Goal: Information Seeking & Learning: Learn about a topic

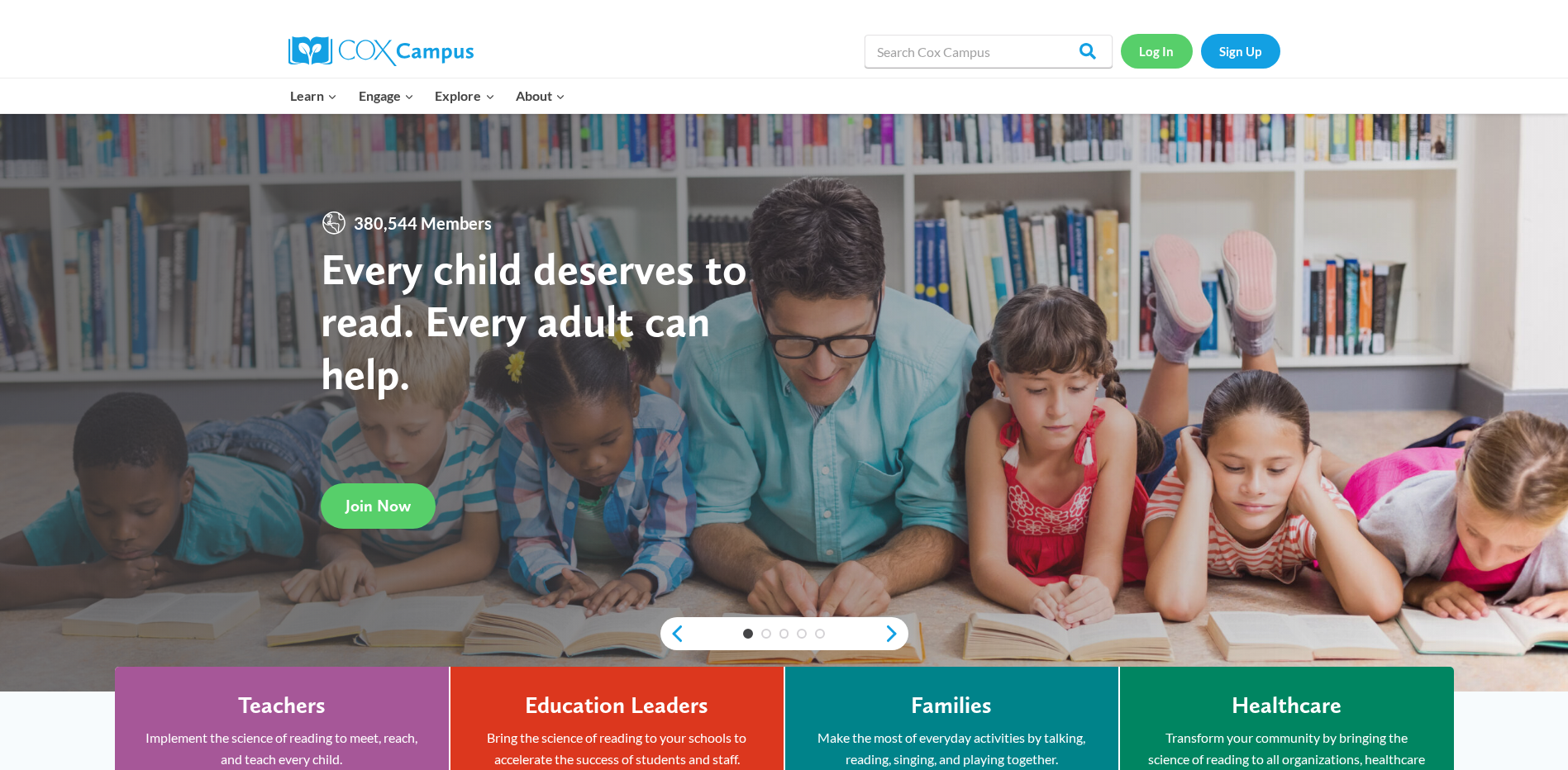
click at [1145, 53] on link "Log In" at bounding box center [1156, 51] width 72 height 34
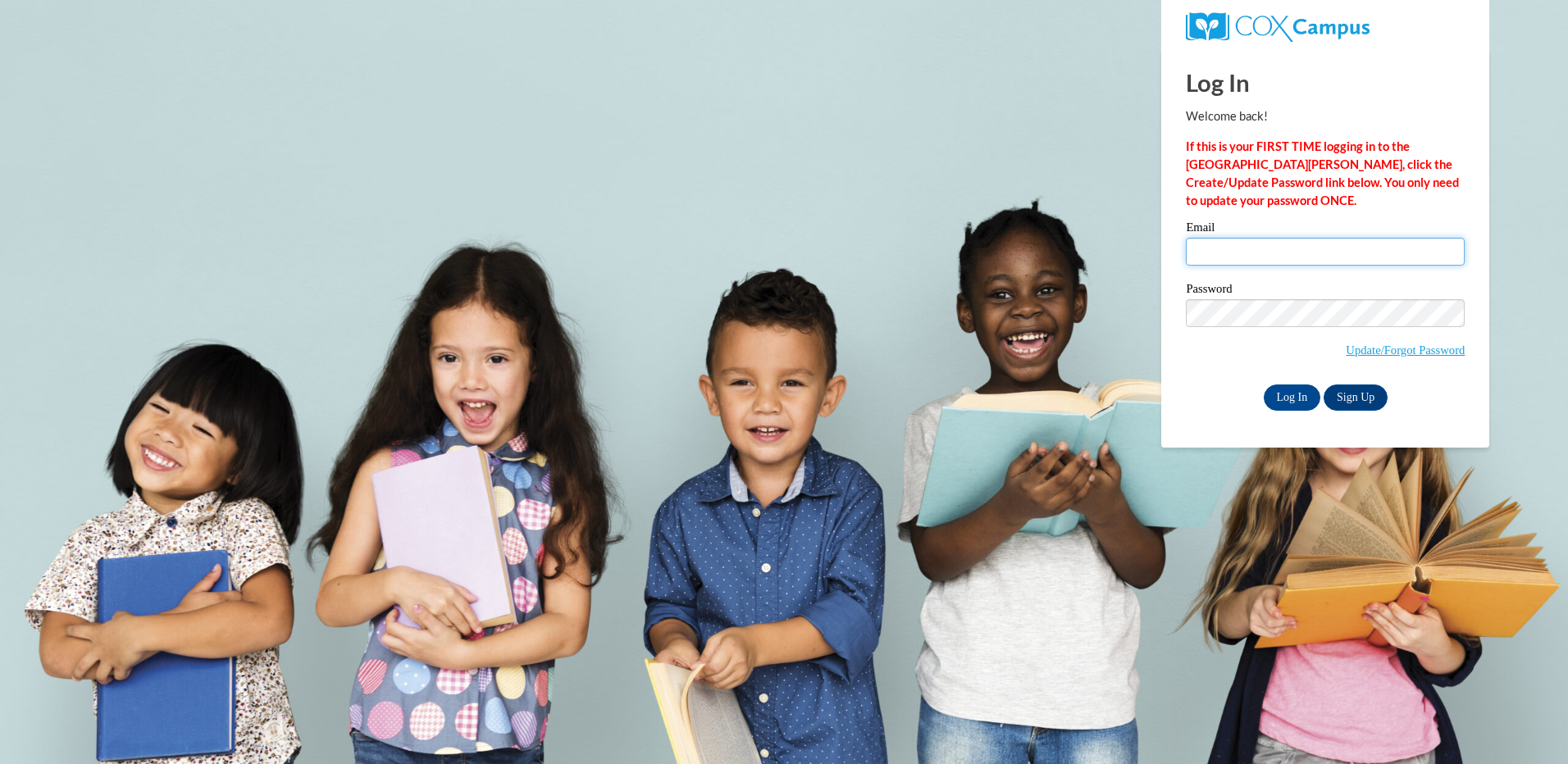
click at [1227, 246] on input "Email" at bounding box center [1325, 251] width 279 height 28
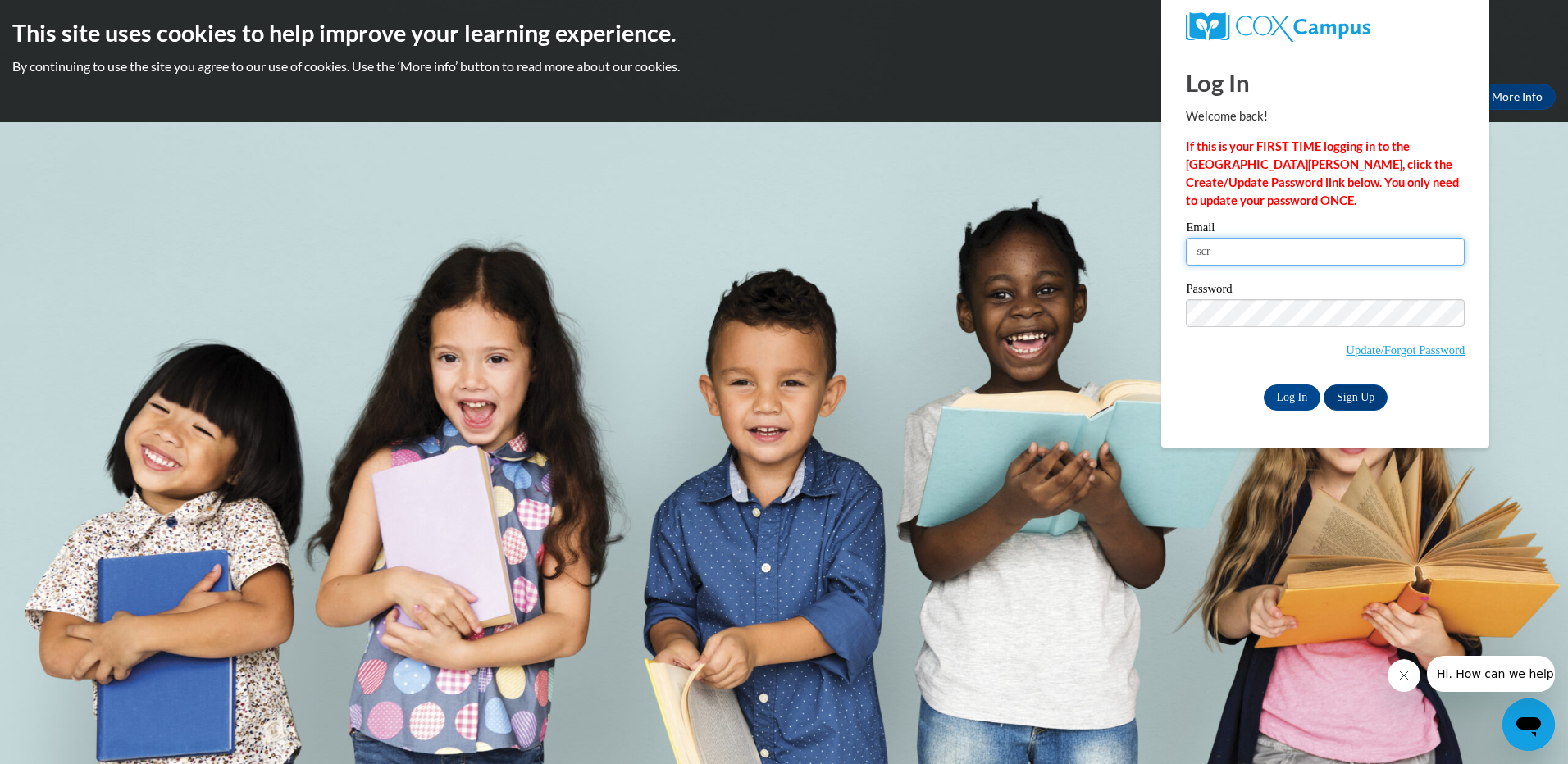
type input "[EMAIL_ADDRESS][DOMAIN_NAME]"
click at [1284, 398] on input "Log In" at bounding box center [1292, 397] width 58 height 26
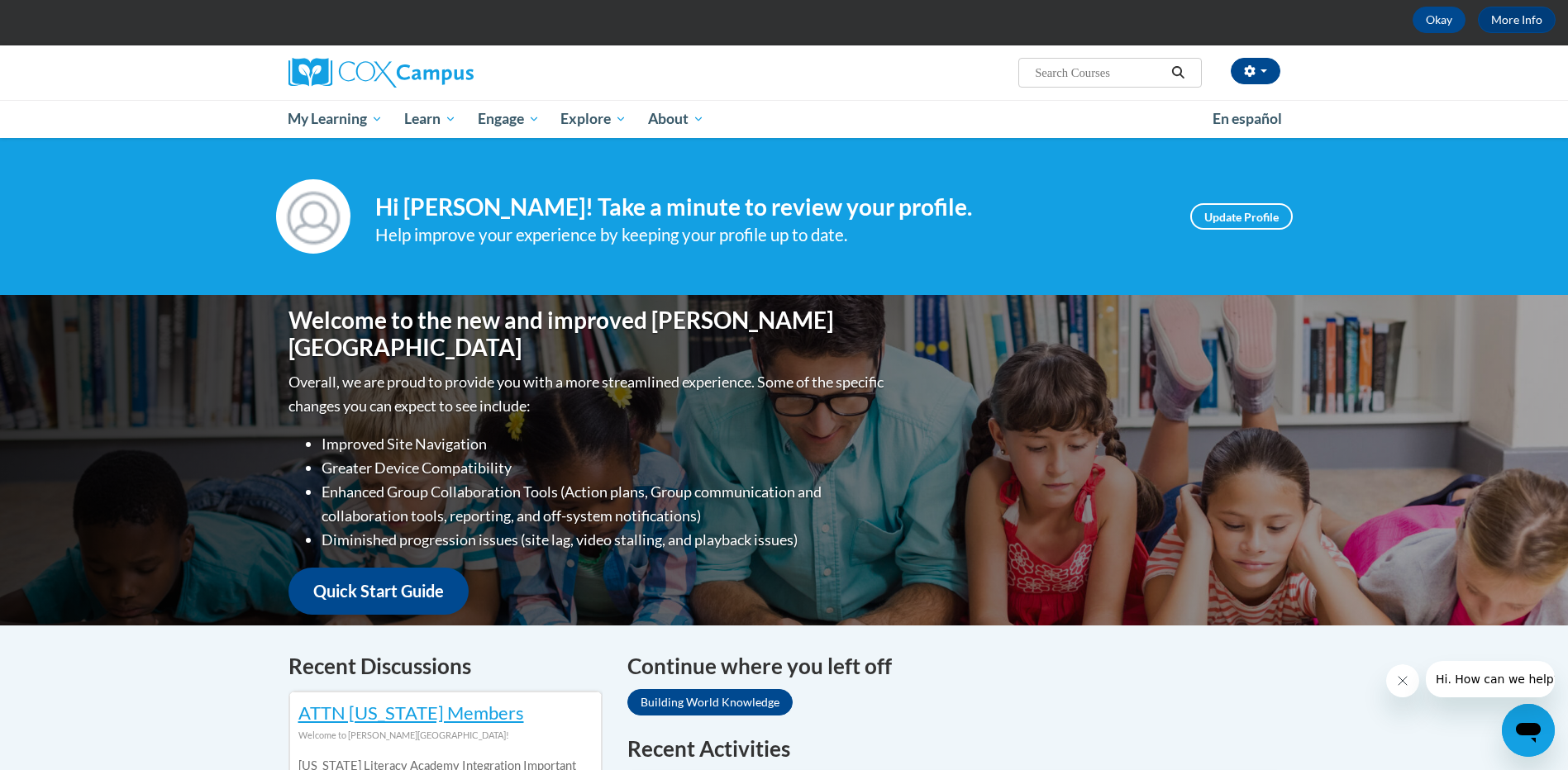
scroll to position [331, 0]
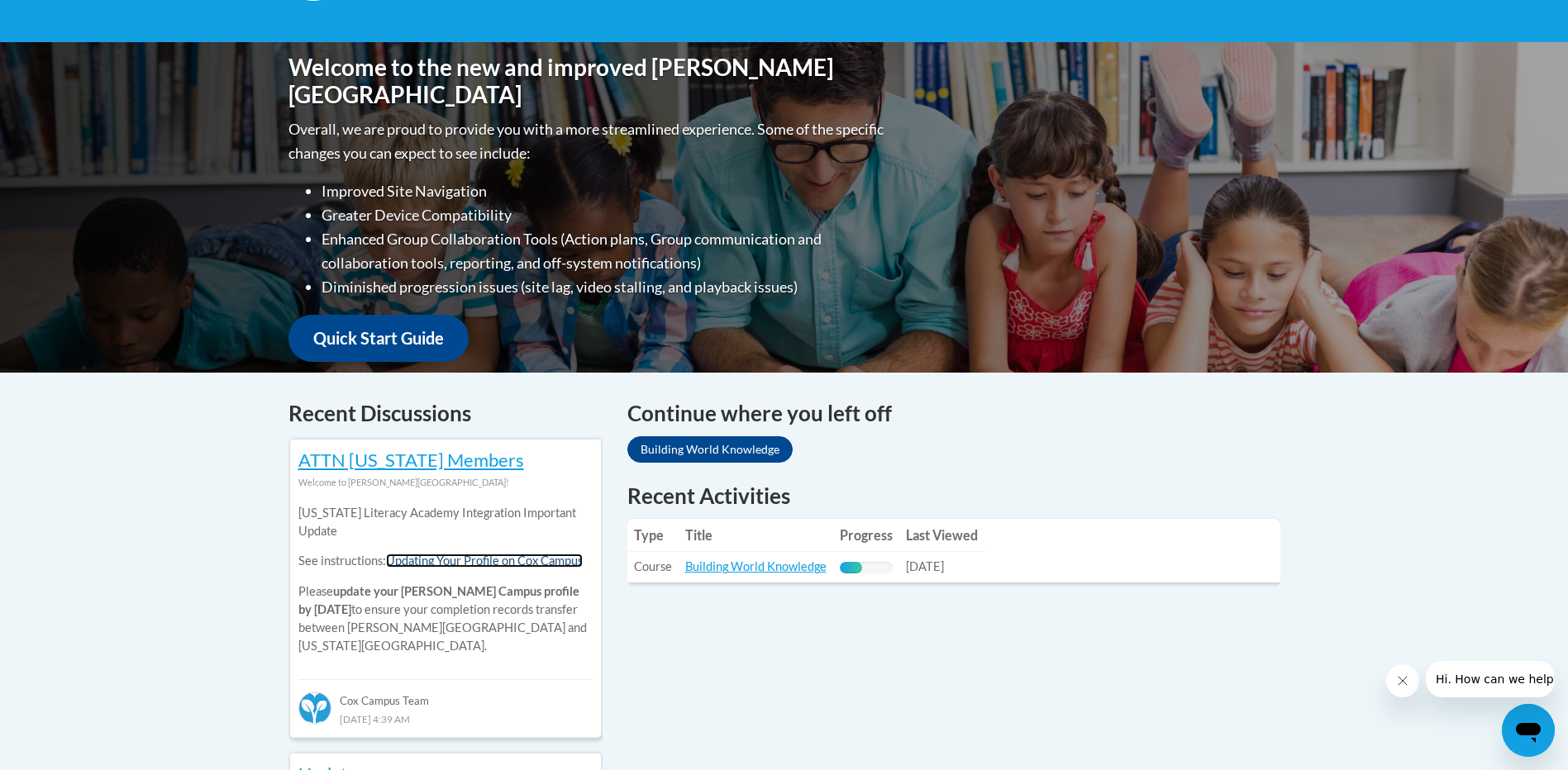
click at [534, 566] on link "Updating Your Profile on Cox Campus" at bounding box center [484, 561] width 197 height 14
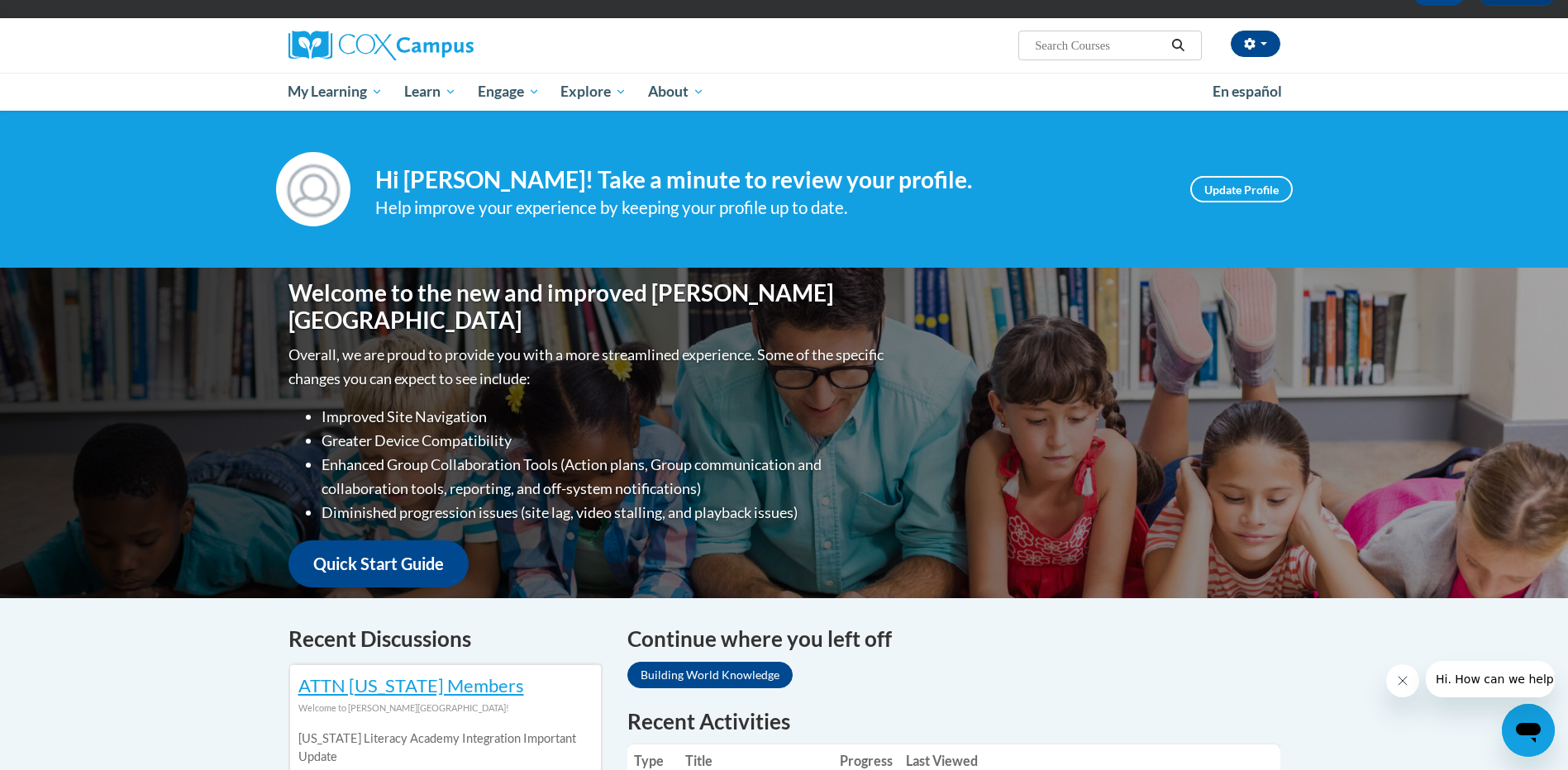
scroll to position [0, 0]
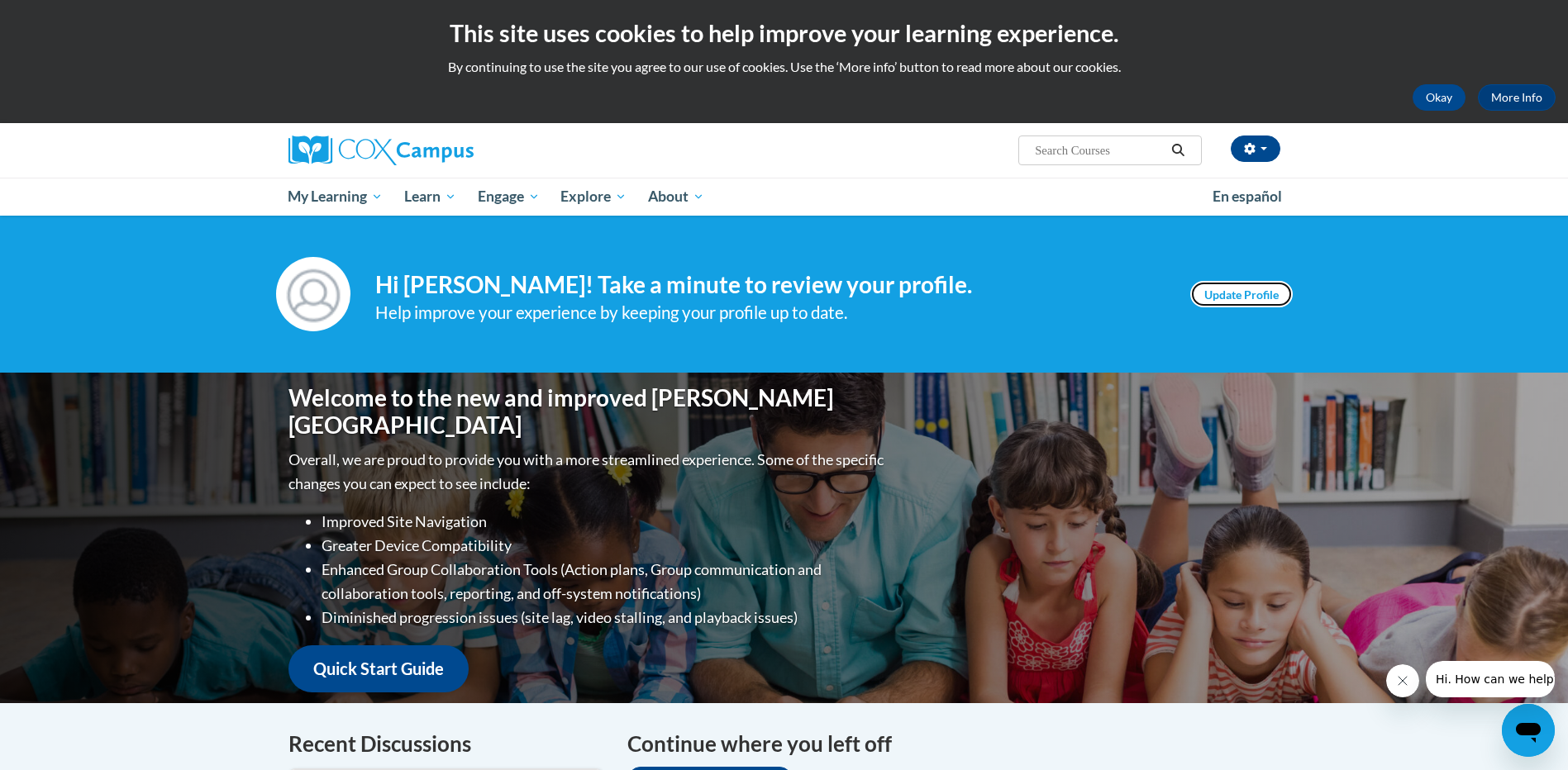
click at [1219, 283] on link "Update Profile" at bounding box center [1242, 293] width 103 height 26
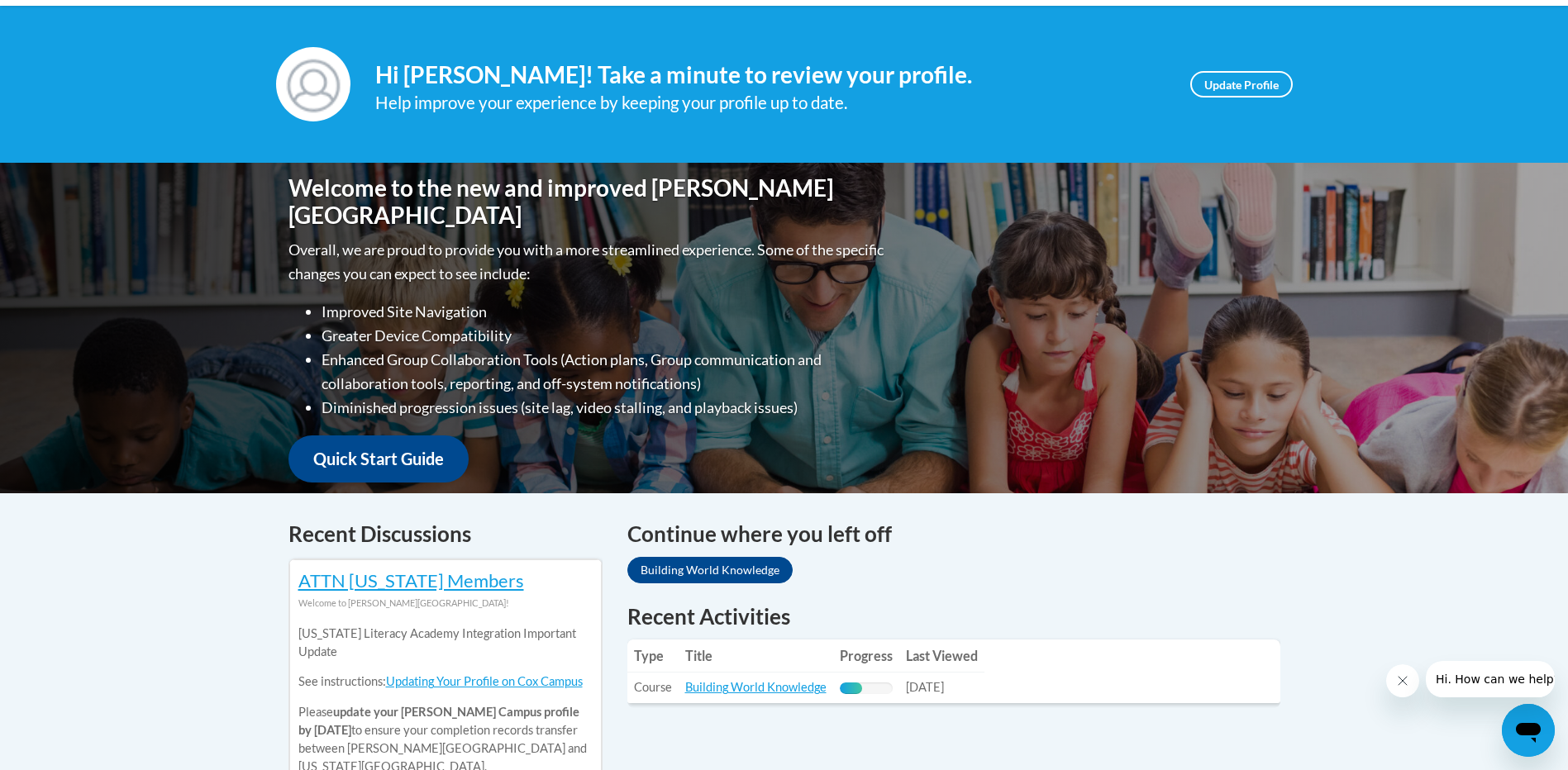
scroll to position [331, 0]
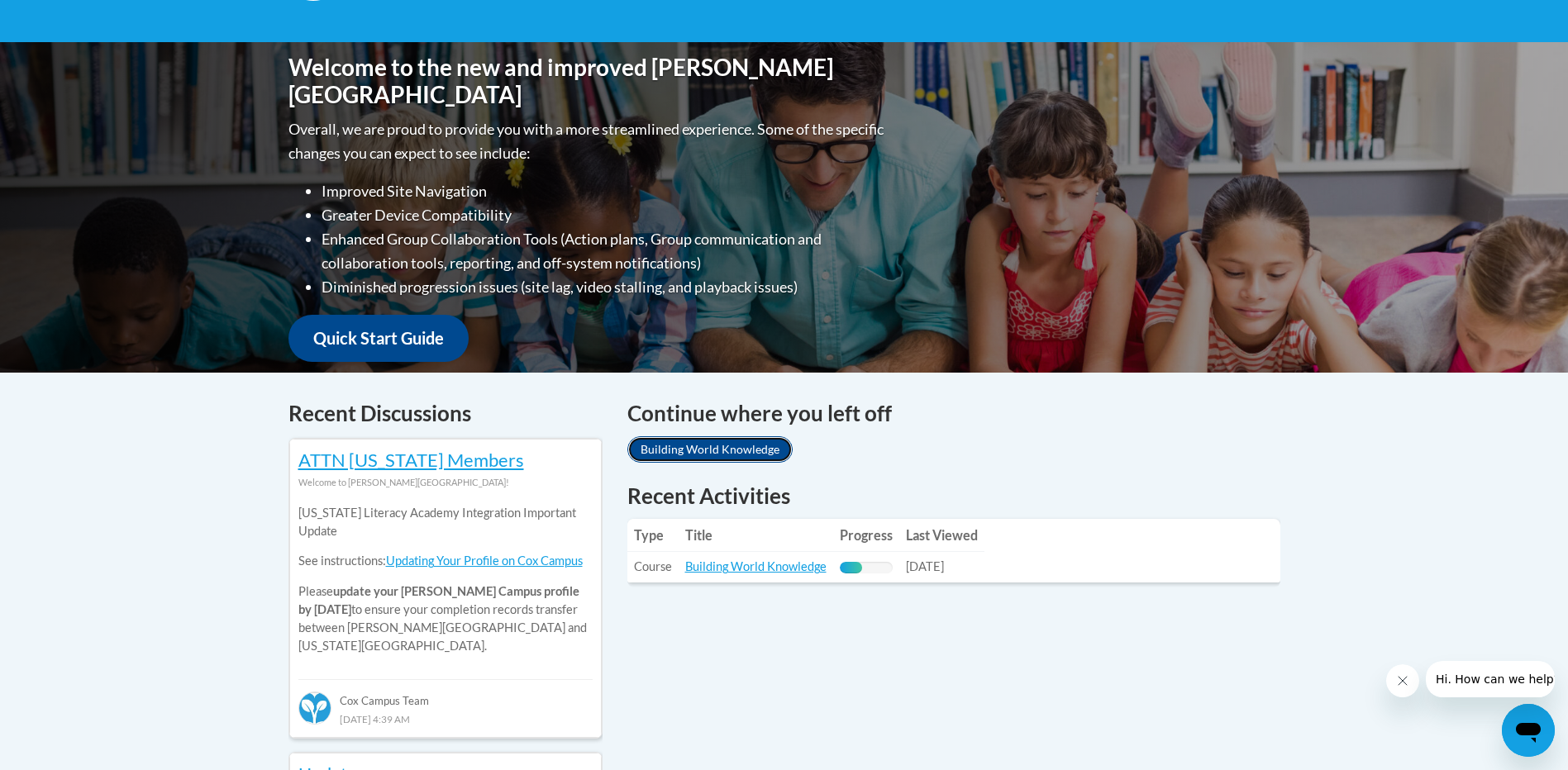
click at [699, 450] on link "Building World Knowledge" at bounding box center [710, 449] width 165 height 26
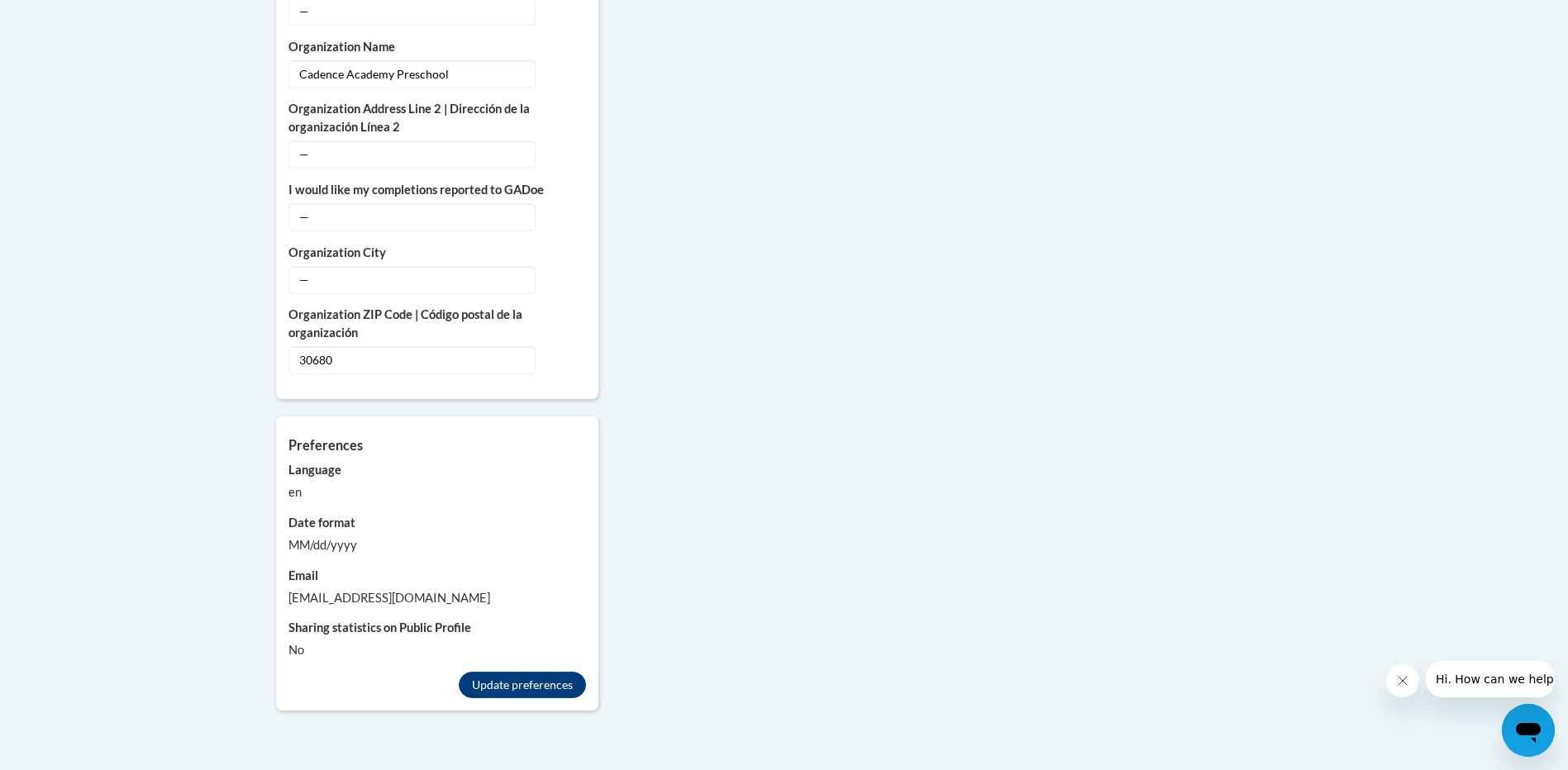
scroll to position [1157, 0]
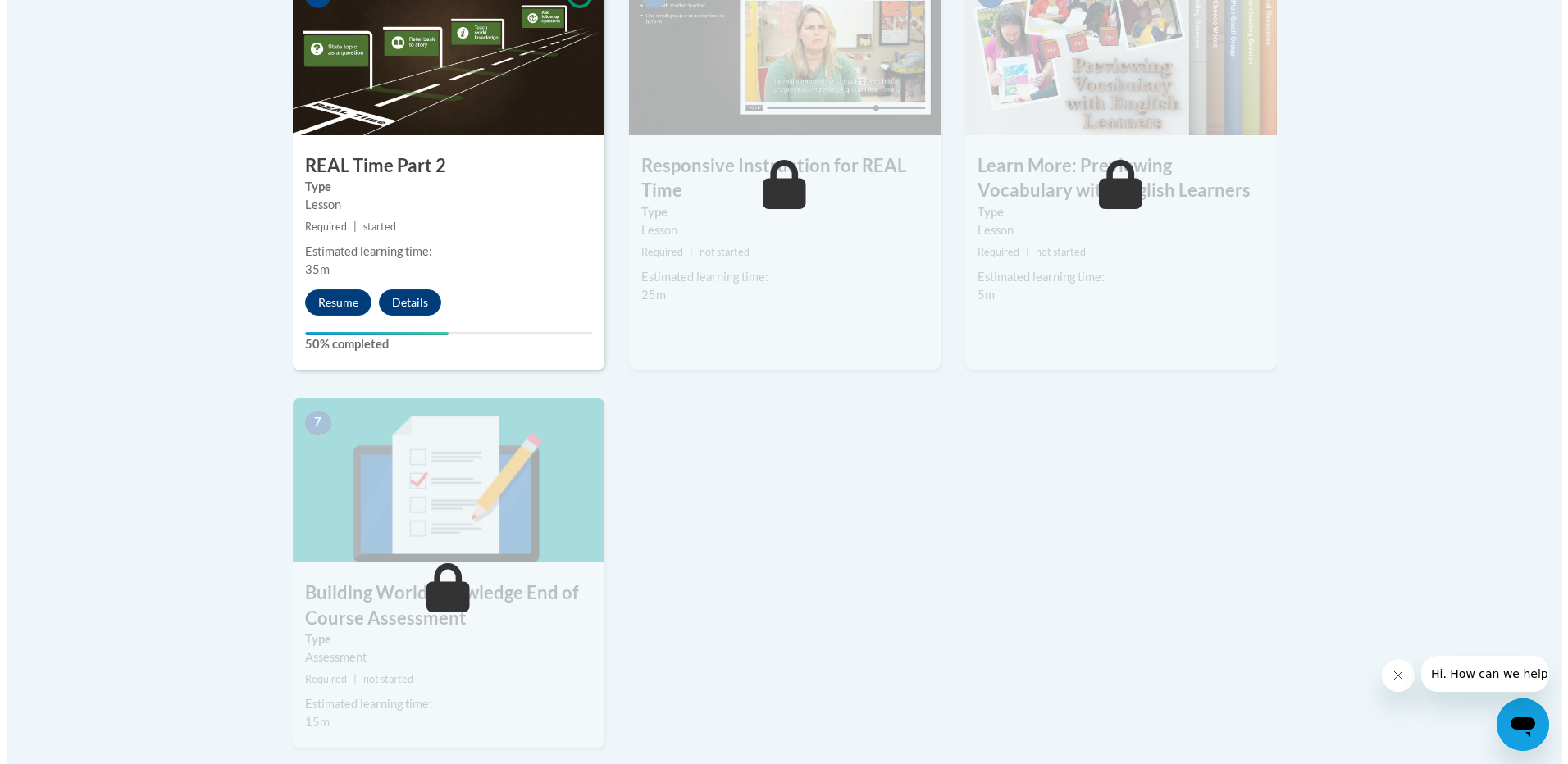
scroll to position [1066, 0]
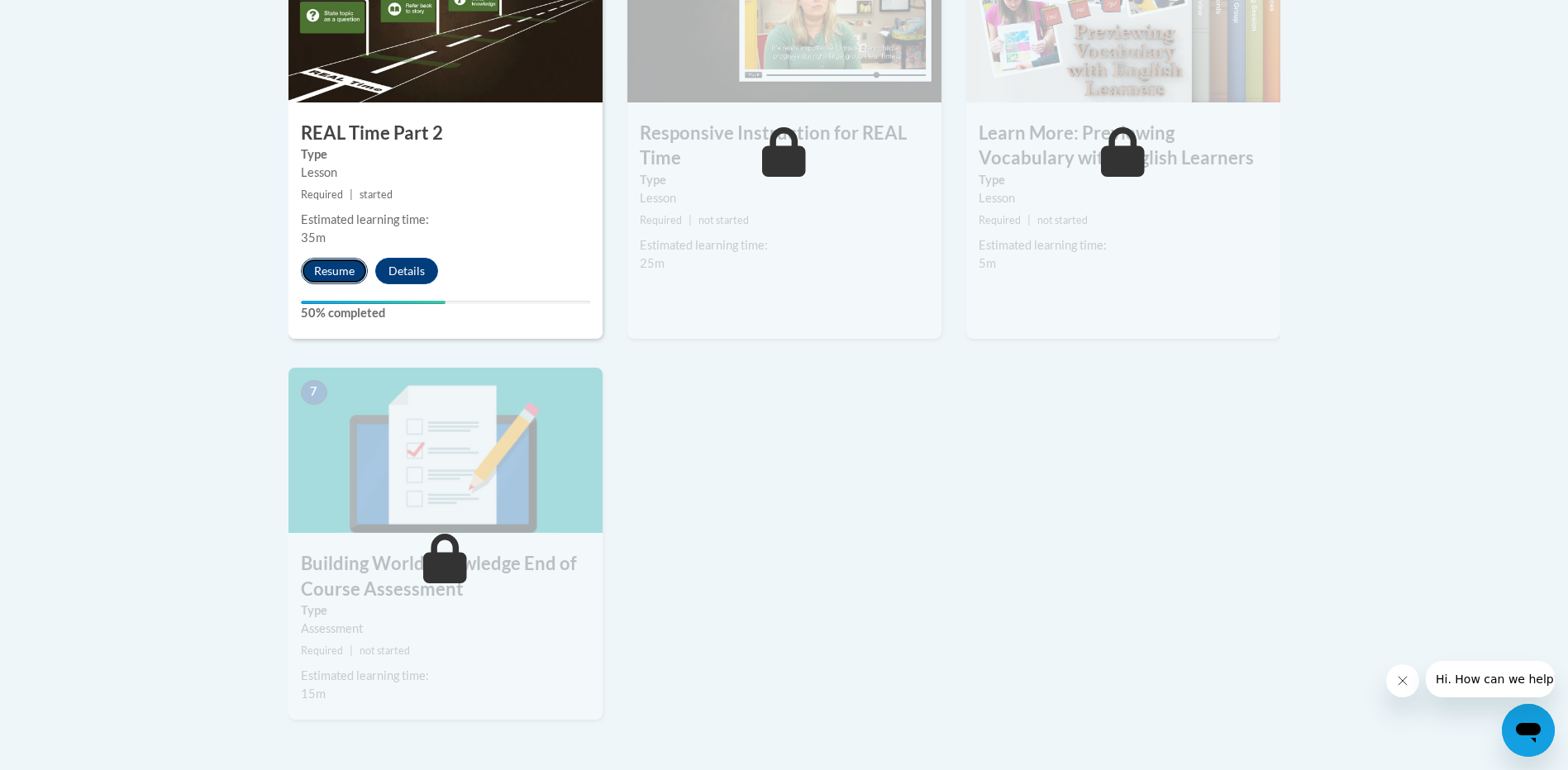
click at [343, 267] on button "Resume" at bounding box center [334, 271] width 67 height 26
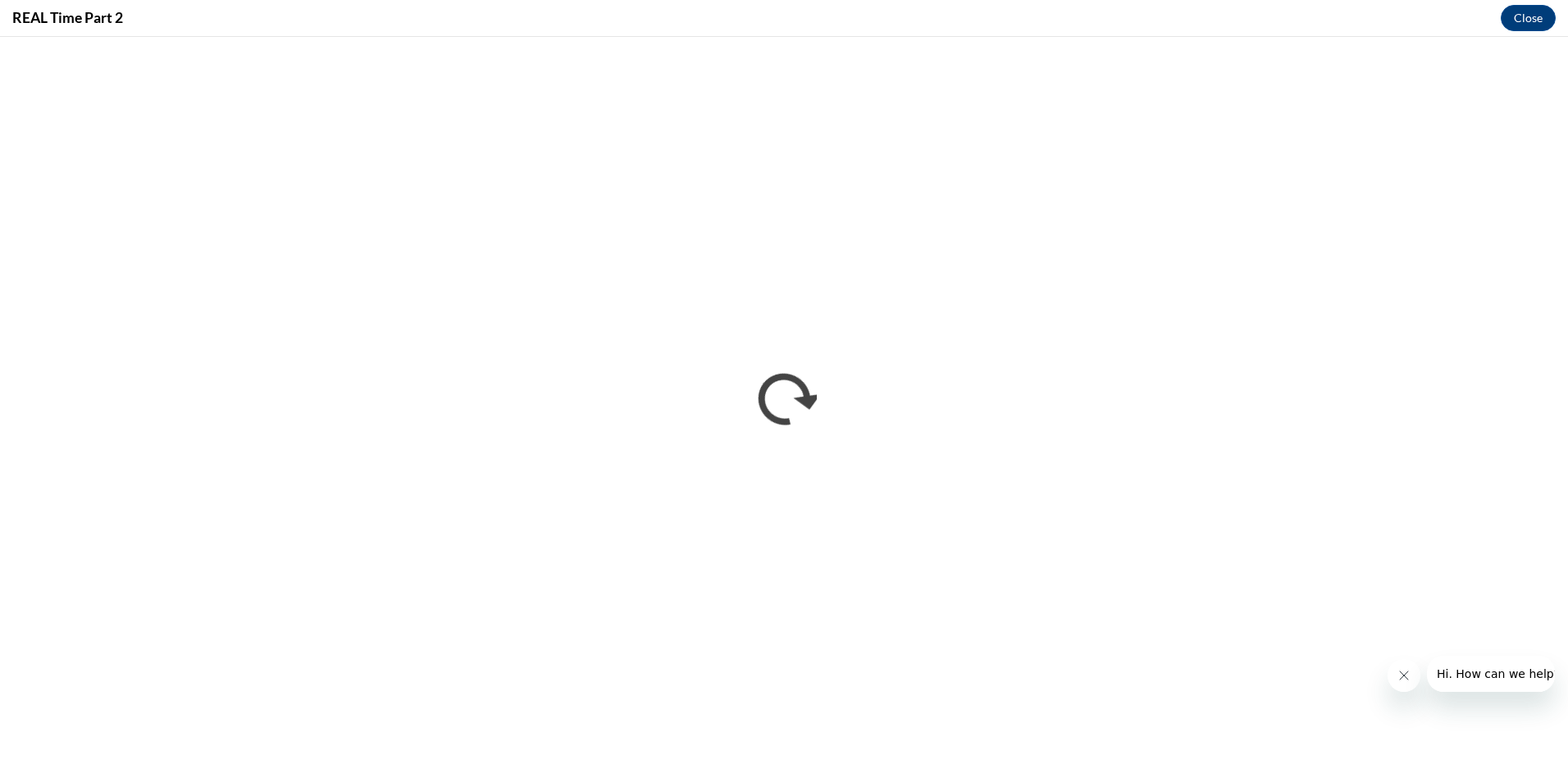
scroll to position [0, 0]
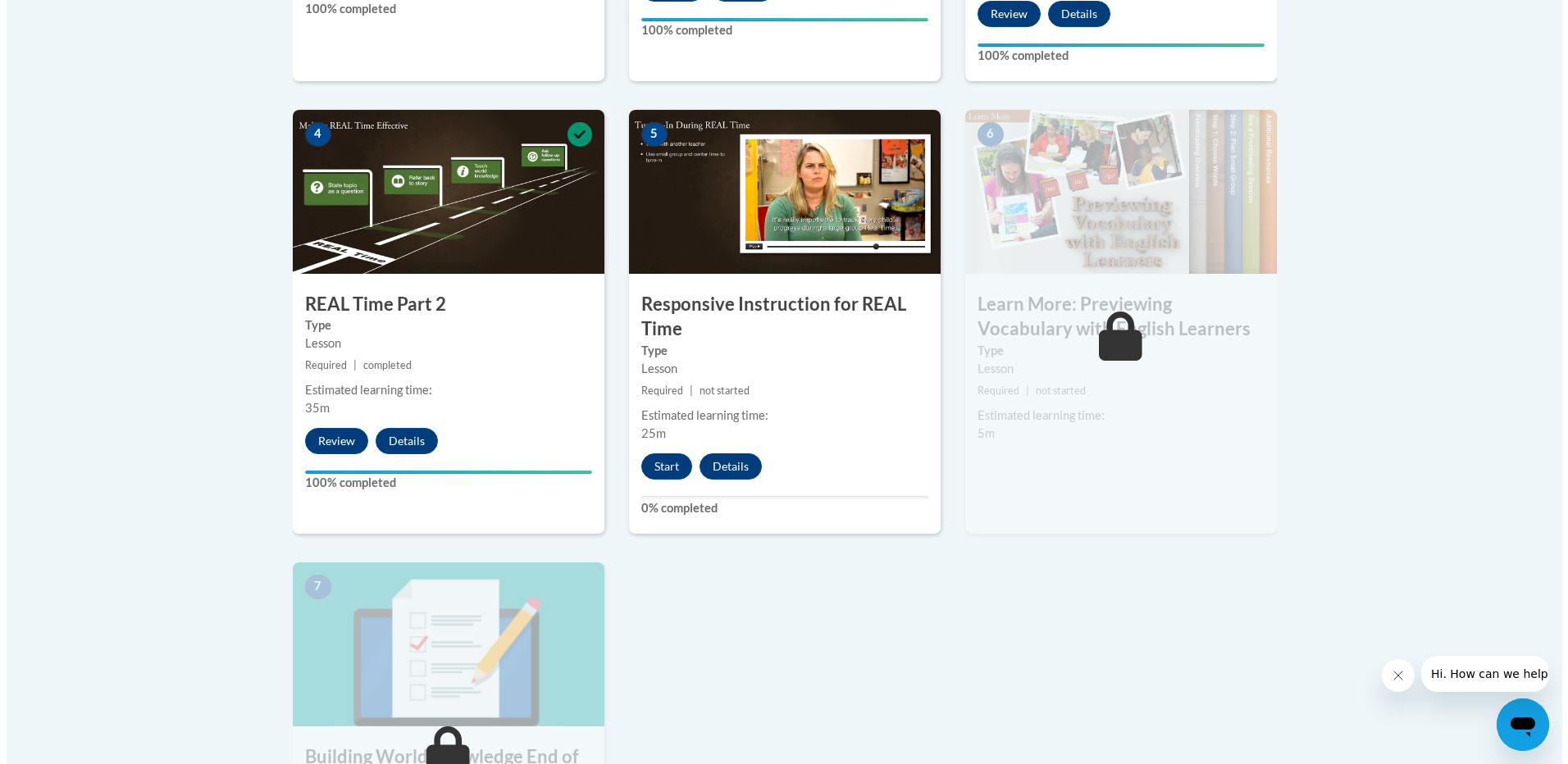
scroll to position [984, 0]
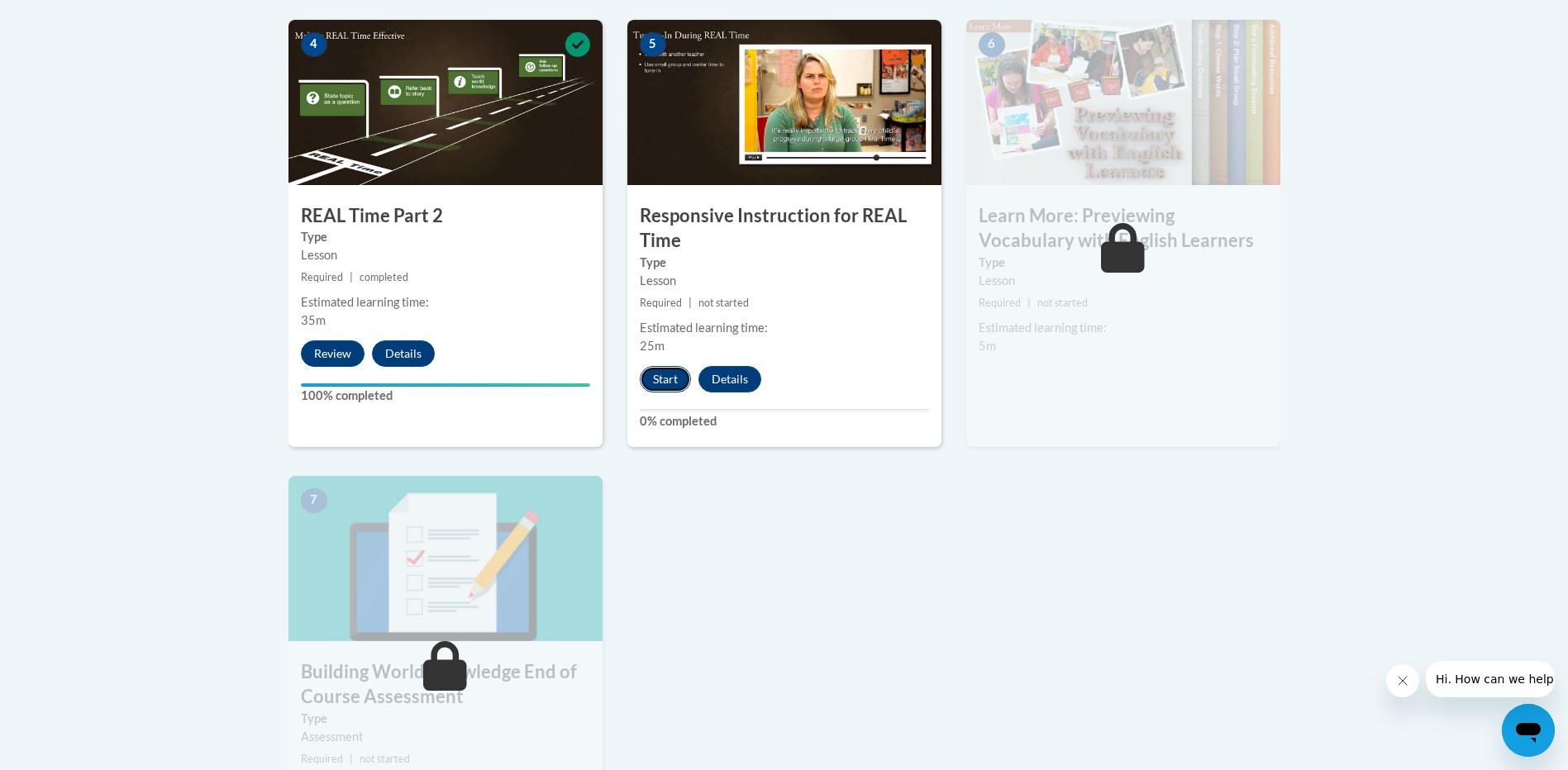
click at [663, 381] on button "Start" at bounding box center [665, 379] width 51 height 26
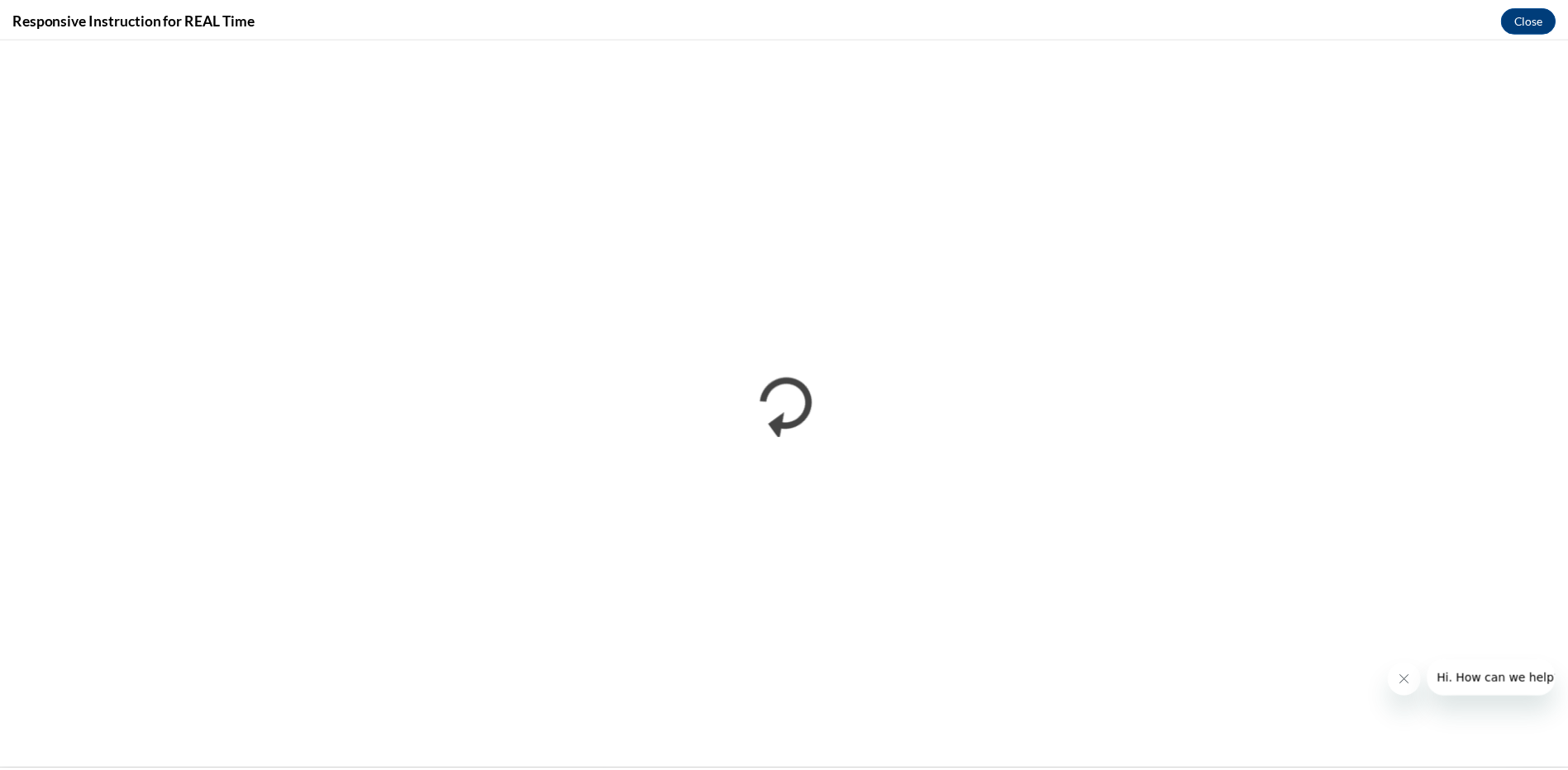
scroll to position [0, 0]
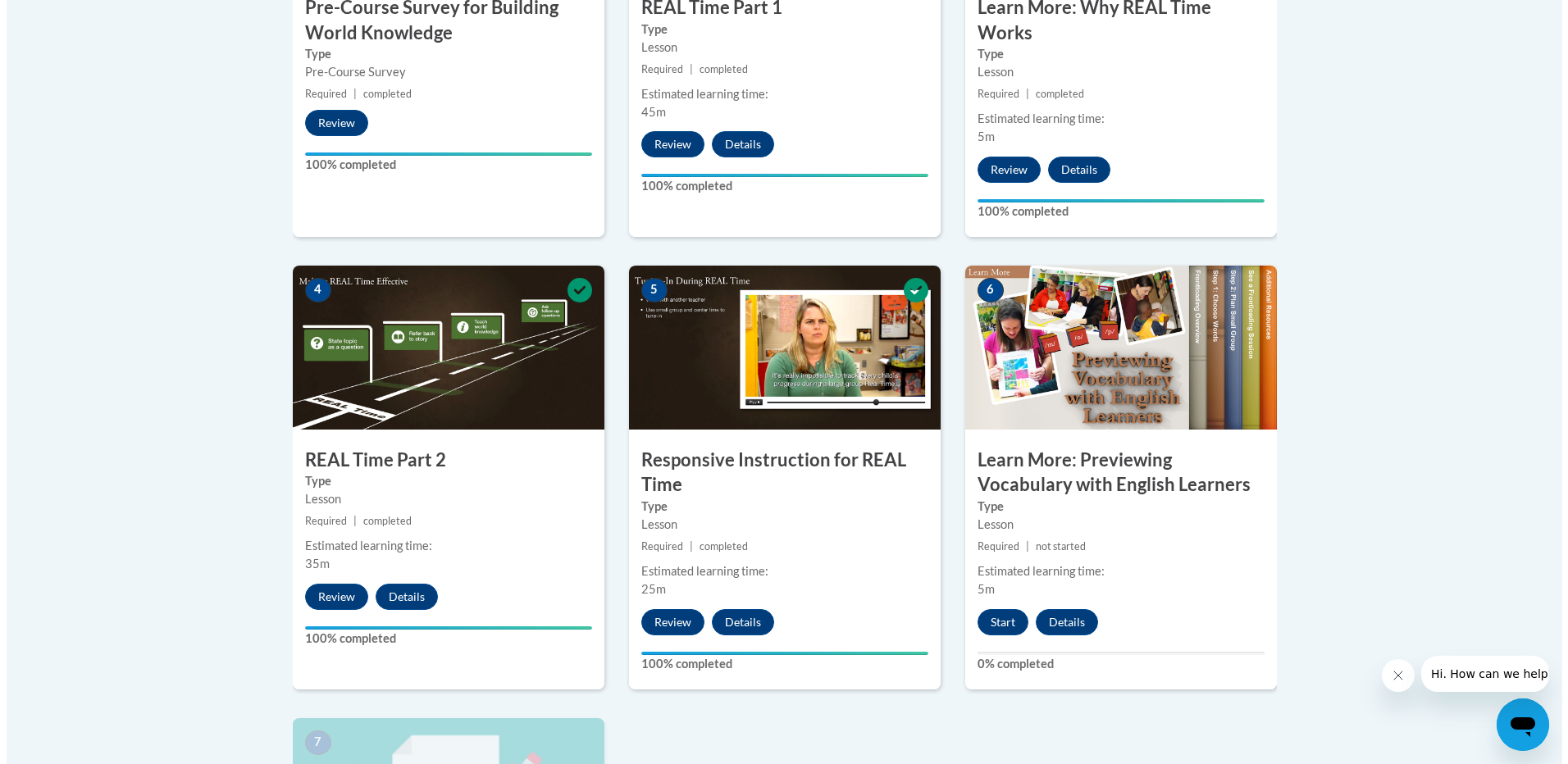
scroll to position [1066, 0]
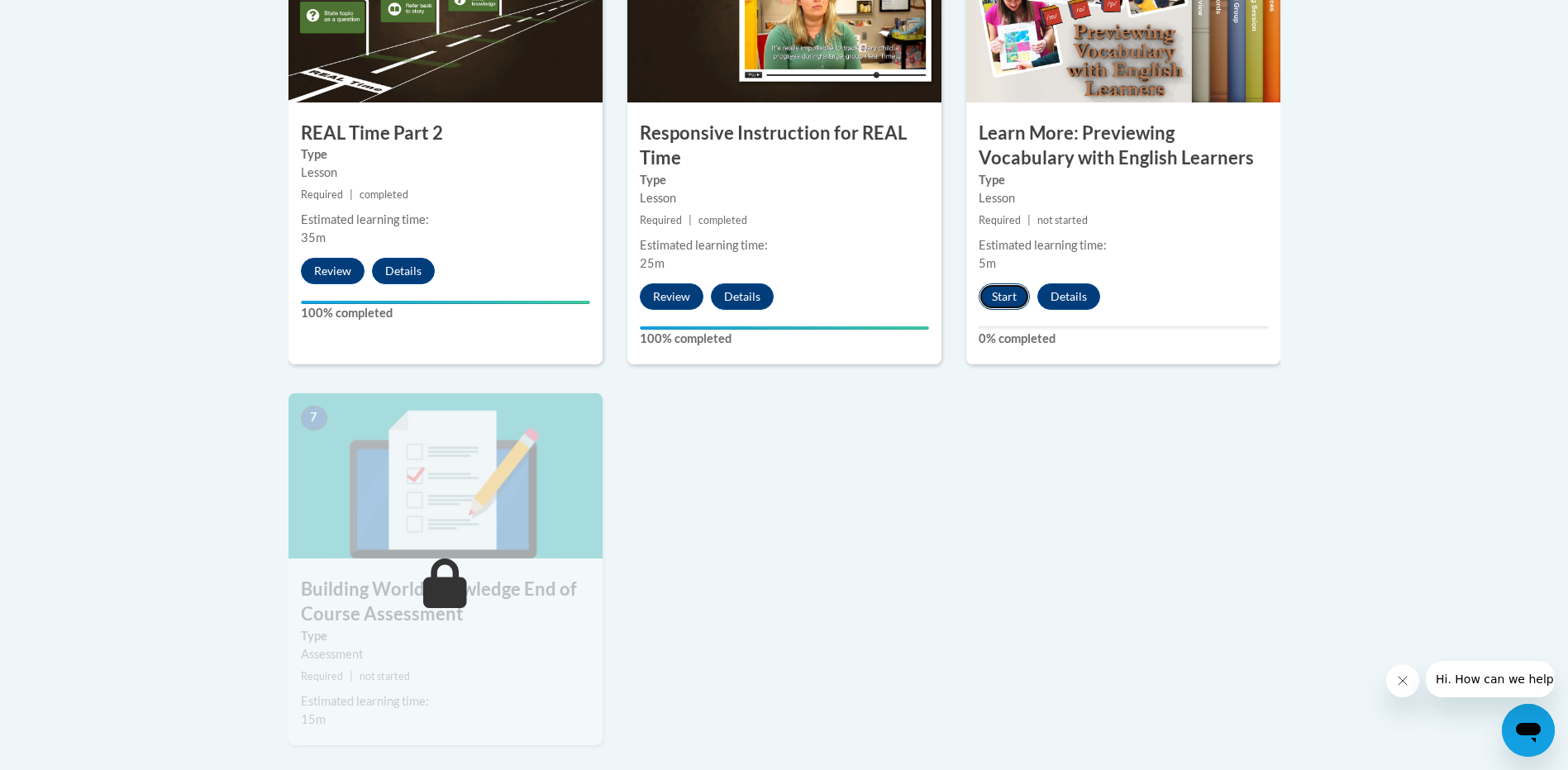
click at [996, 291] on button "Start" at bounding box center [1004, 296] width 51 height 26
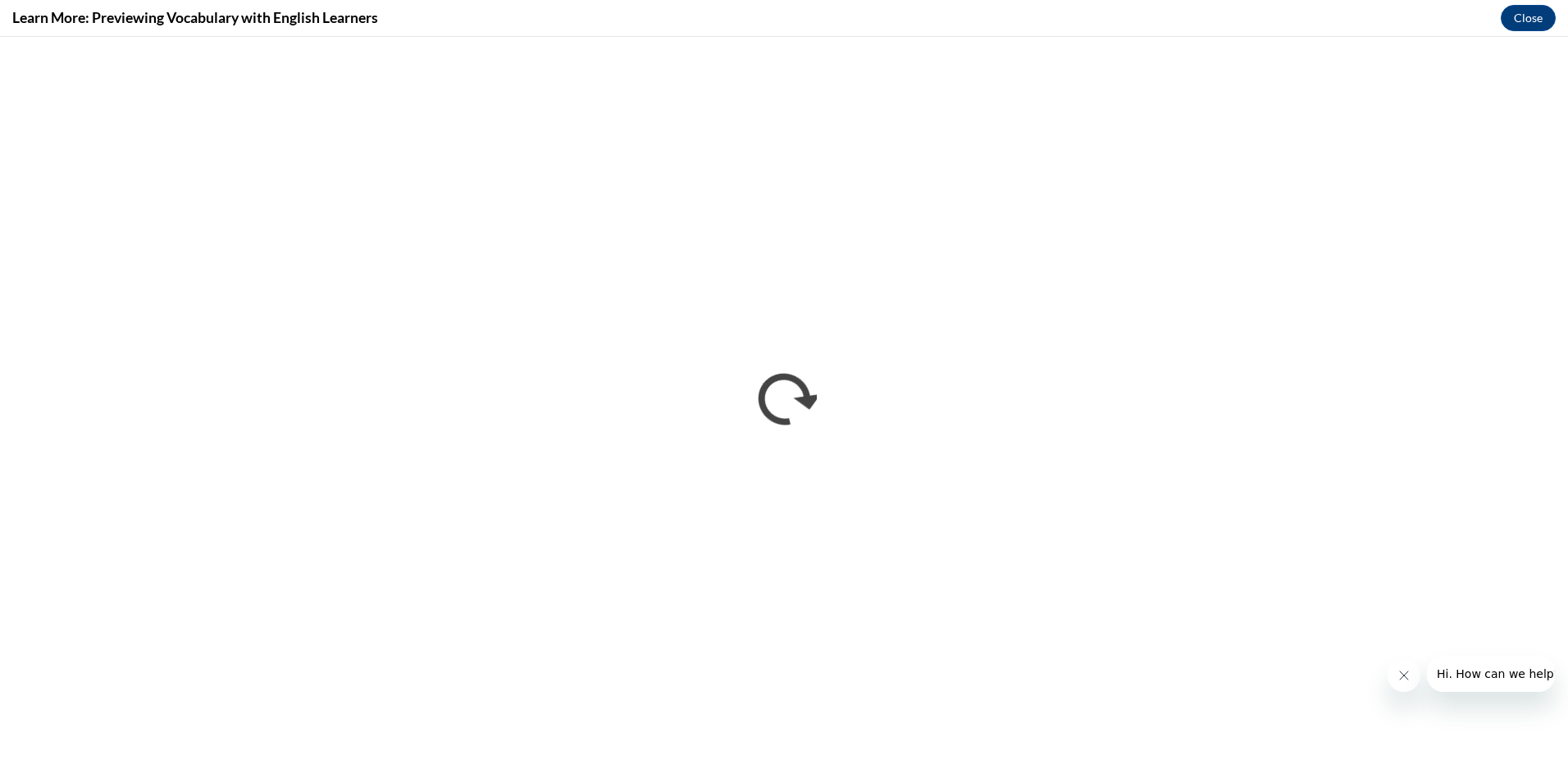
scroll to position [0, 0]
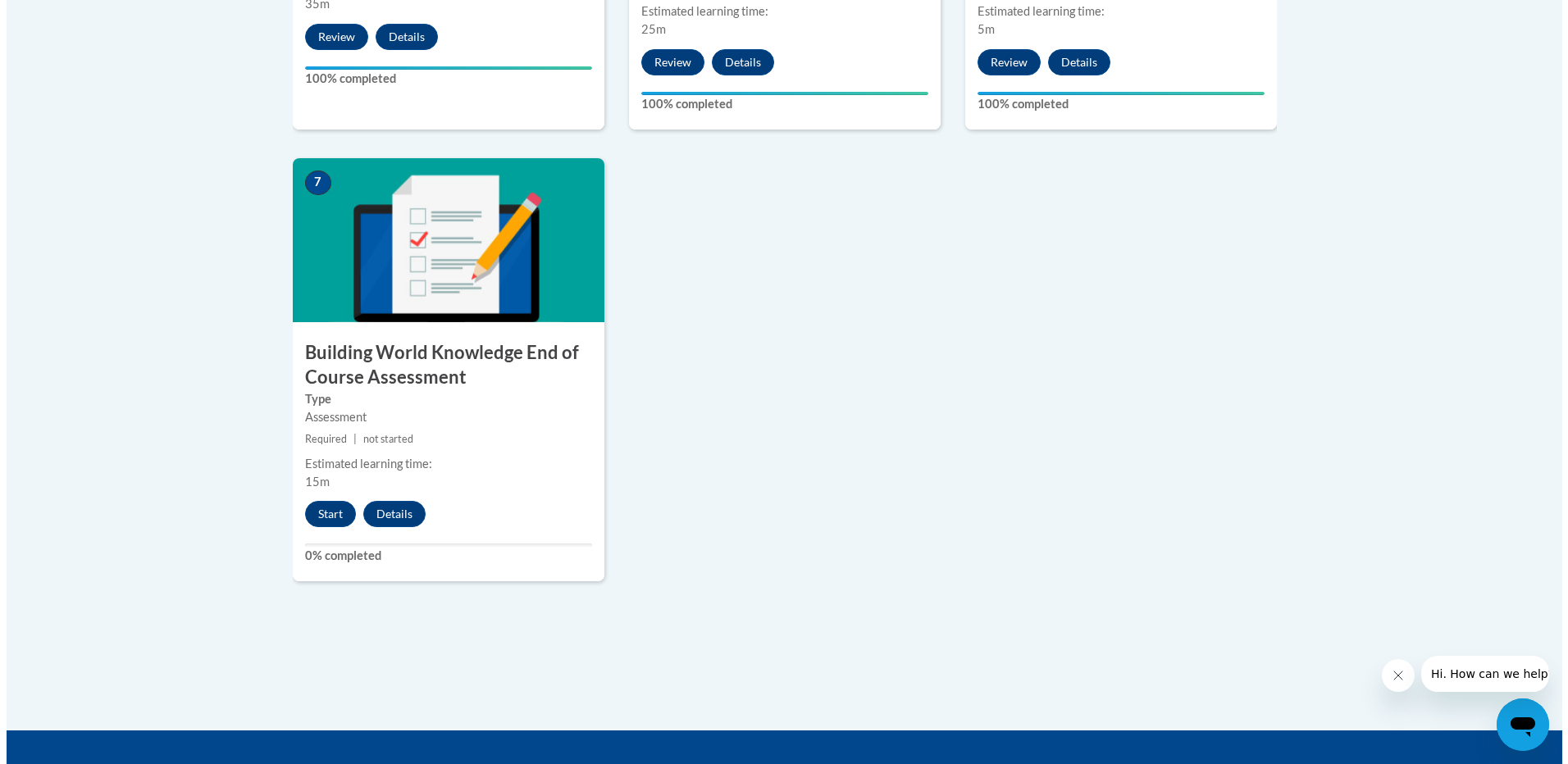
scroll to position [1312, 0]
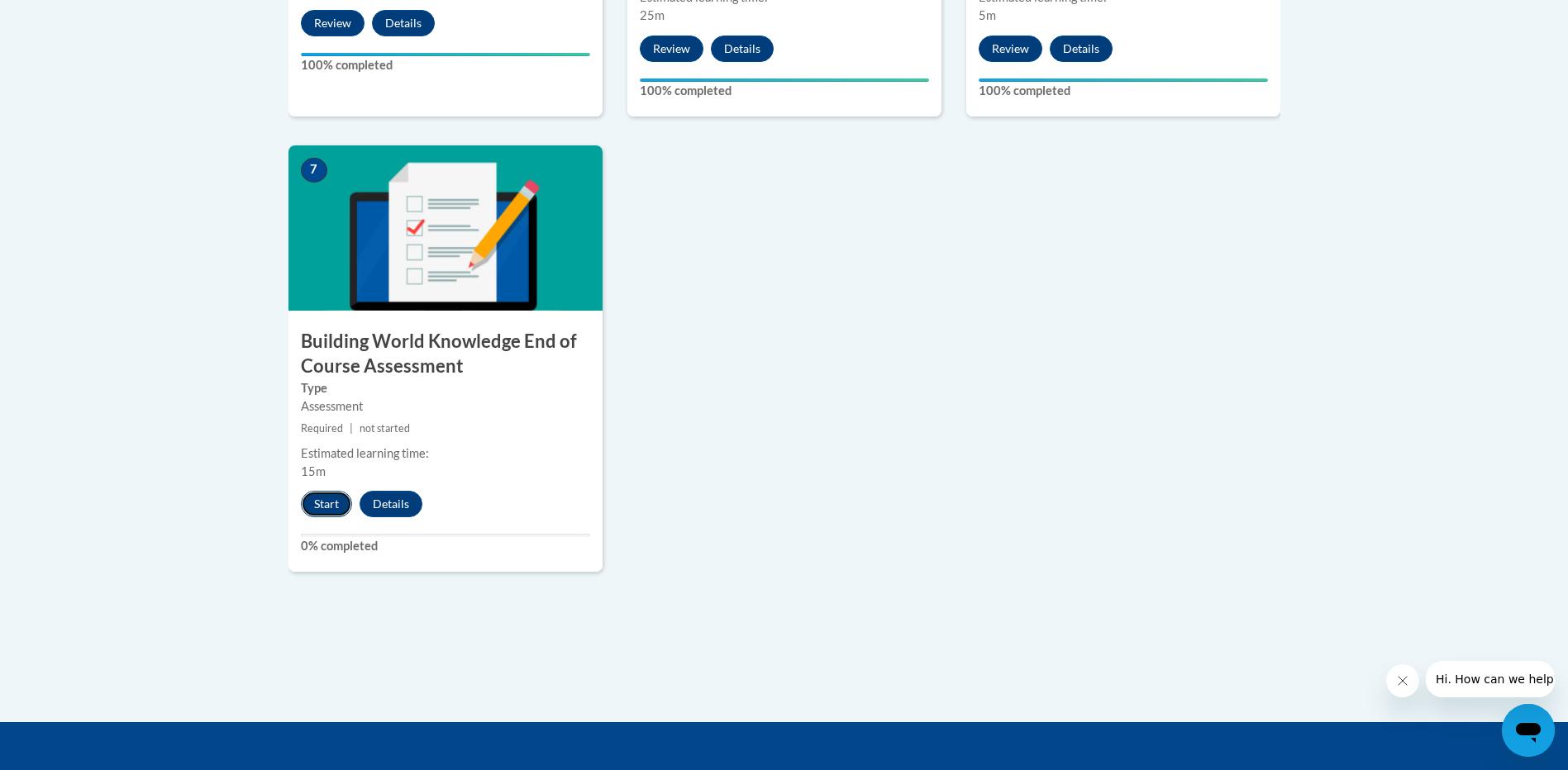
click at [330, 504] on button "Start" at bounding box center [326, 503] width 51 height 26
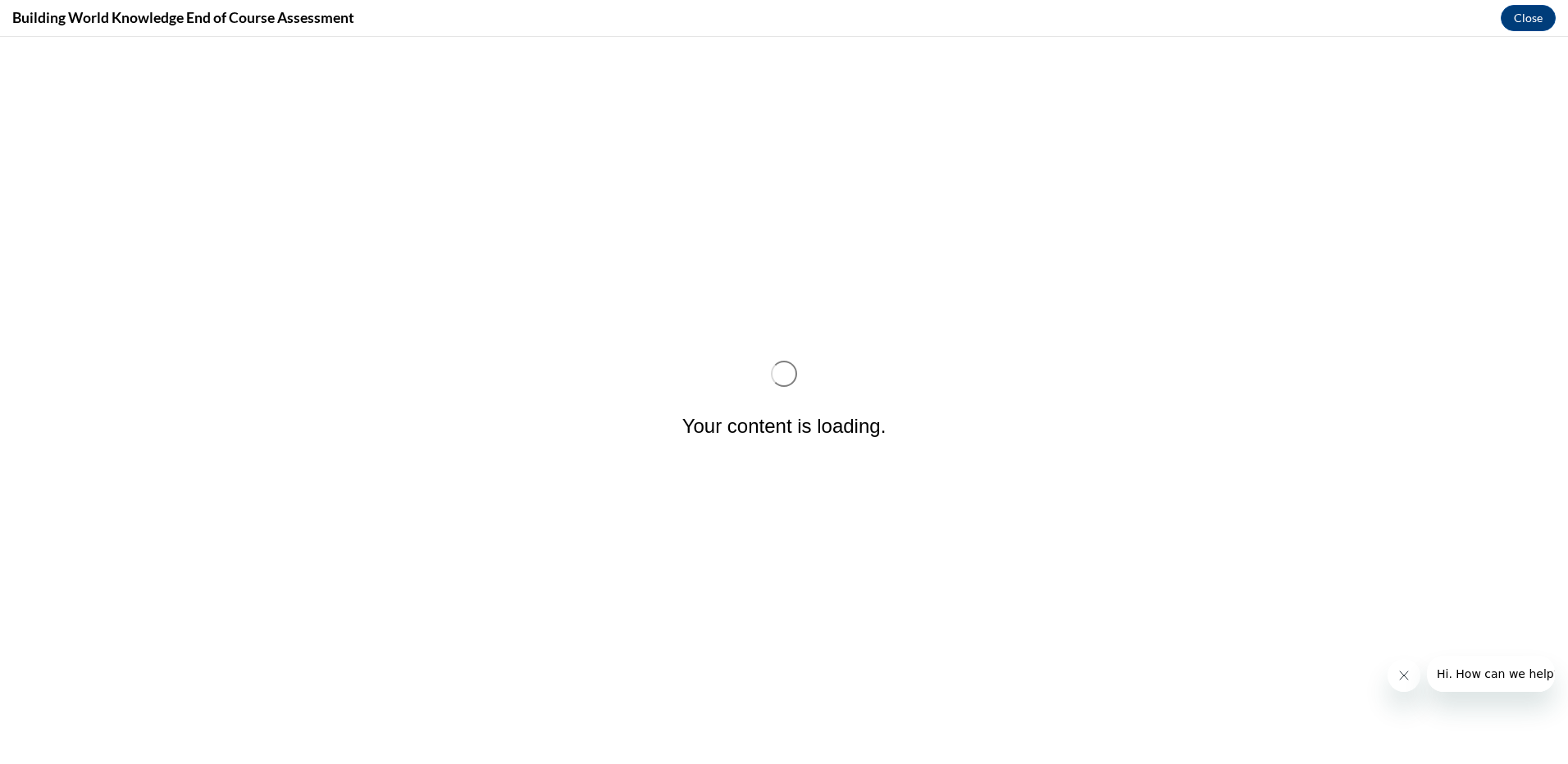
scroll to position [0, 0]
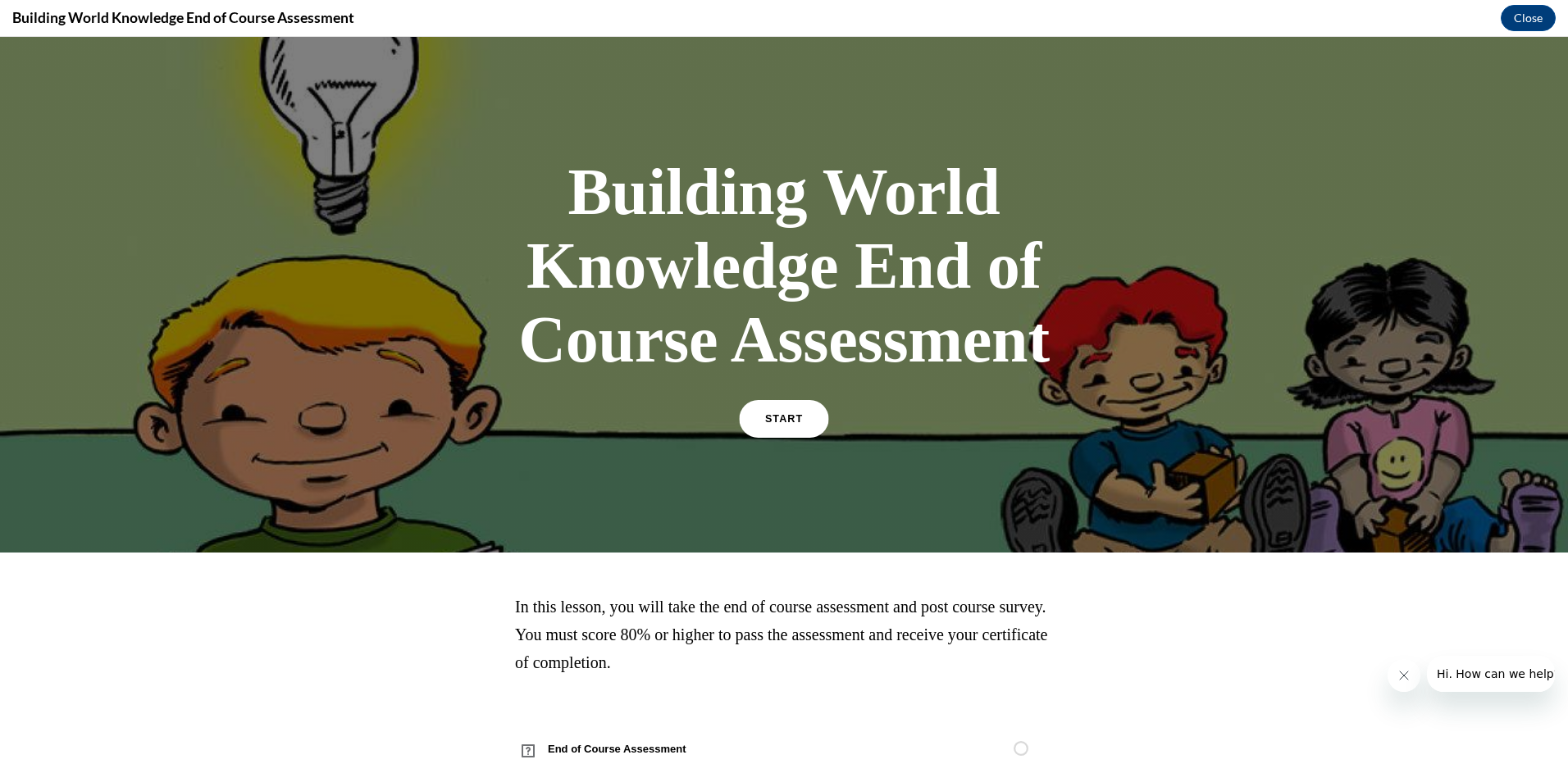
click at [778, 413] on link "START" at bounding box center [783, 418] width 90 height 38
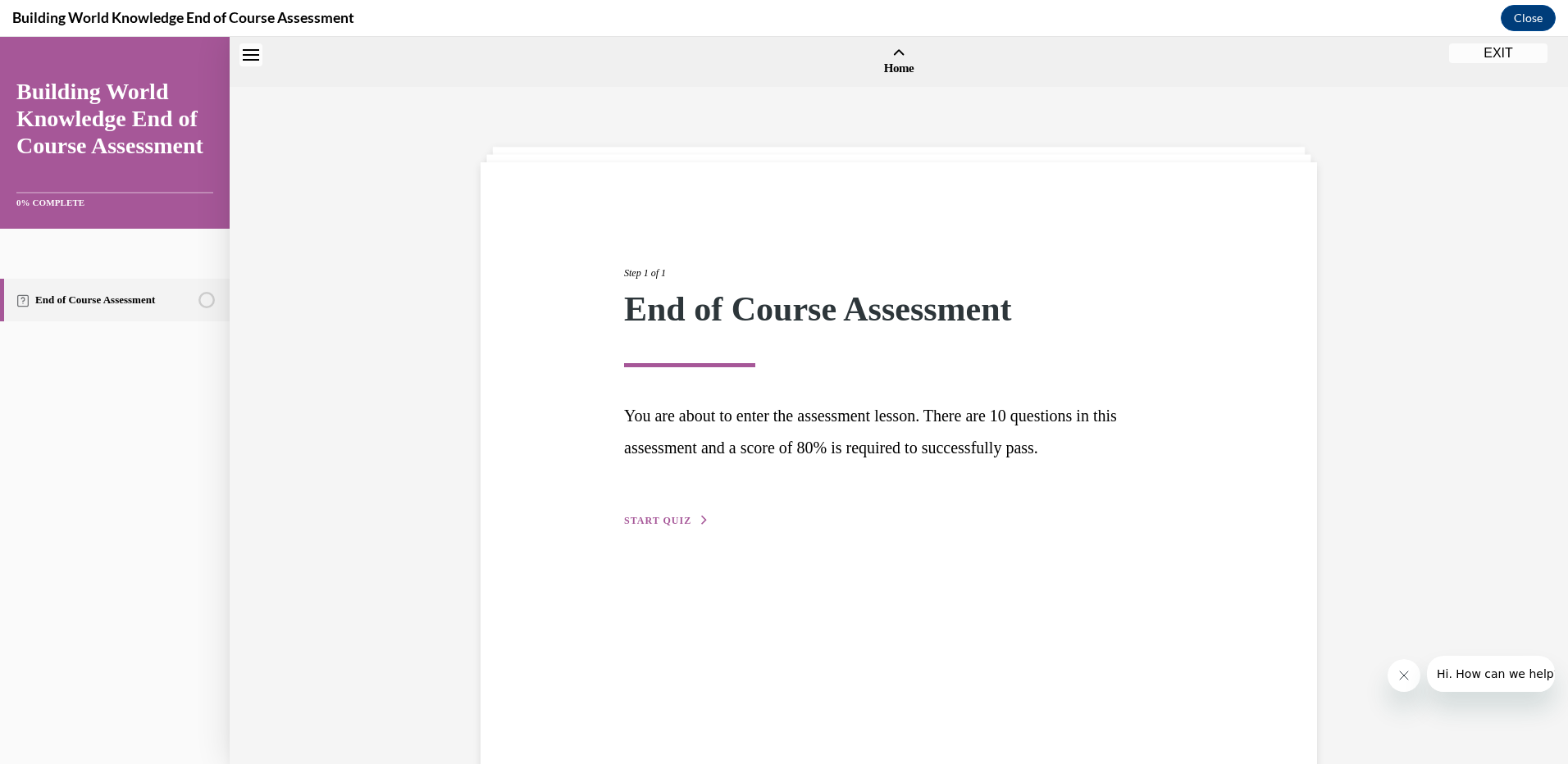
scroll to position [51, 0]
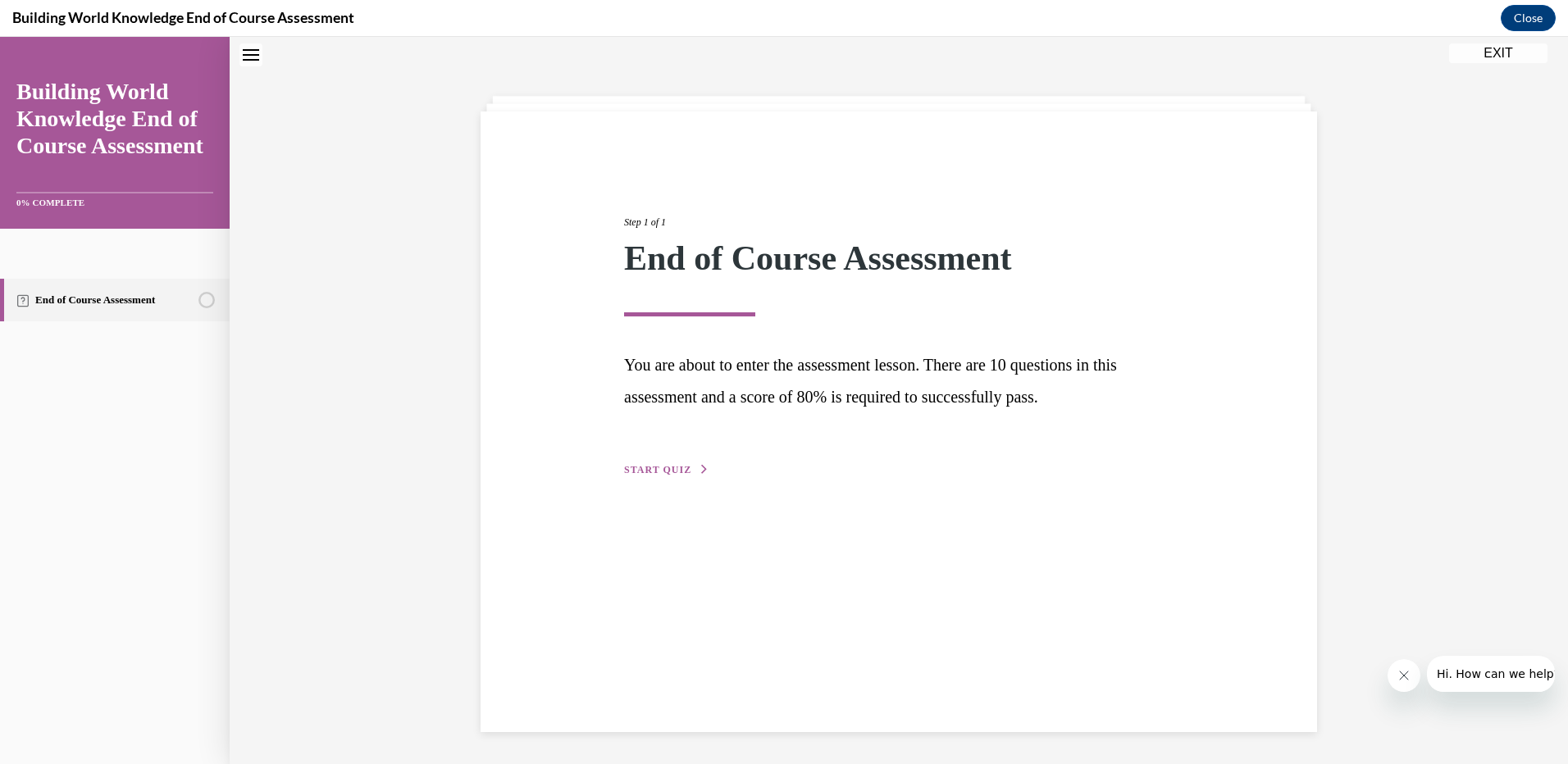
click at [658, 468] on span "START QUIZ" at bounding box center [658, 470] width 67 height 12
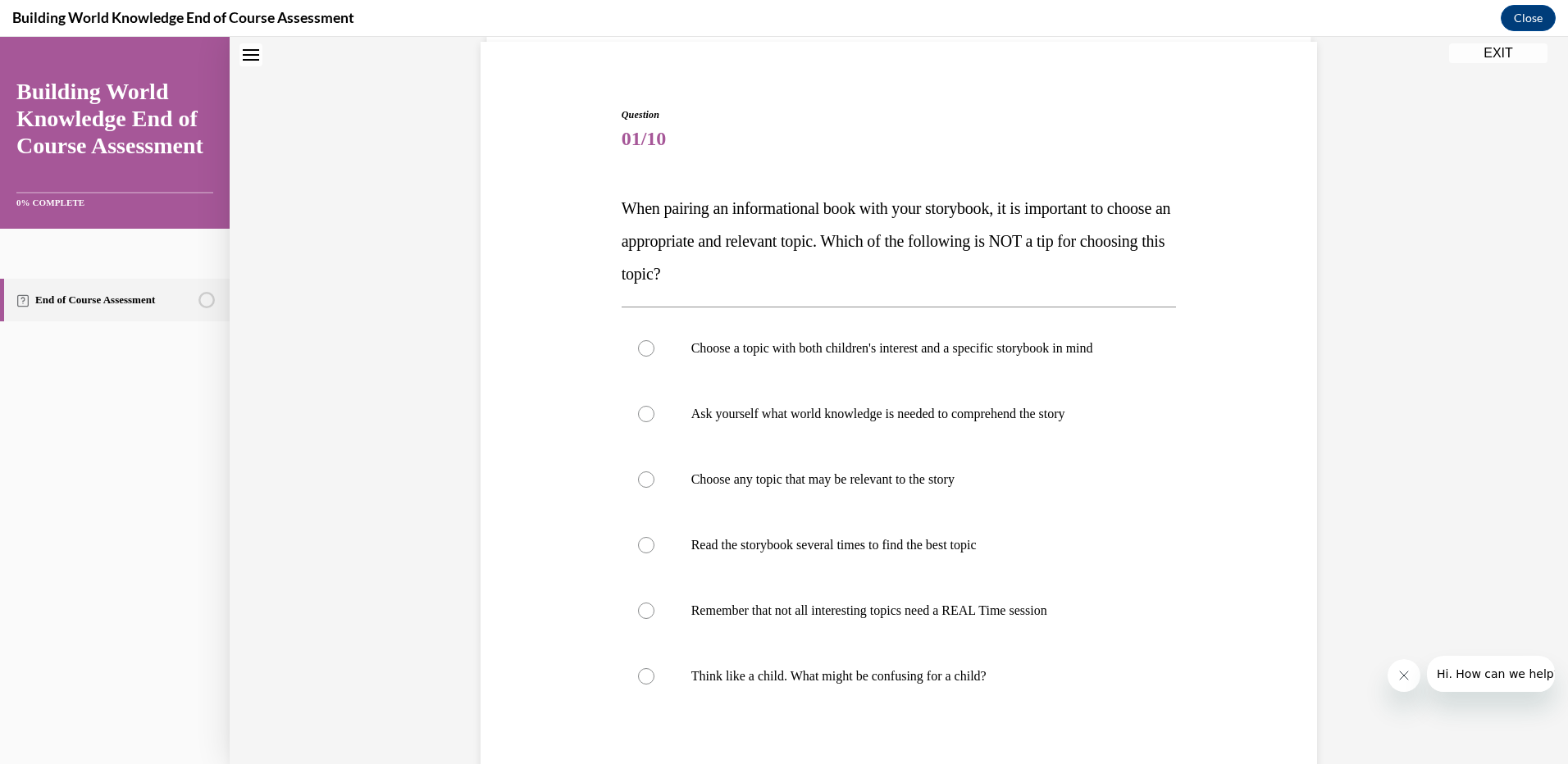
scroll to position [215, 0]
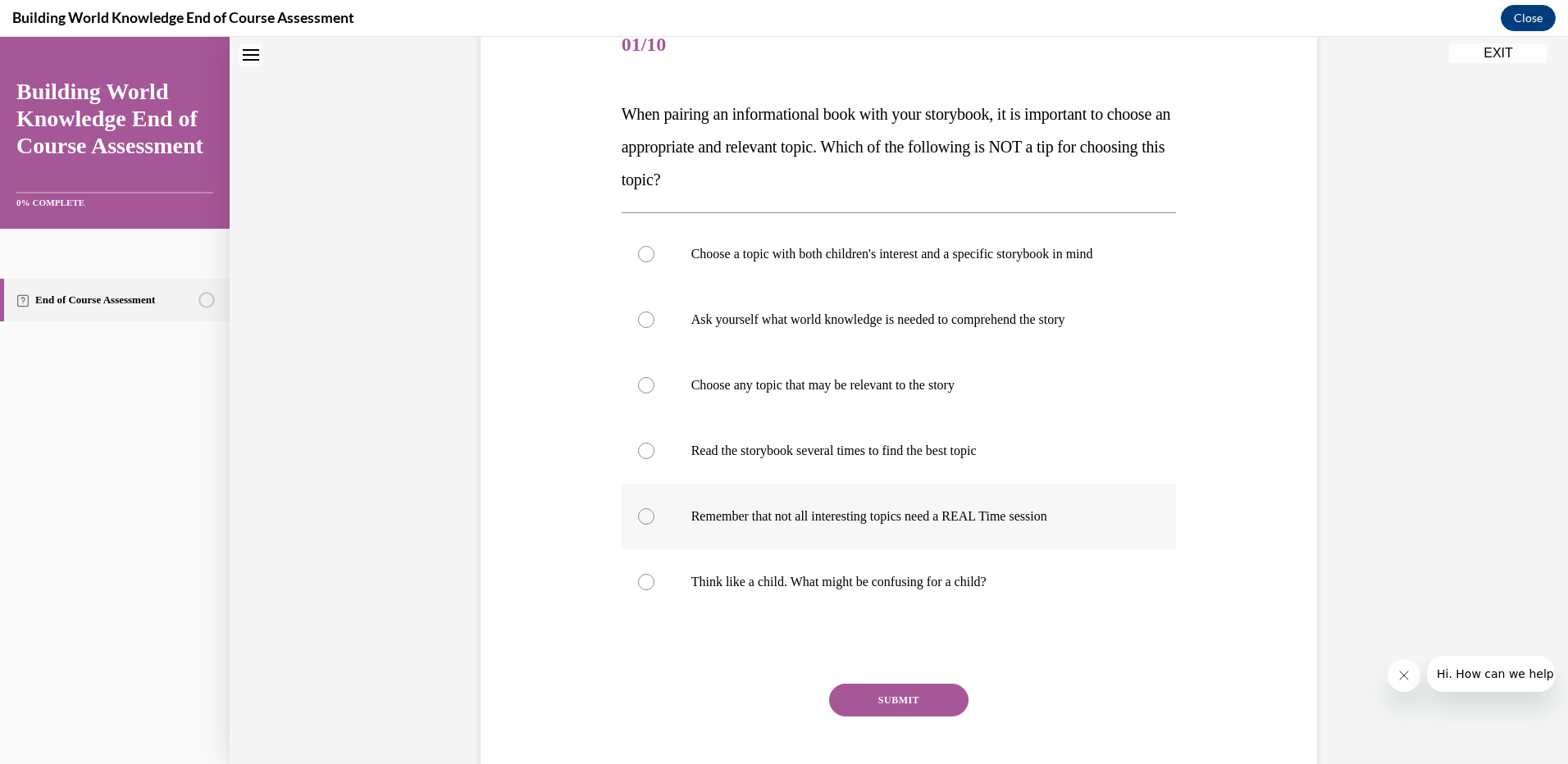
click at [638, 516] on div at bounding box center [646, 517] width 17 height 17
click at [638, 516] on input "Remember that not all interesting topics need a REAL Time session" at bounding box center [646, 517] width 17 height 17
radio input "true"
click at [878, 702] on button "SUBMIT" at bounding box center [899, 700] width 140 height 33
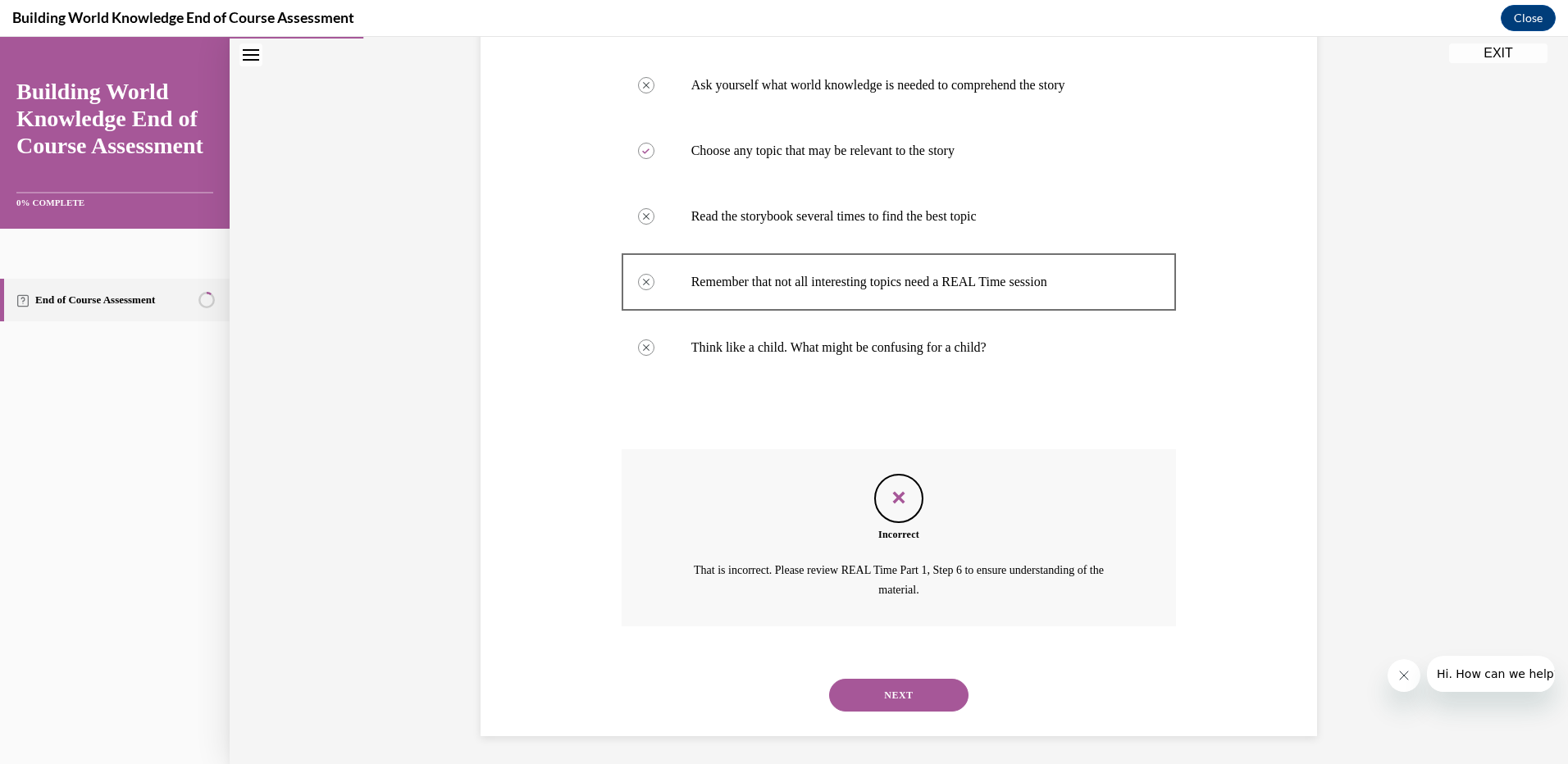
scroll to position [454, 0]
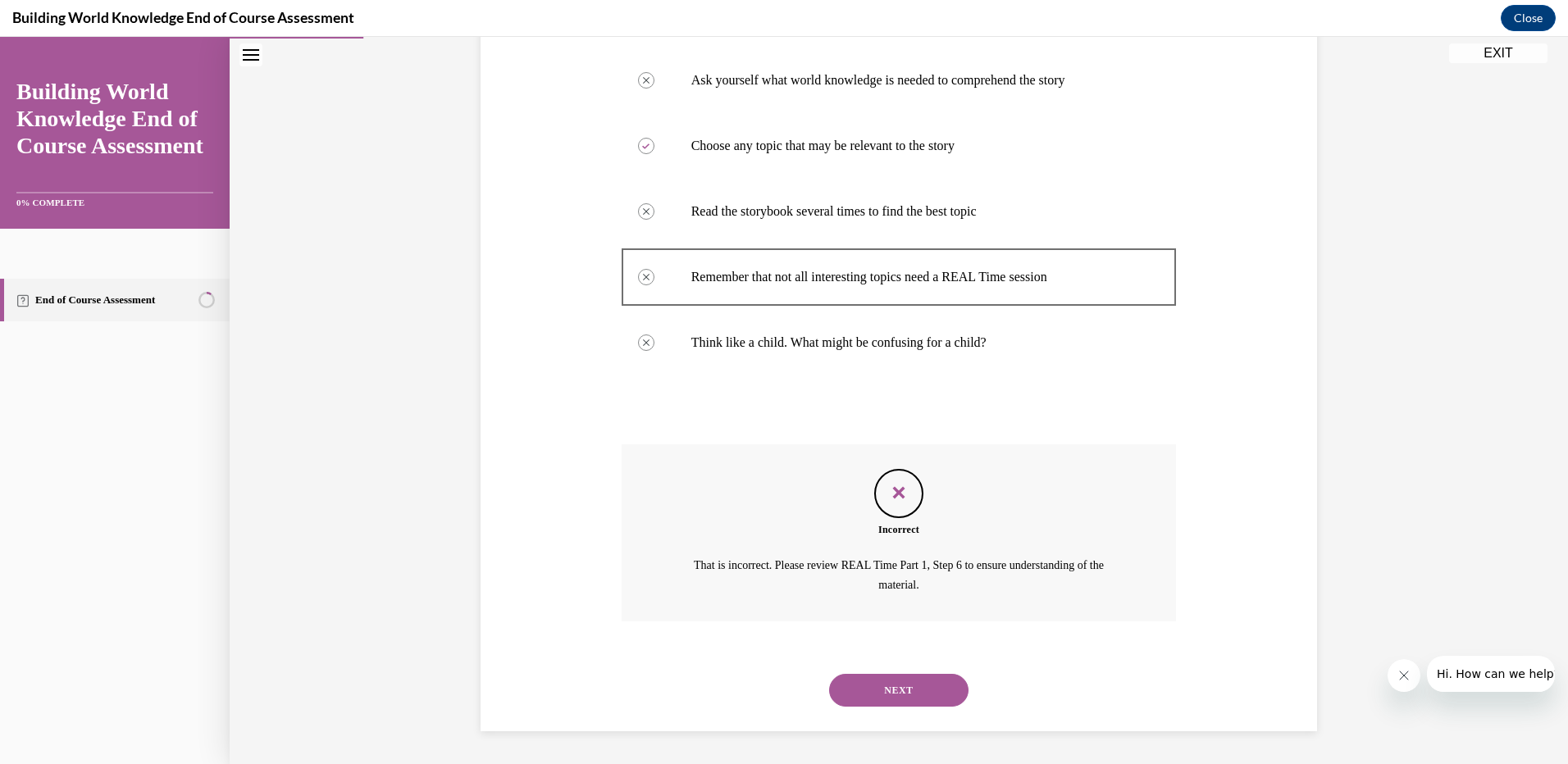
drag, startPoint x: 897, startPoint y: 689, endPoint x: 897, endPoint y: 584, distance: 105.0
click at [896, 689] on button "NEXT" at bounding box center [899, 690] width 140 height 33
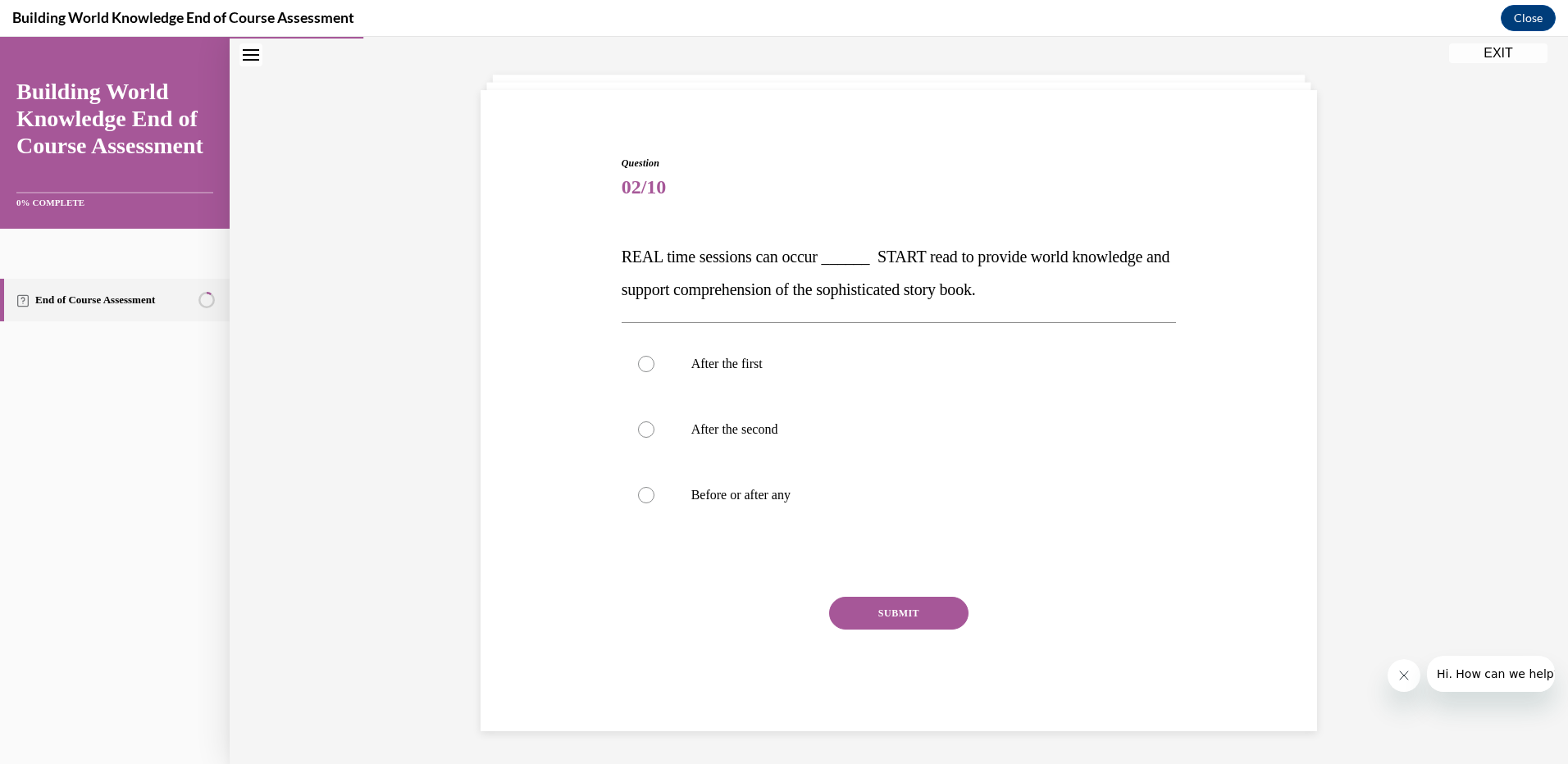
scroll to position [72, 0]
drag, startPoint x: 633, startPoint y: 500, endPoint x: 651, endPoint y: 512, distance: 21.6
click at [633, 498] on label "Before or after any" at bounding box center [899, 495] width 555 height 65
click at [638, 498] on input "Before or after any" at bounding box center [646, 495] width 17 height 17
radio input "true"
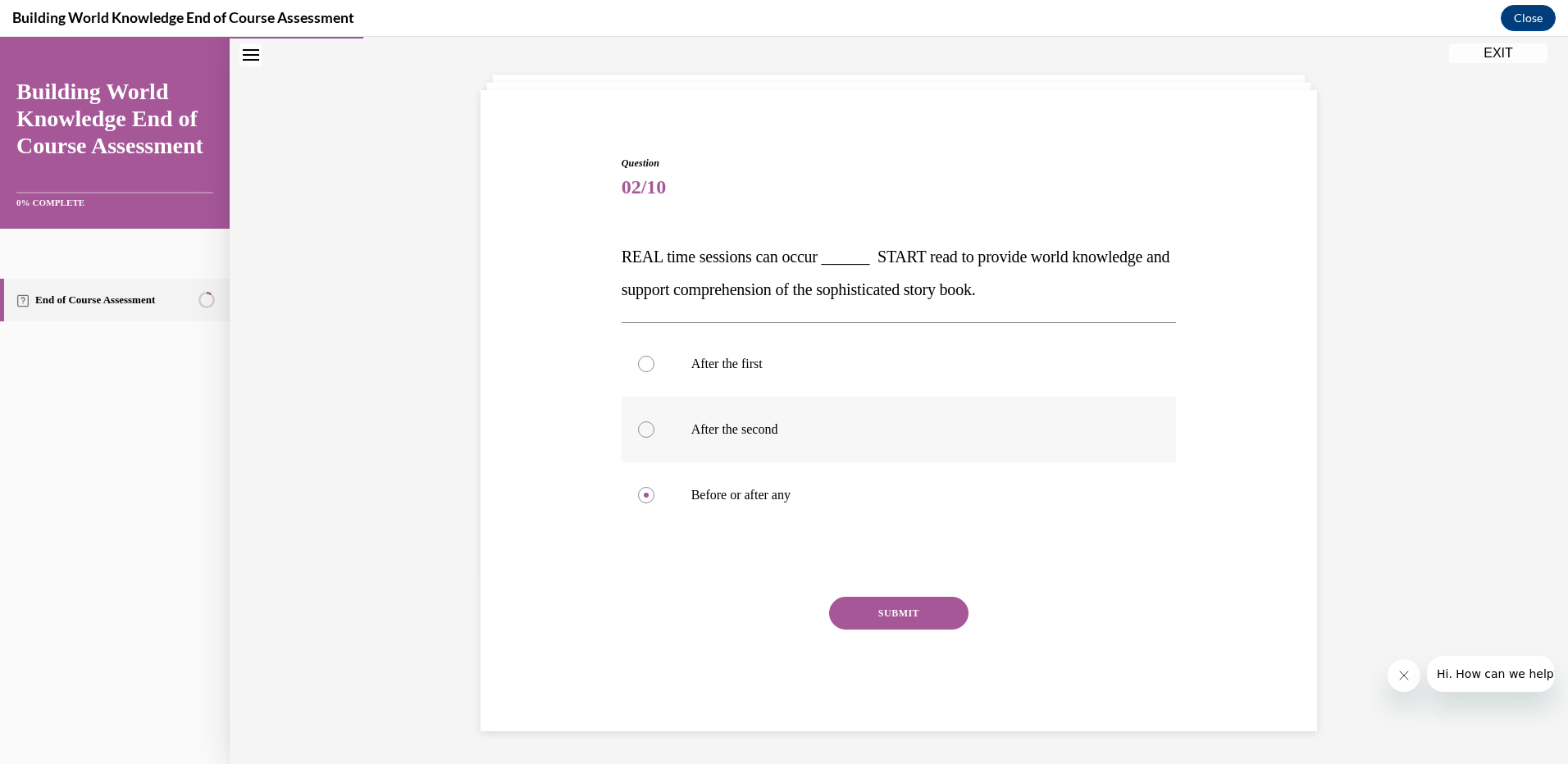
drag, startPoint x: 839, startPoint y: 609, endPoint x: 908, endPoint y: 418, distance: 203.1
click at [839, 606] on button "SUBMIT" at bounding box center [899, 613] width 140 height 33
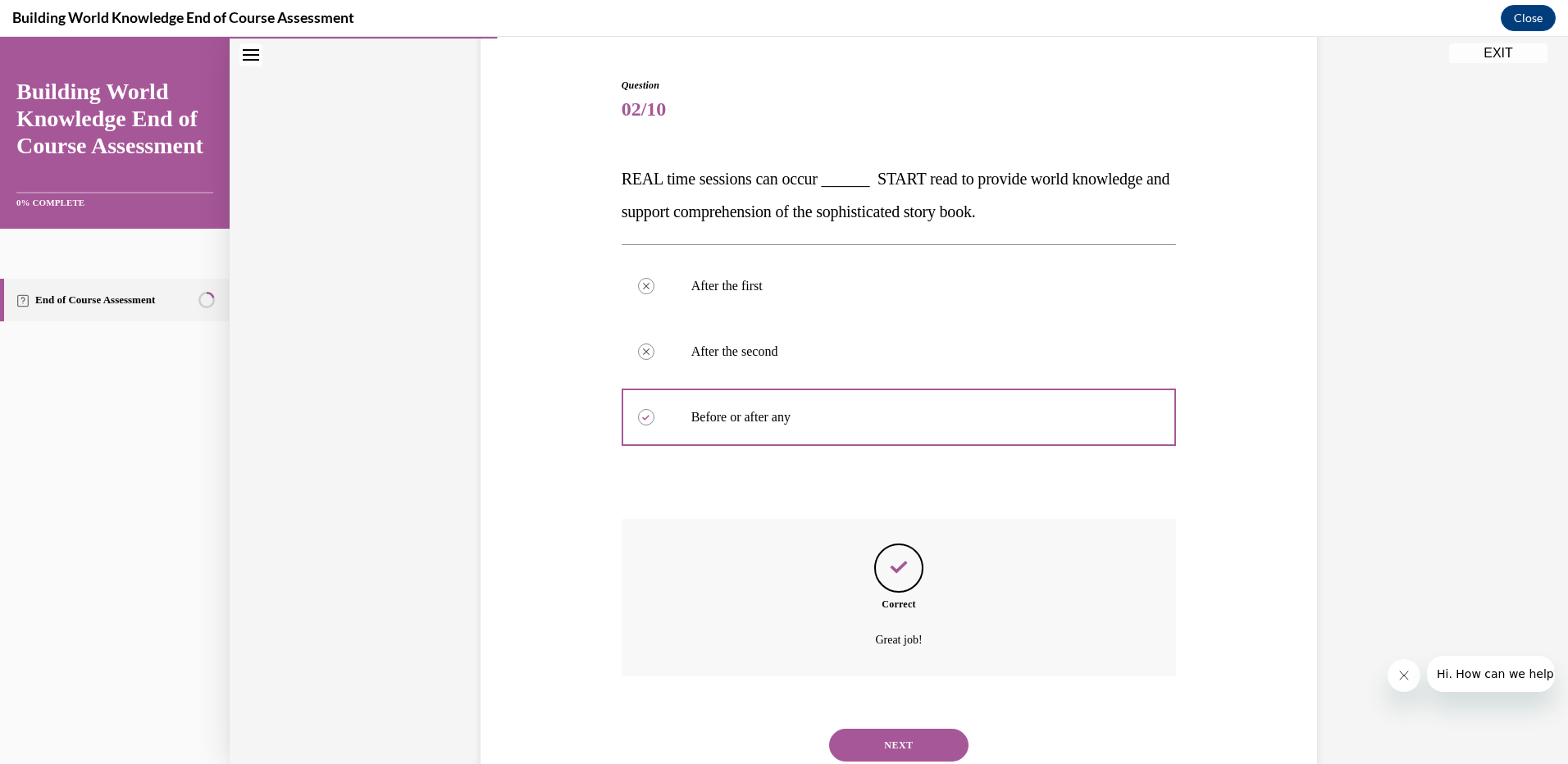
scroll to position [205, 0]
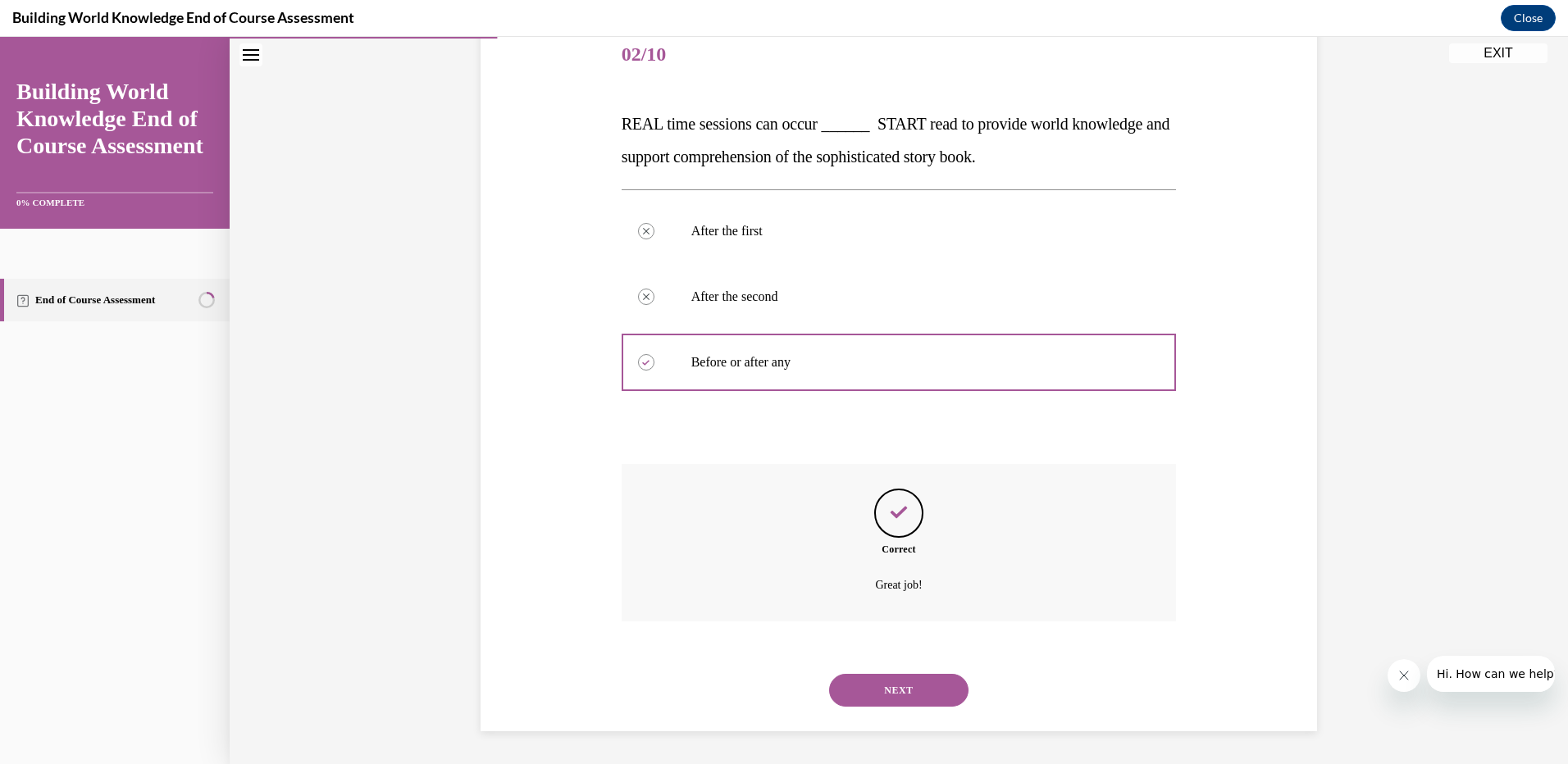
click at [903, 696] on button "NEXT" at bounding box center [899, 690] width 140 height 33
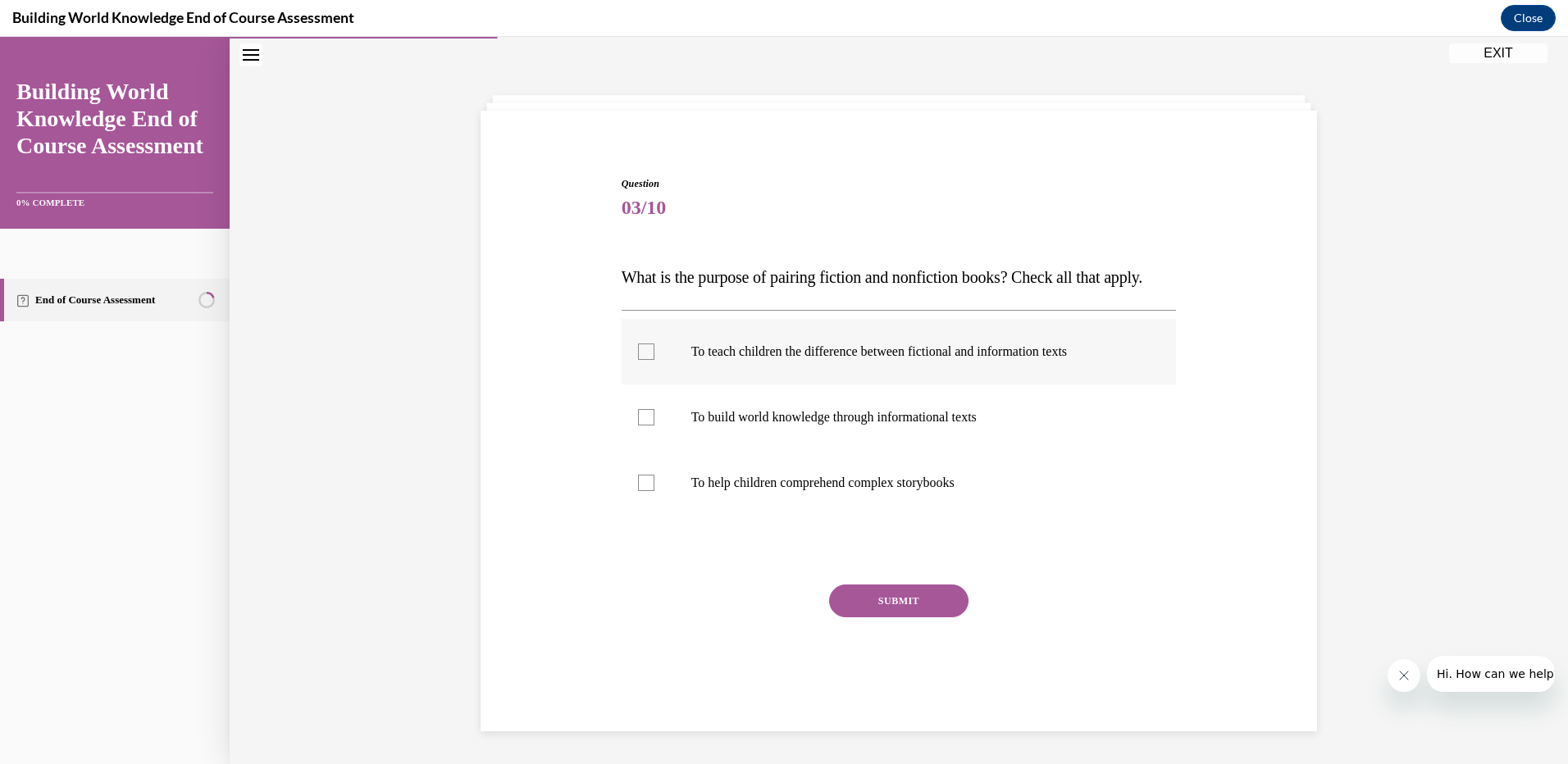
click at [639, 360] on div at bounding box center [646, 352] width 17 height 17
click at [639, 360] on input "To teach children the difference between fictional and information texts" at bounding box center [646, 352] width 17 height 17
checkbox input "true"
click at [648, 424] on label "To build world knowledge through informational texts" at bounding box center [899, 418] width 555 height 65
click at [648, 424] on input "To build world knowledge through informational texts" at bounding box center [646, 418] width 17 height 17
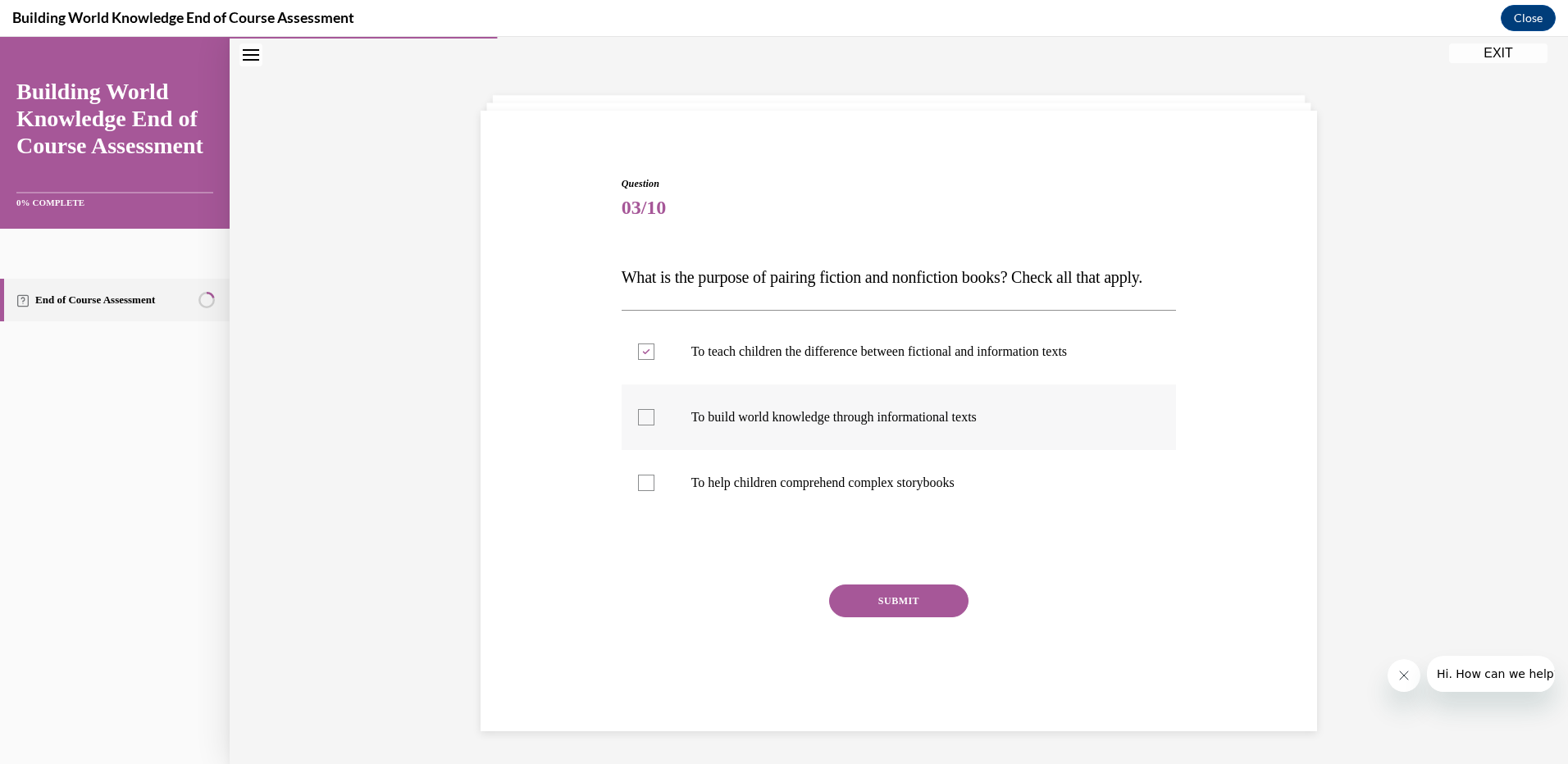
checkbox input "true"
click at [884, 612] on button "SUBMIT" at bounding box center [899, 601] width 140 height 33
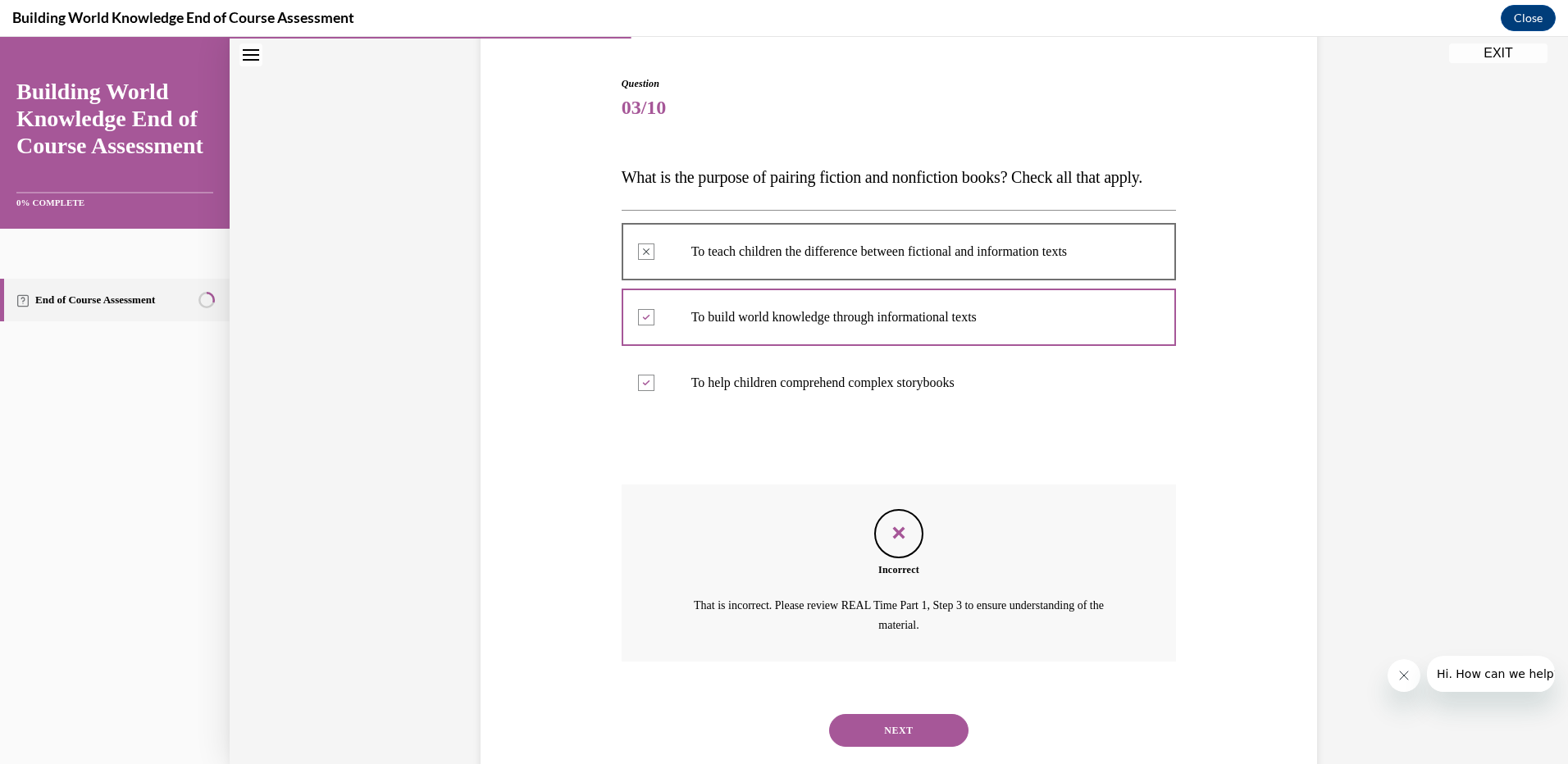
scroll to position [225, 0]
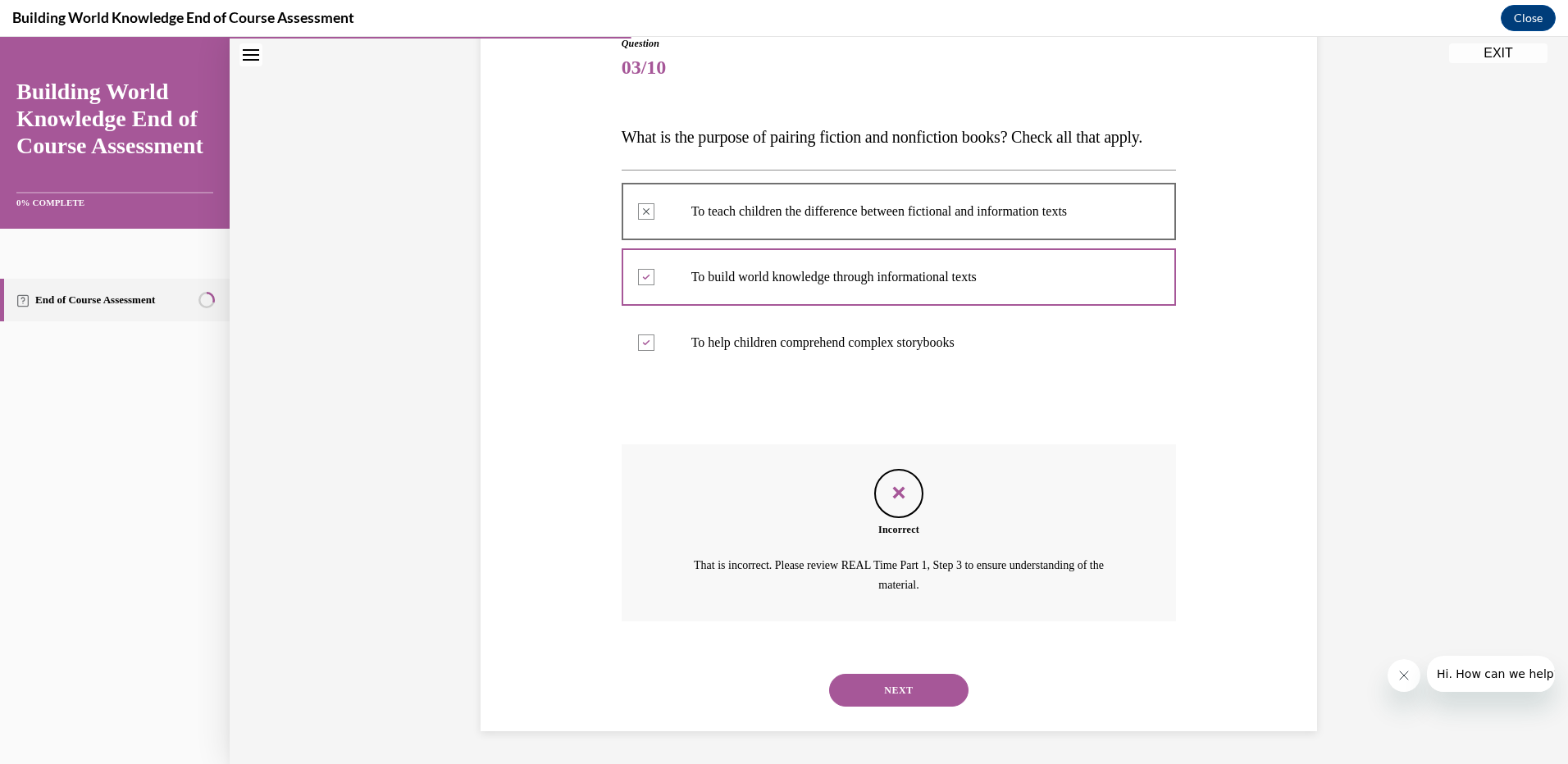
click at [865, 677] on button "NEXT" at bounding box center [899, 690] width 140 height 33
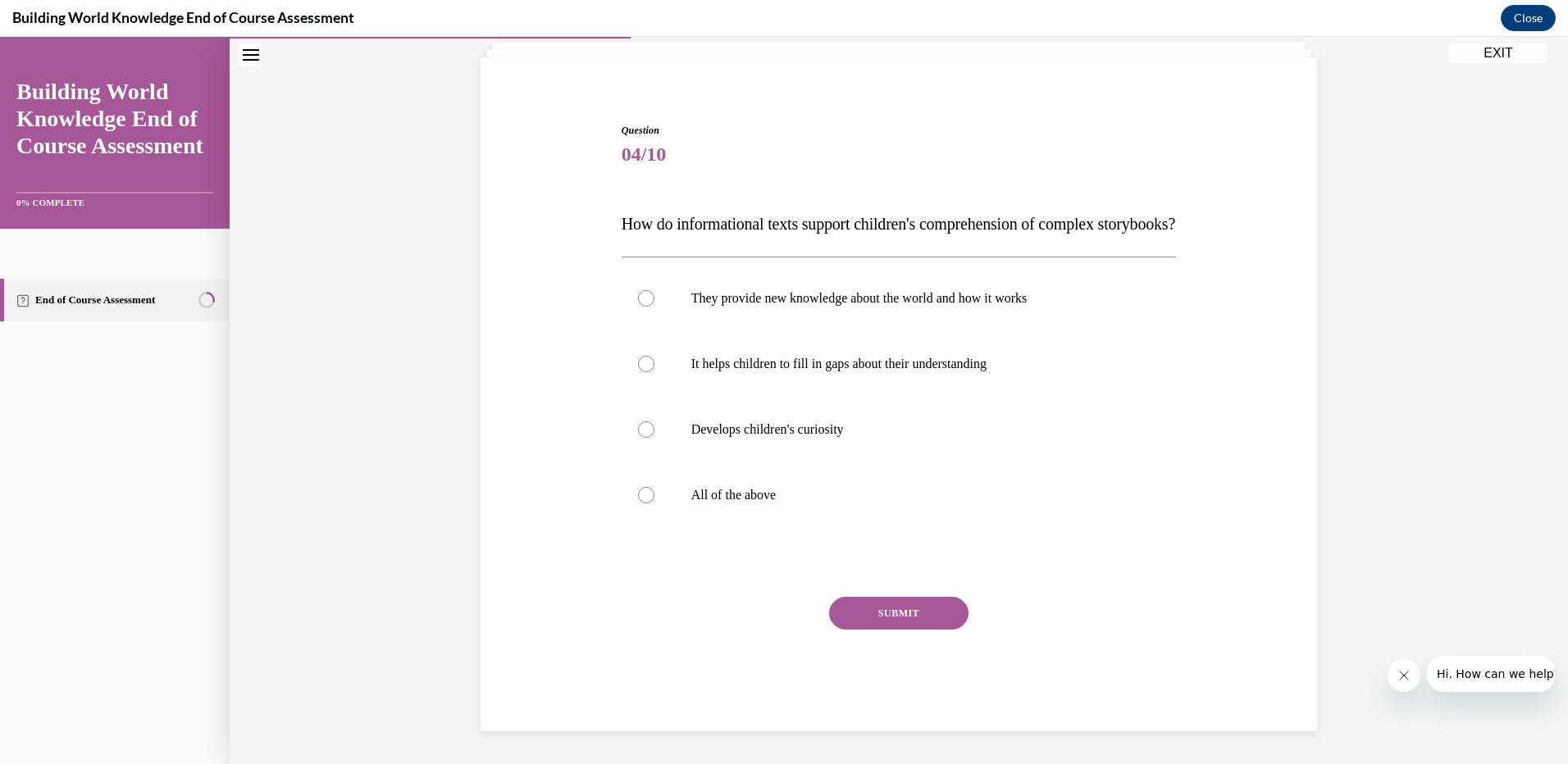
scroll to position [138, 0]
drag, startPoint x: 640, startPoint y: 502, endPoint x: 651, endPoint y: 508, distance: 12.5
click at [640, 498] on div at bounding box center [646, 495] width 17 height 17
click at [640, 498] on input "All of the above" at bounding box center [646, 495] width 17 height 17
radio input "true"
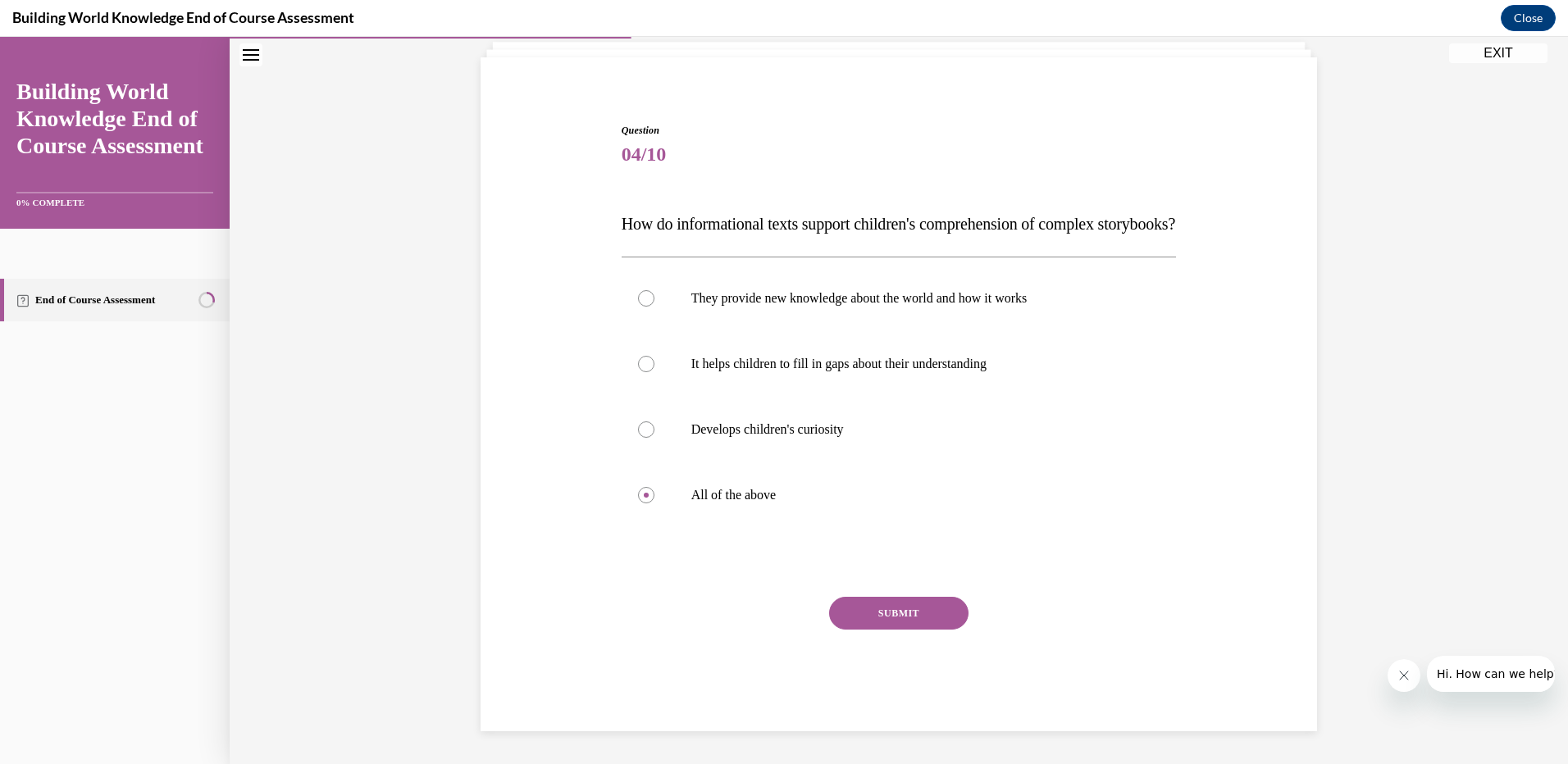
click at [882, 604] on button "SUBMIT" at bounding box center [899, 613] width 140 height 33
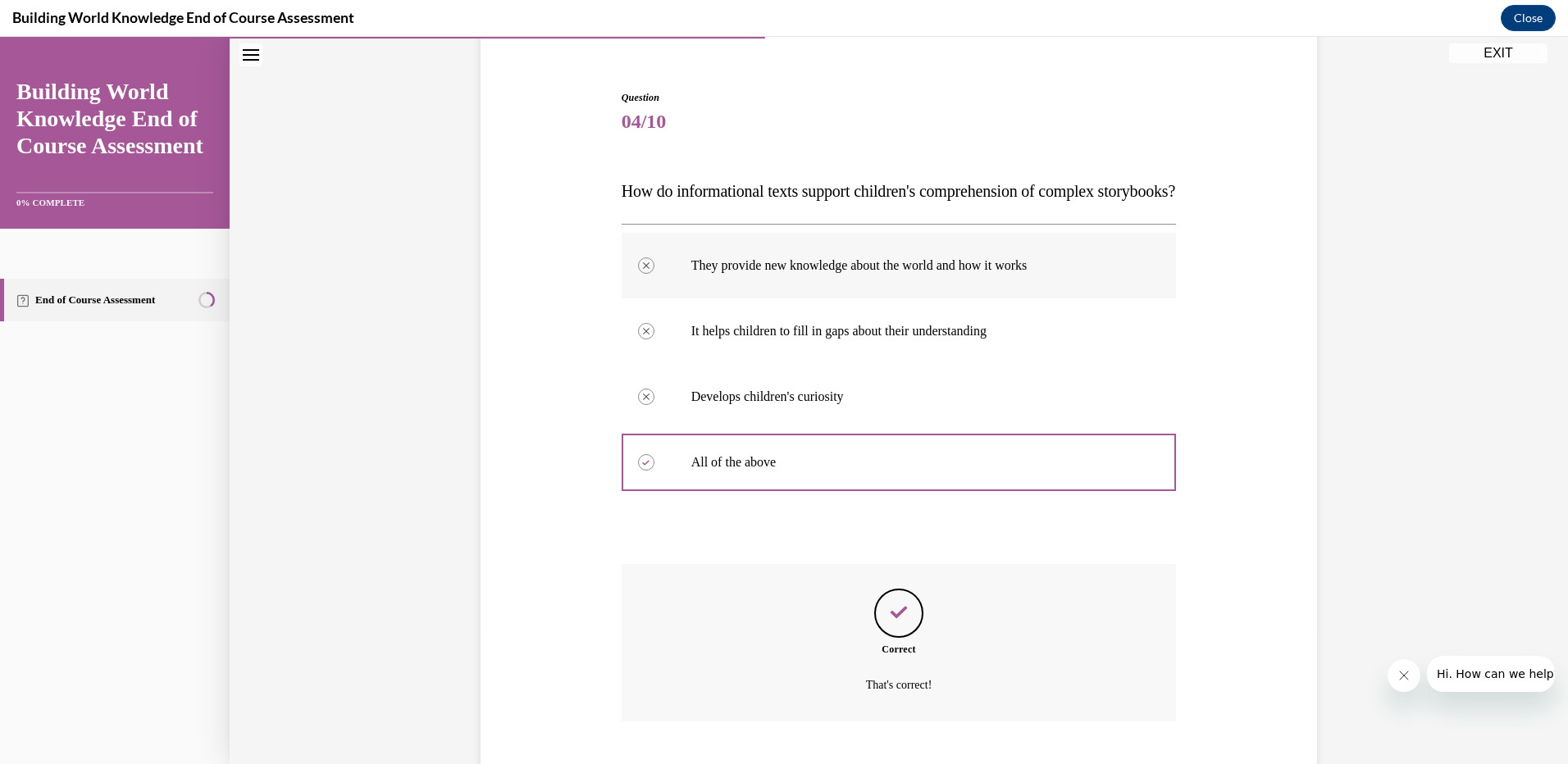
scroll to position [270, 0]
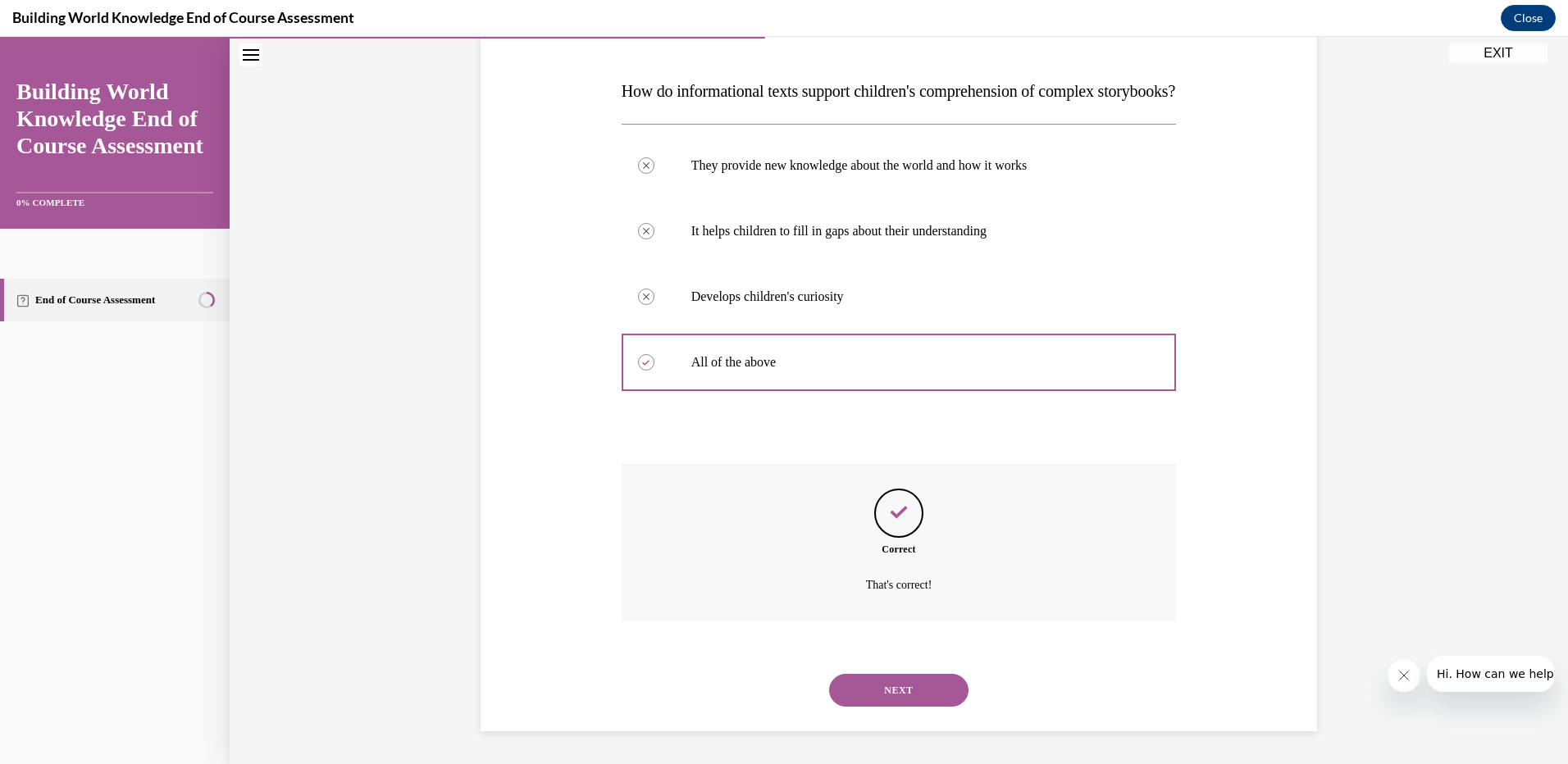
click at [891, 687] on button "NEXT" at bounding box center [899, 690] width 140 height 33
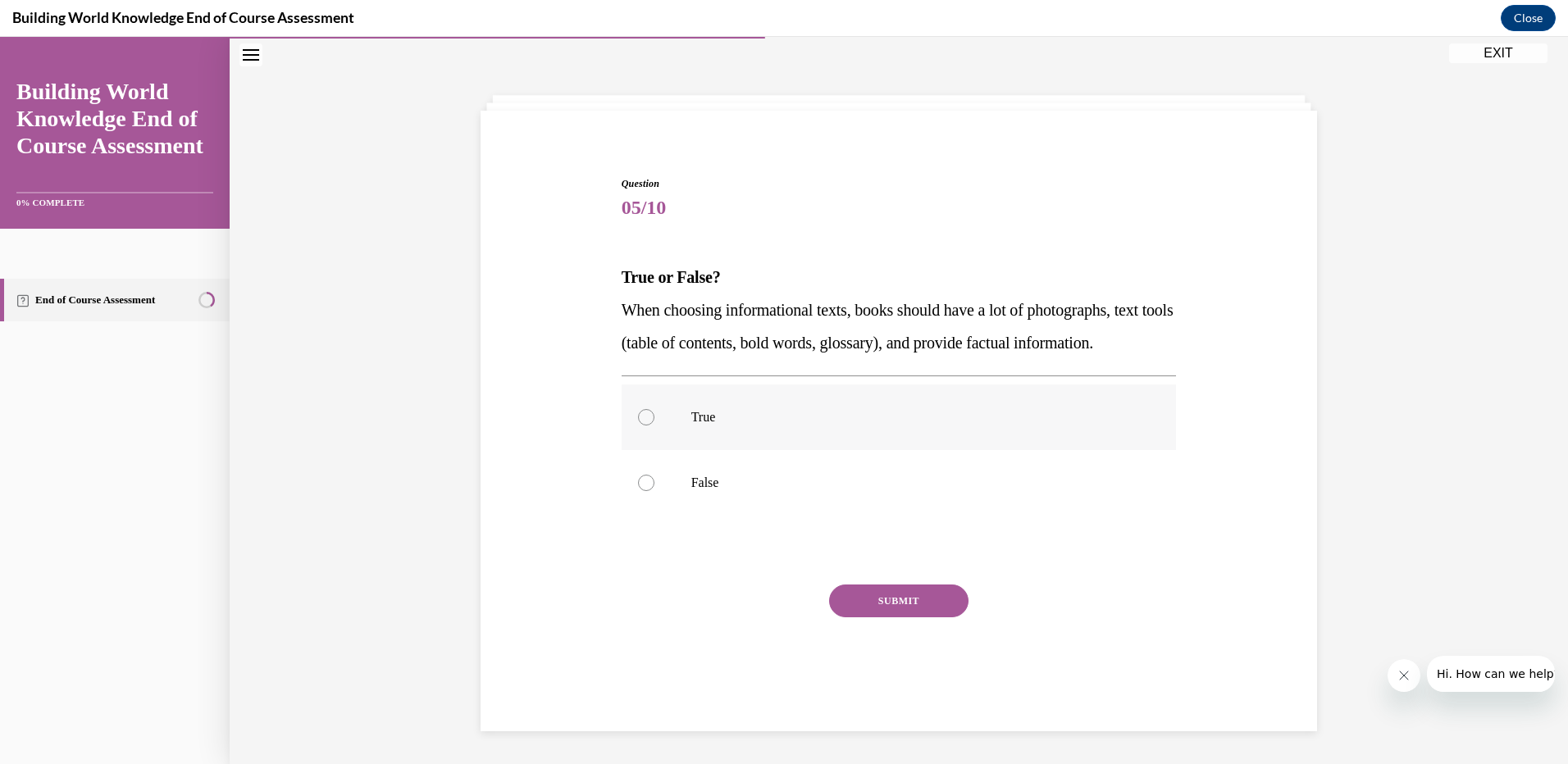
click at [638, 426] on div at bounding box center [646, 418] width 17 height 17
click at [638, 426] on input "True" at bounding box center [646, 418] width 17 height 17
radio input "true"
click at [846, 607] on button "SUBMIT" at bounding box center [899, 601] width 140 height 33
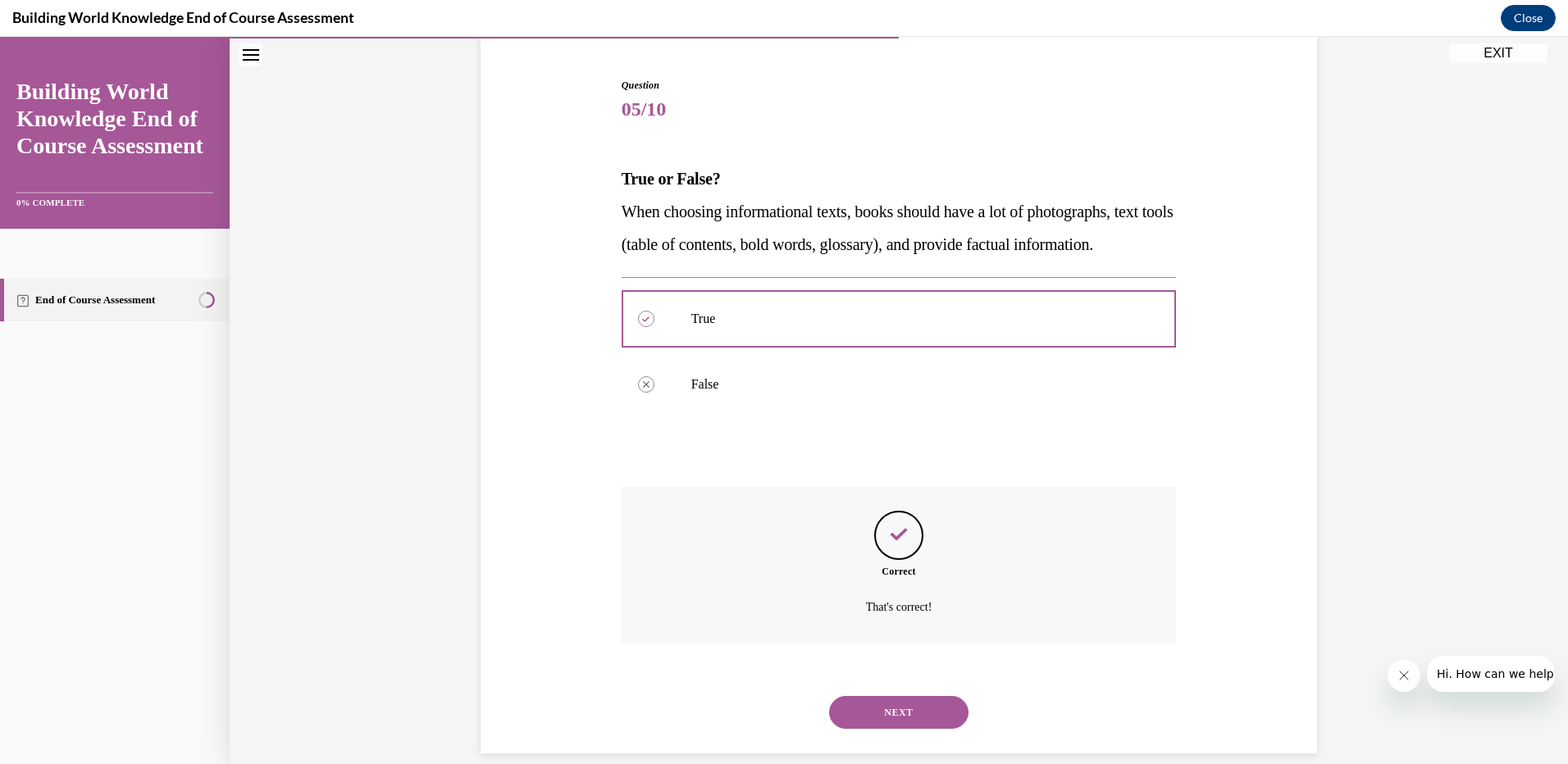
scroll to position [205, 0]
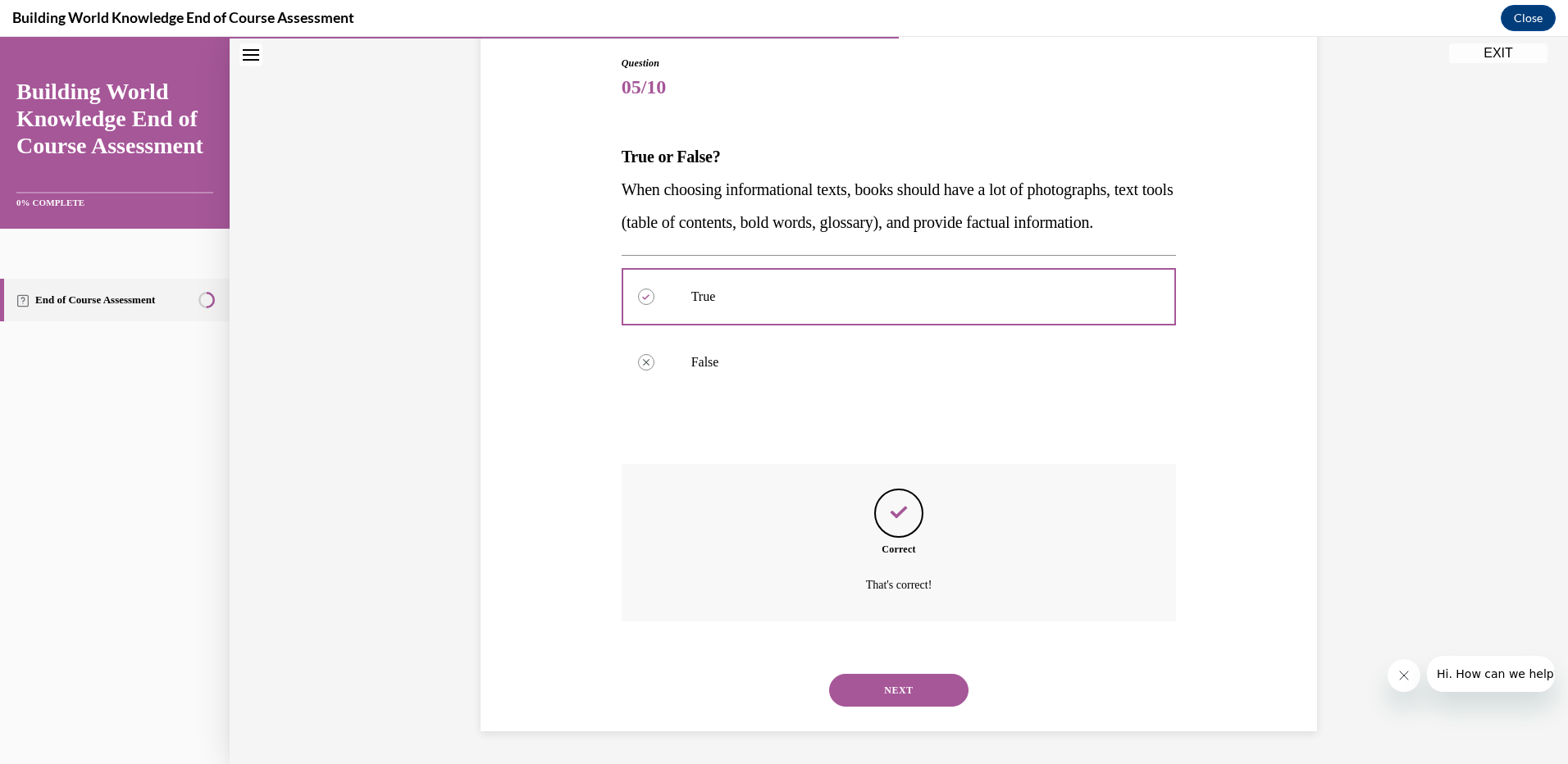
click at [881, 688] on button "NEXT" at bounding box center [899, 690] width 140 height 33
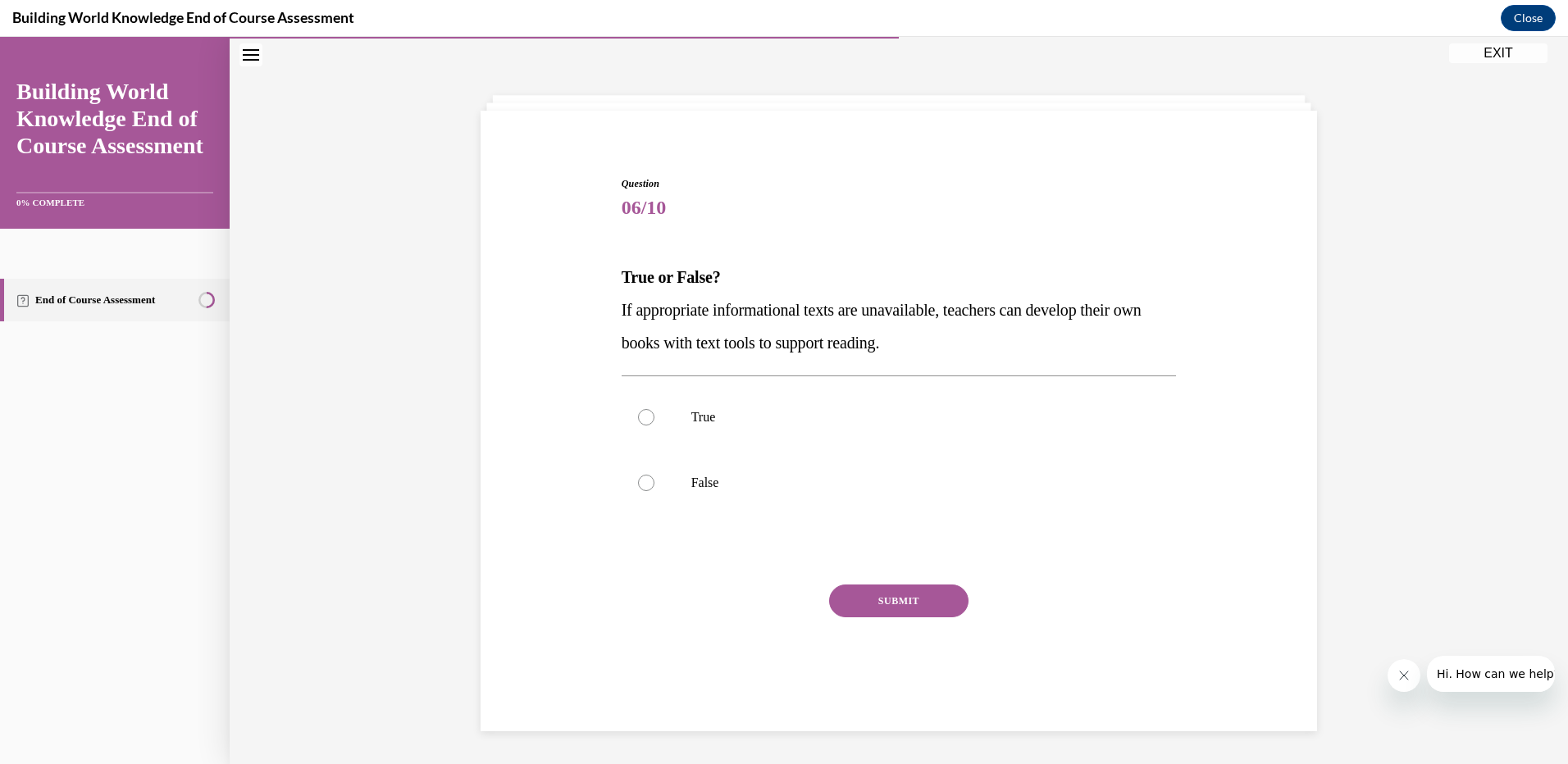
scroll to position [52, 0]
click at [638, 421] on div at bounding box center [646, 418] width 17 height 17
click at [638, 421] on input "True" at bounding box center [646, 418] width 17 height 17
radio input "true"
drag, startPoint x: 882, startPoint y: 599, endPoint x: 821, endPoint y: 336, distance: 270.0
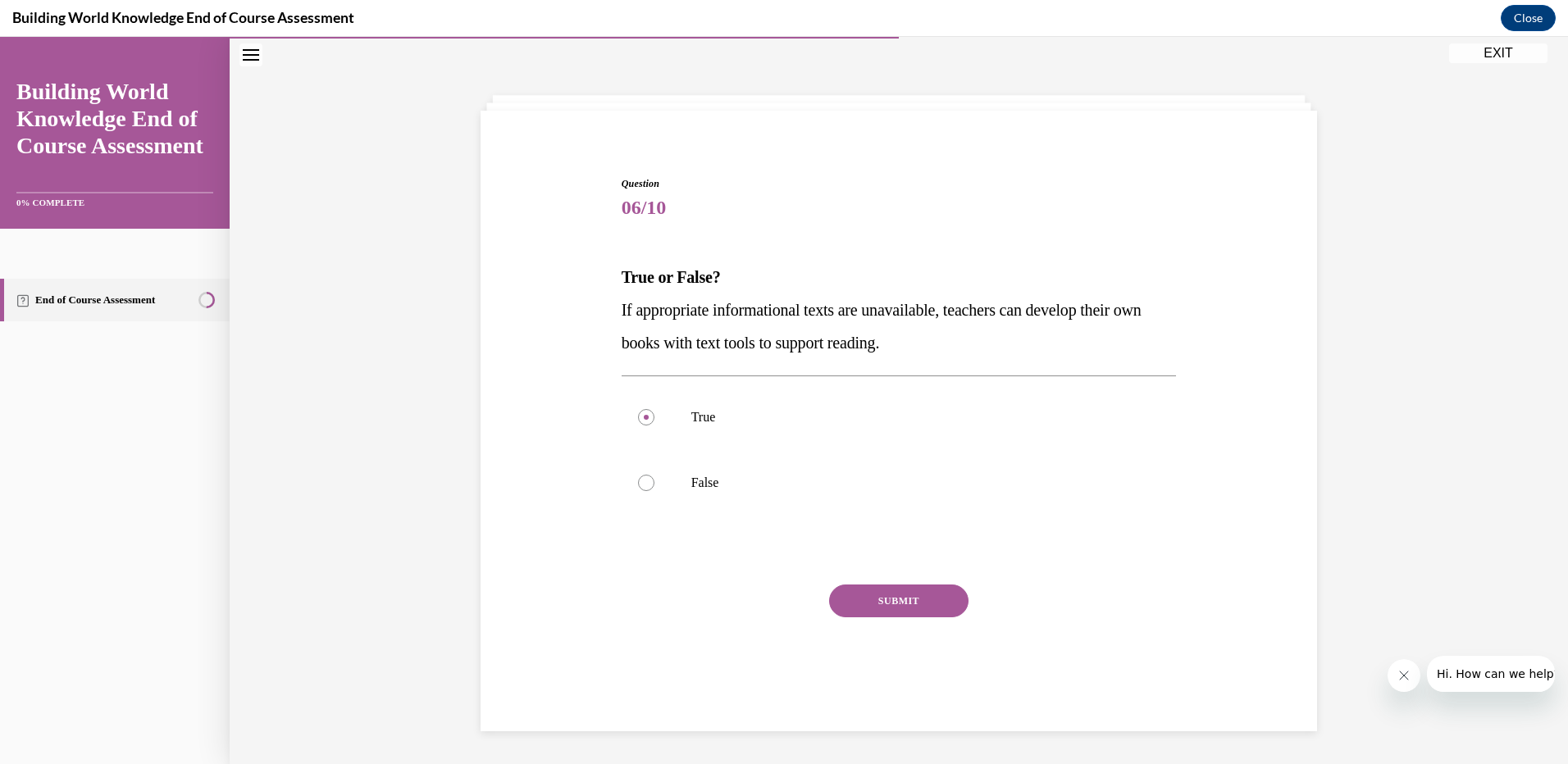
click at [882, 597] on button "SUBMIT" at bounding box center [899, 601] width 140 height 33
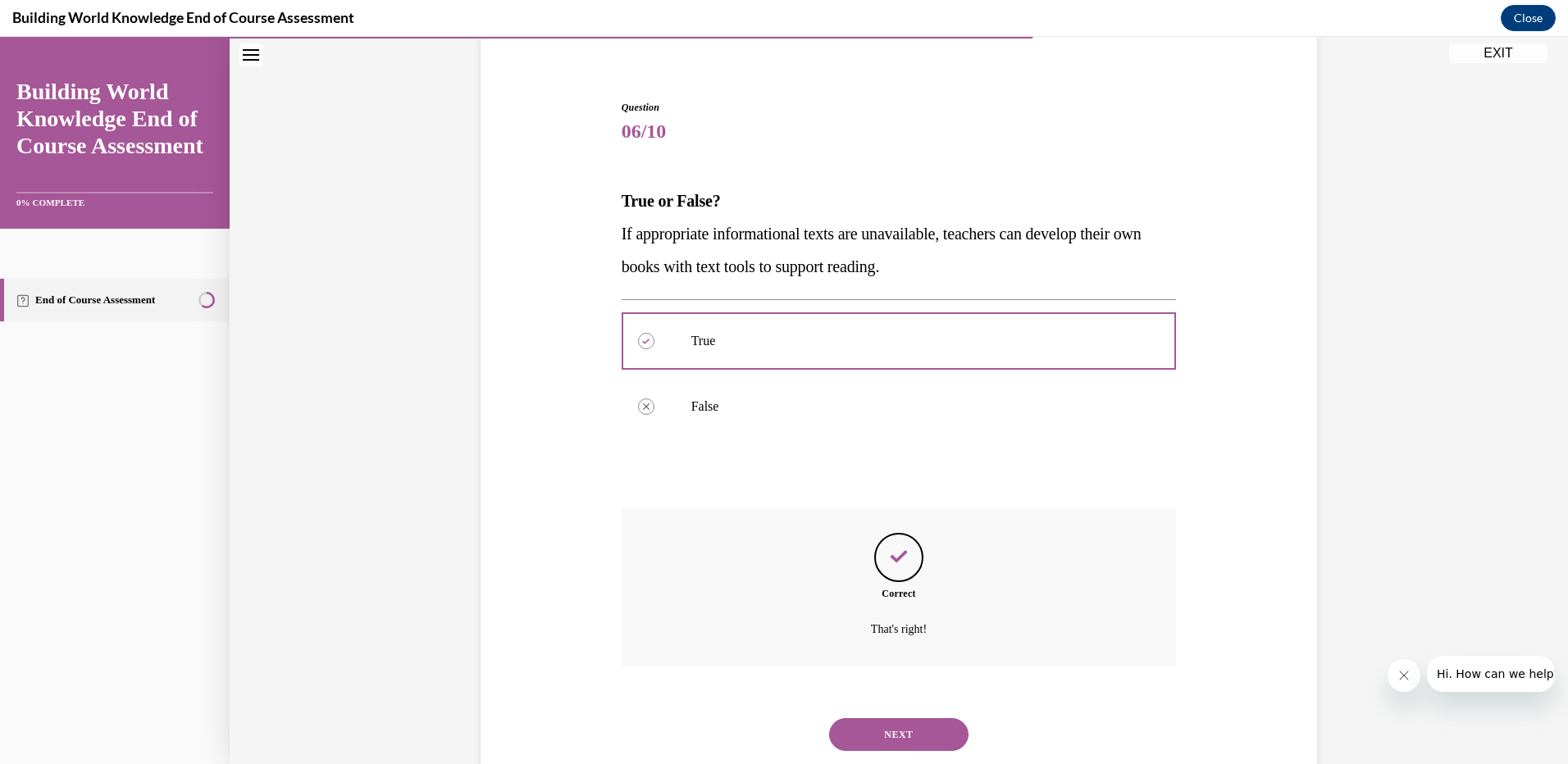
scroll to position [172, 0]
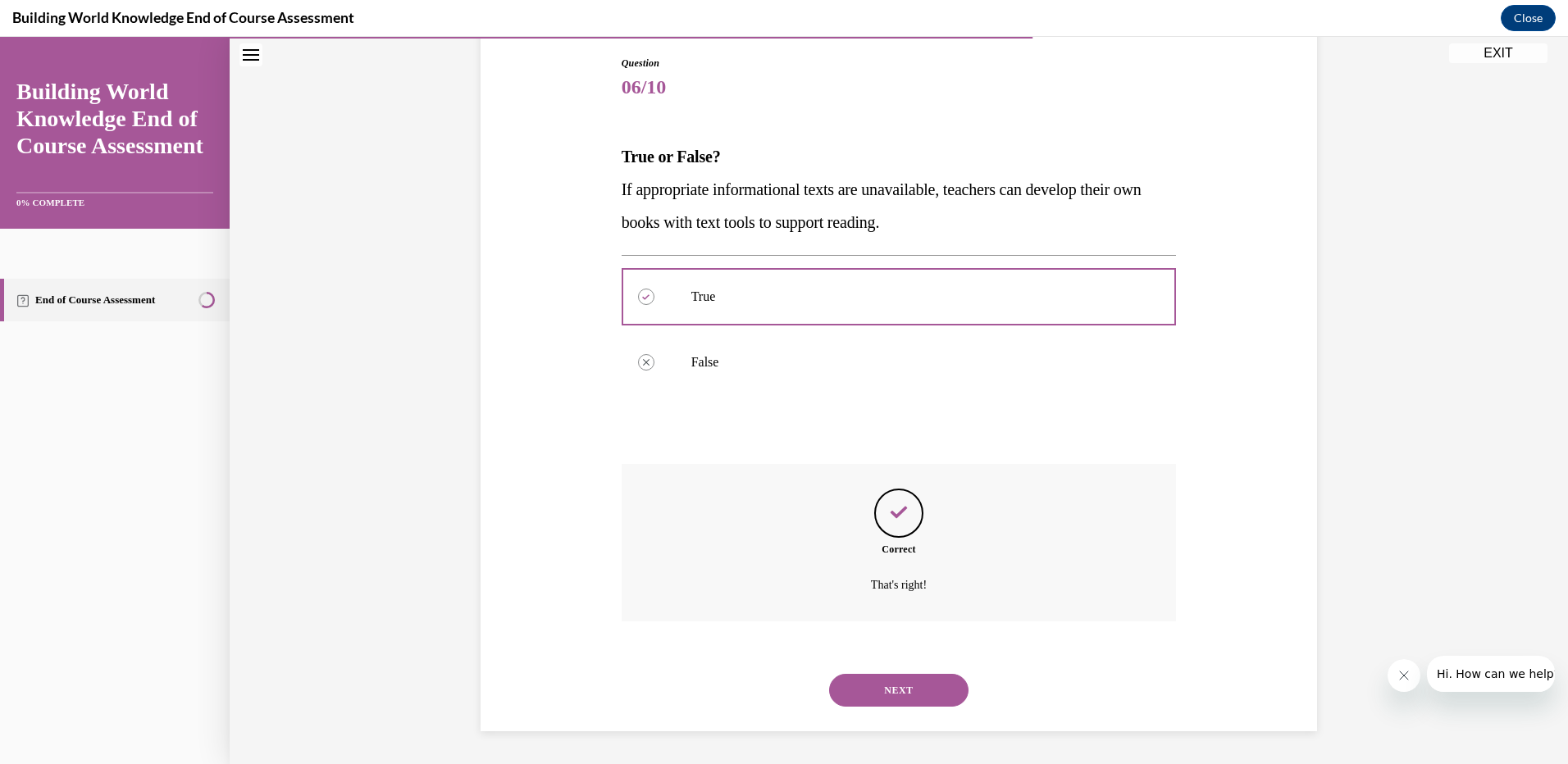
drag, startPoint x: 870, startPoint y: 688, endPoint x: 905, endPoint y: 447, distance: 243.5
click at [873, 688] on button "NEXT" at bounding box center [899, 690] width 140 height 33
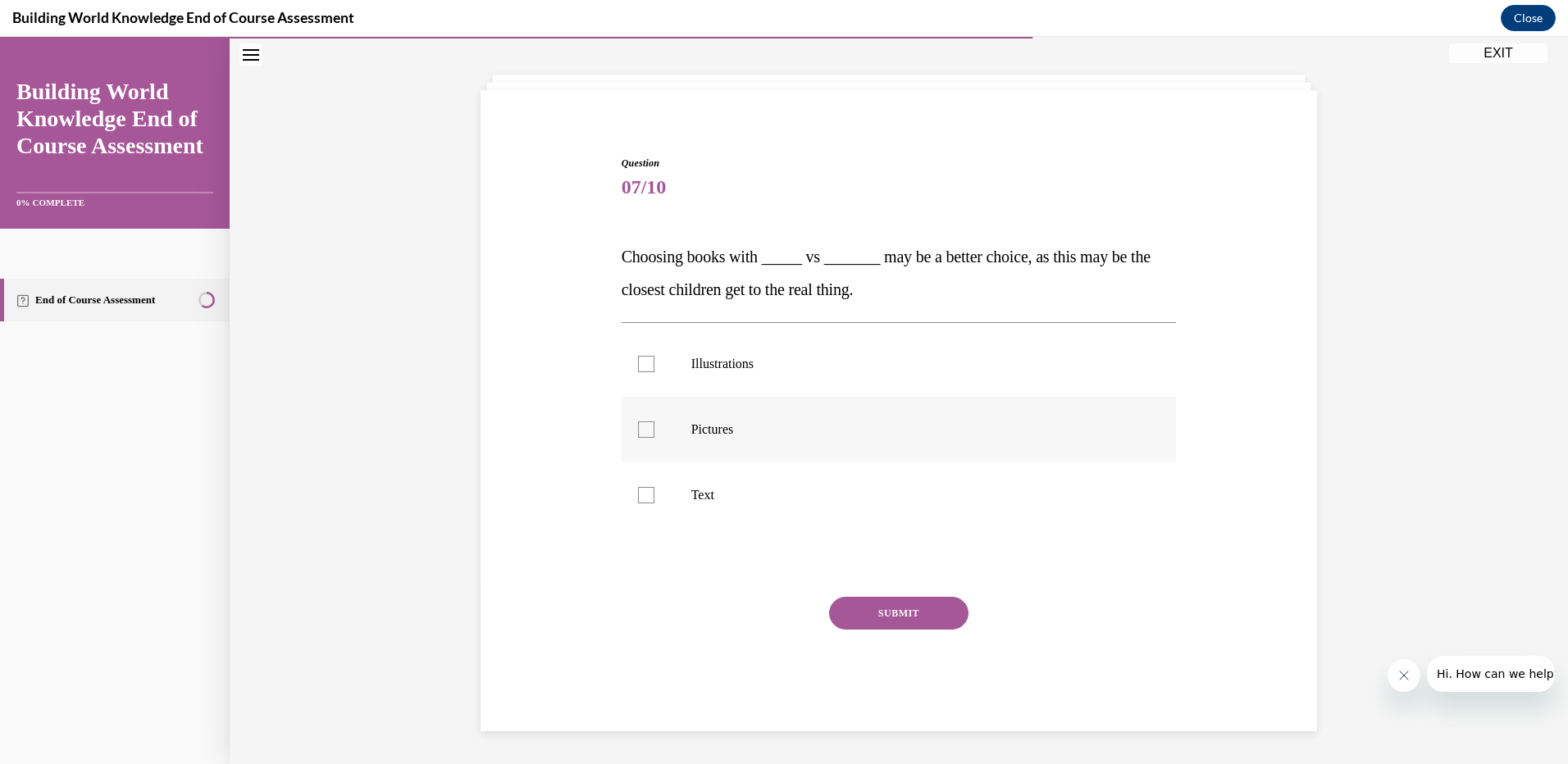
click at [638, 421] on label "Pictures" at bounding box center [899, 429] width 555 height 65
click at [638, 422] on input "Pictures" at bounding box center [646, 430] width 17 height 17
checkbox input "true"
drag, startPoint x: 637, startPoint y: 364, endPoint x: 705, endPoint y: 413, distance: 83.8
click at [638, 364] on div at bounding box center [646, 364] width 17 height 17
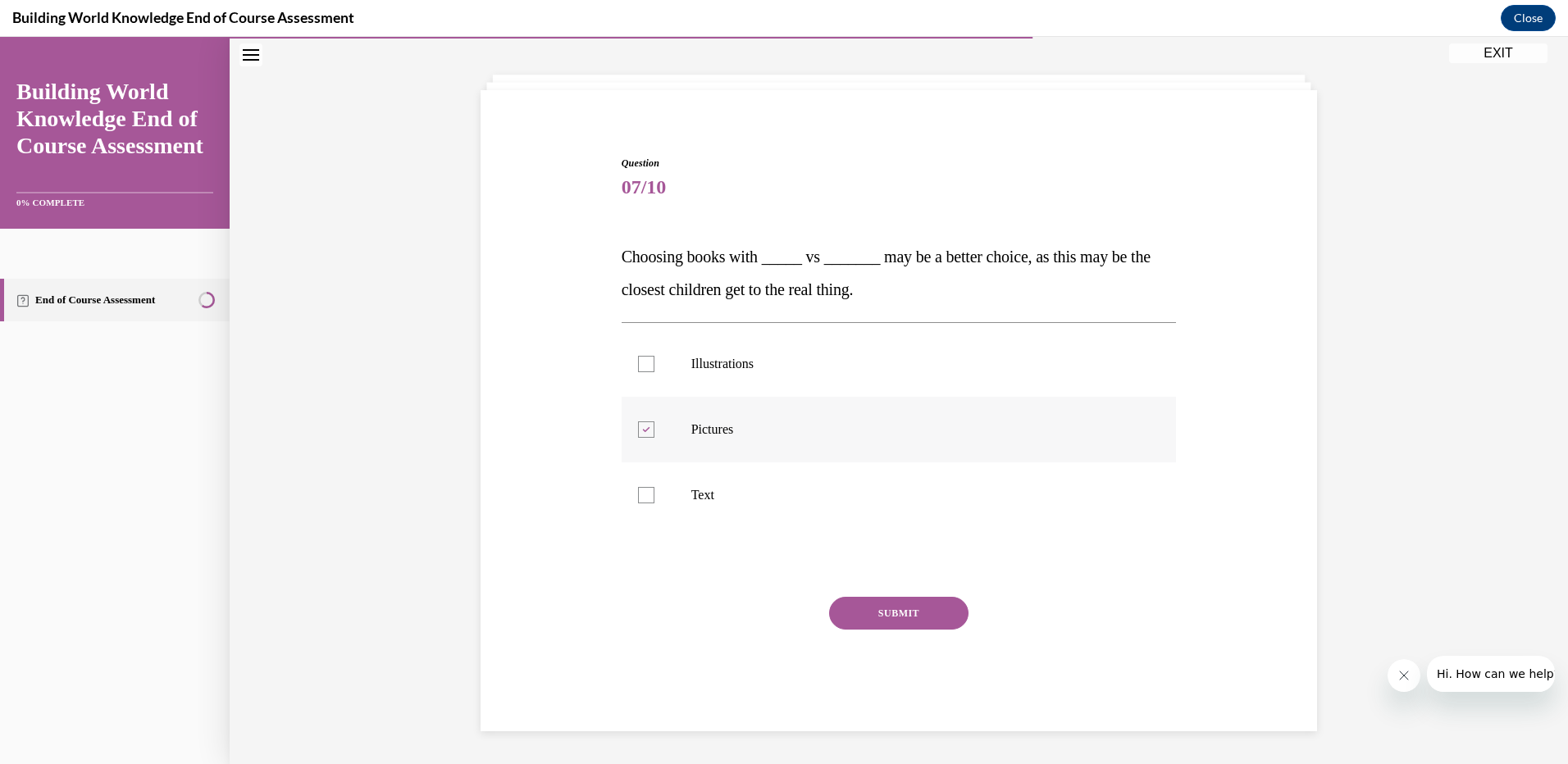
click at [638, 364] on input "Illustrations" at bounding box center [646, 364] width 17 height 17
checkbox input "true"
click at [910, 612] on button "SUBMIT" at bounding box center [899, 613] width 140 height 33
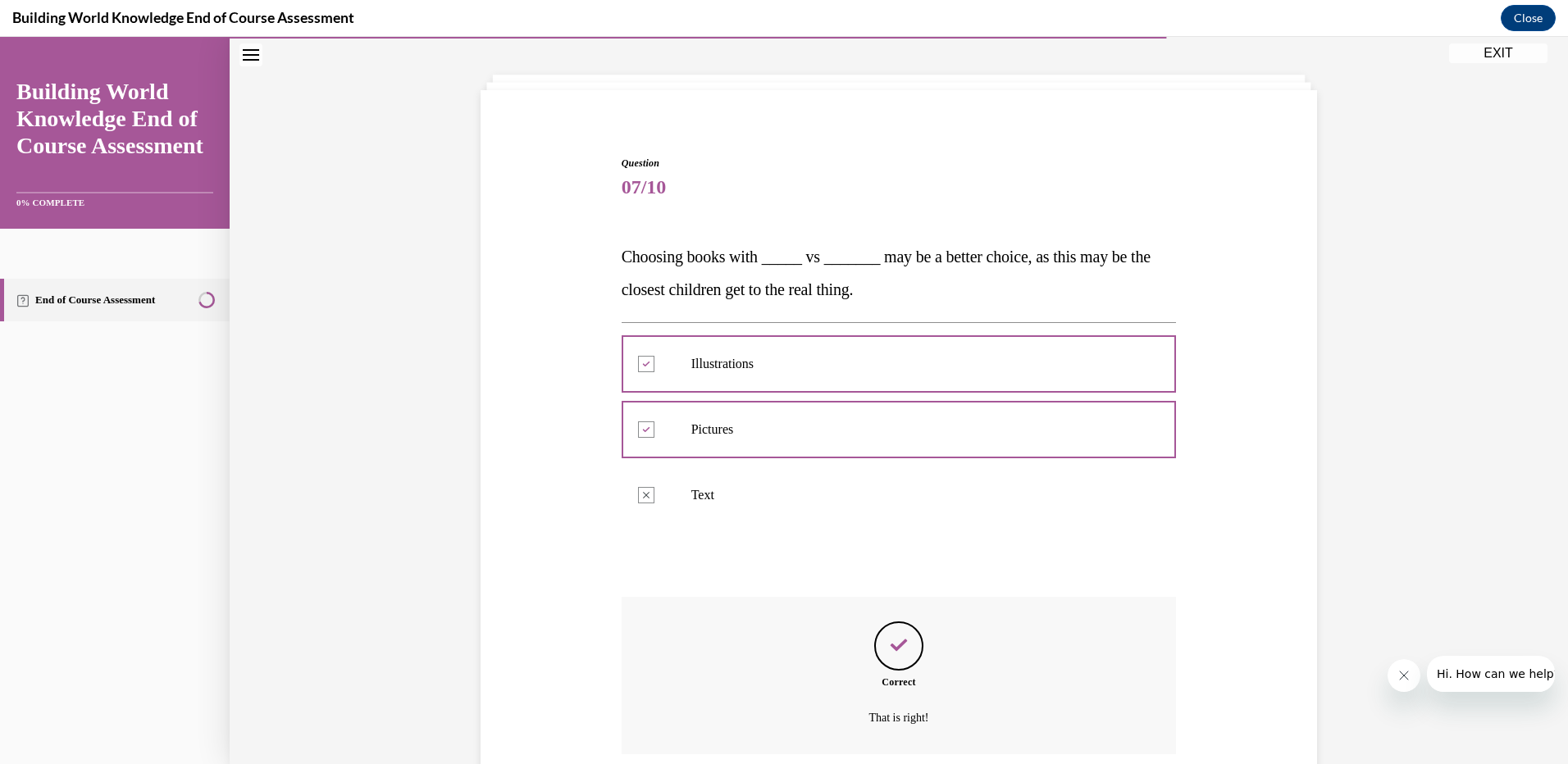
scroll to position [205, 0]
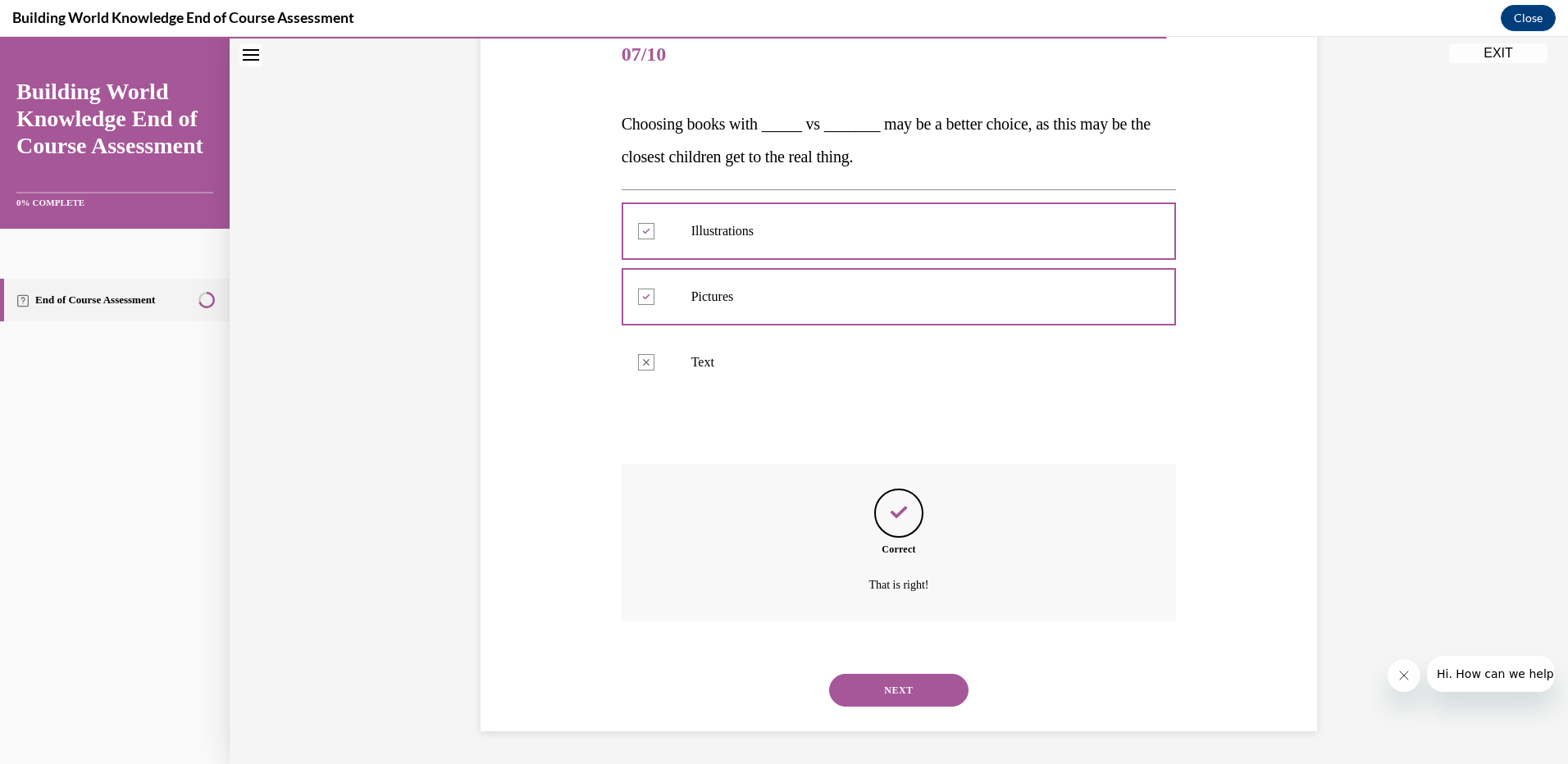
click at [865, 688] on button "NEXT" at bounding box center [899, 690] width 140 height 33
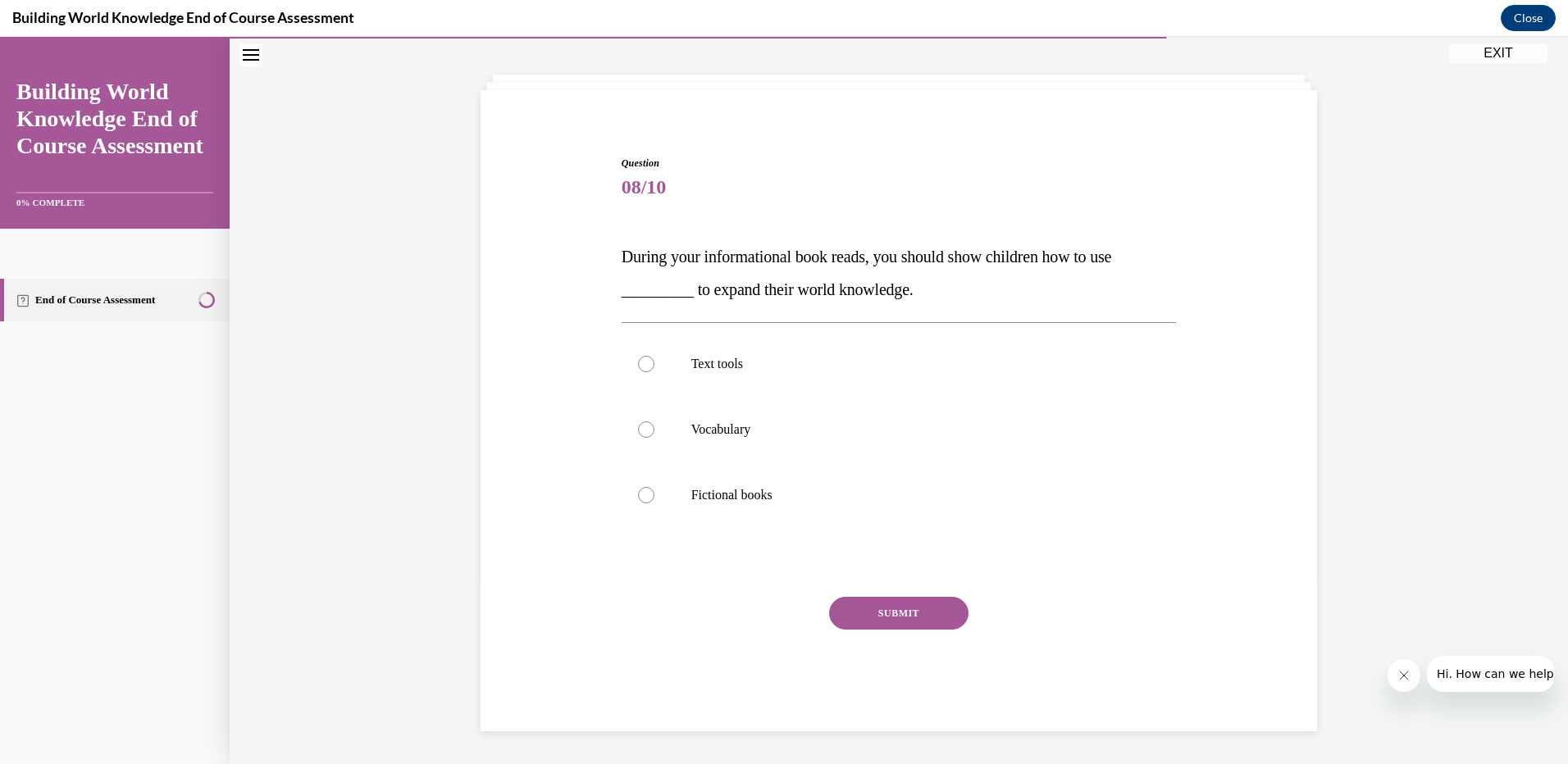
scroll to position [72, 0]
click at [638, 496] on div at bounding box center [646, 495] width 17 height 17
click at [638, 496] on input "Fictional books" at bounding box center [646, 495] width 17 height 17
radio input "true"
click at [845, 609] on button "SUBMIT" at bounding box center [899, 613] width 140 height 33
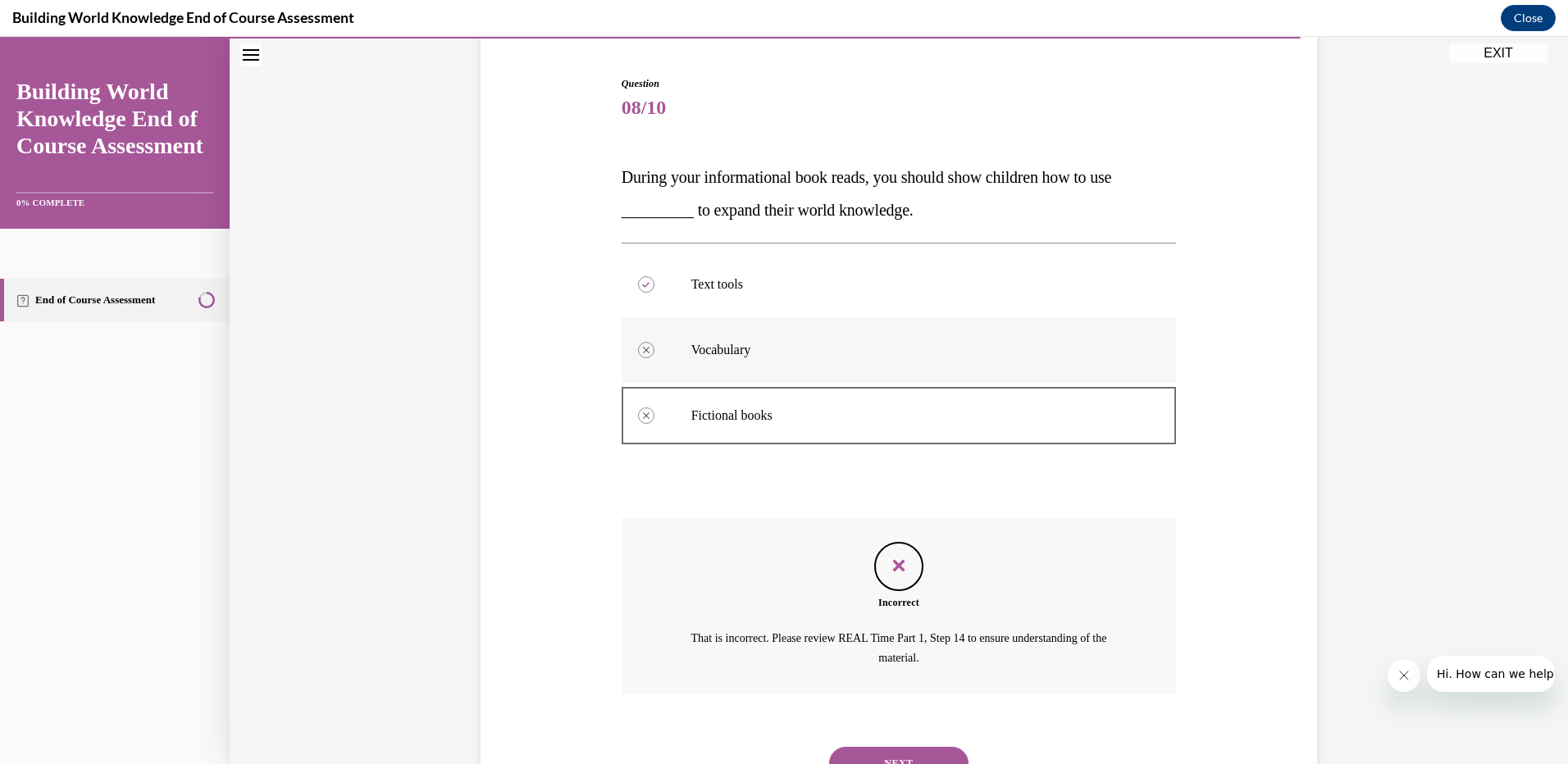
scroll to position [225, 0]
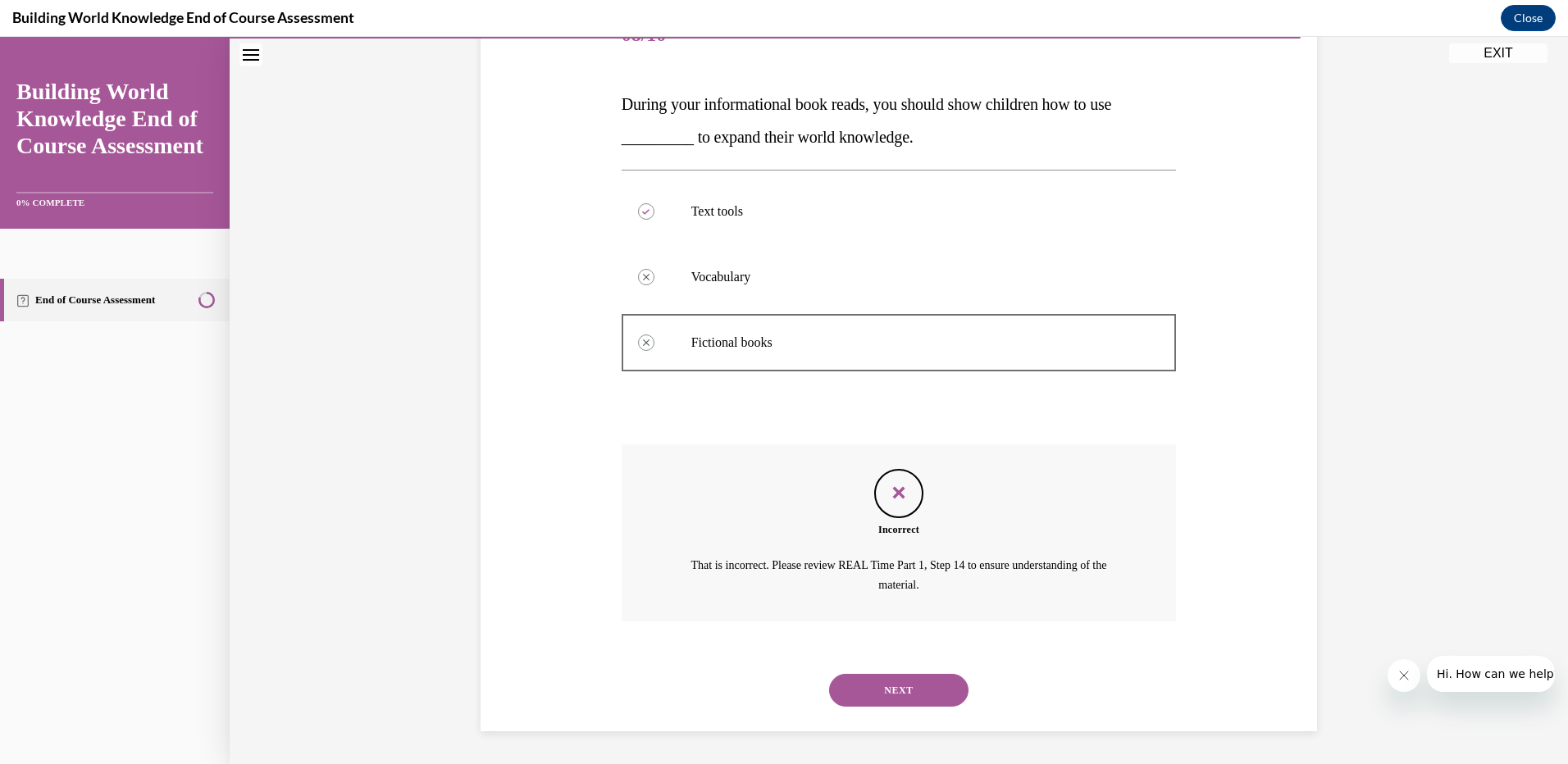
click at [895, 679] on button "NEXT" at bounding box center [899, 690] width 140 height 33
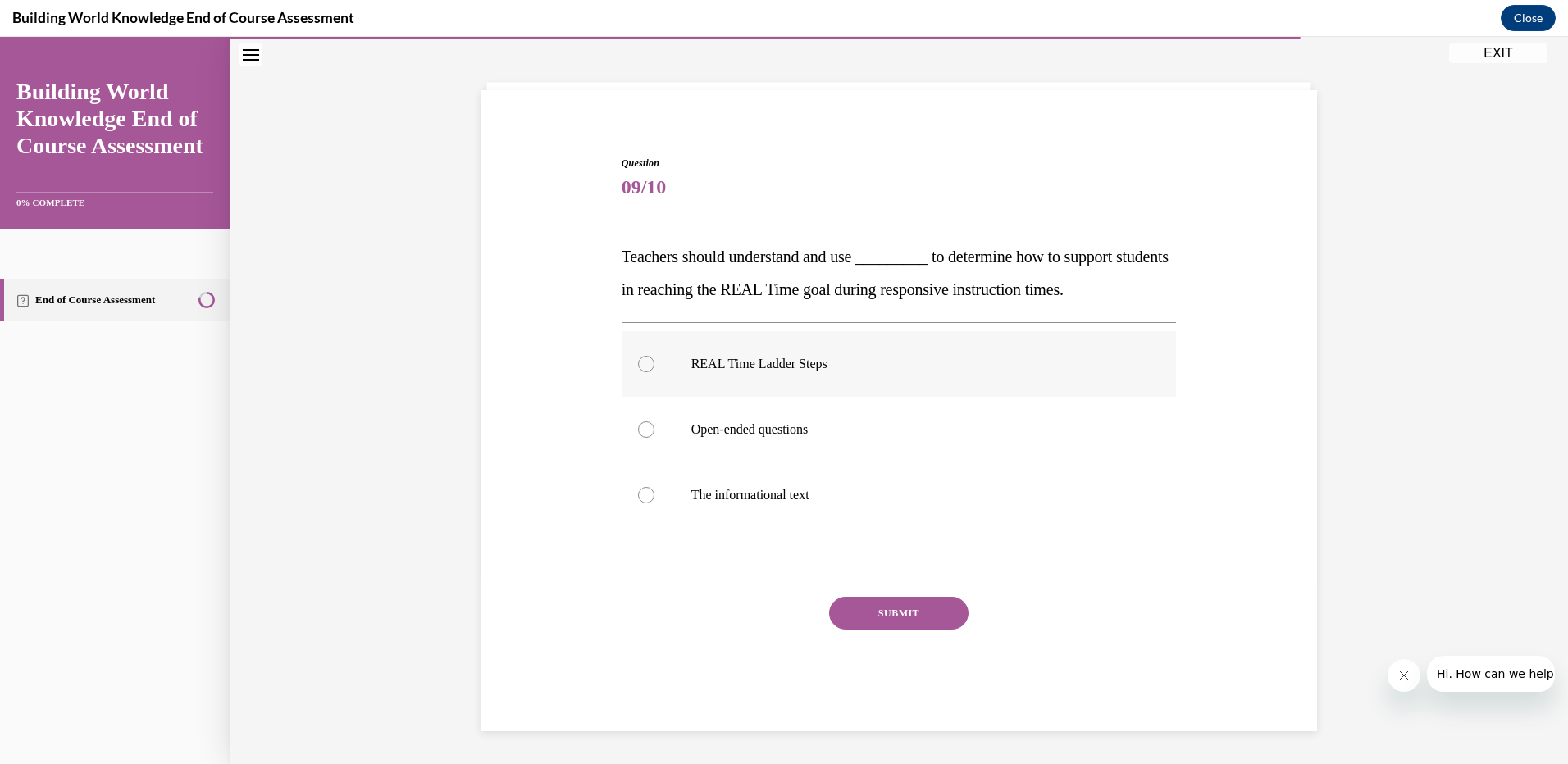
click at [638, 356] on div at bounding box center [646, 364] width 17 height 17
click at [638, 356] on input "REAL Time Ladder Steps" at bounding box center [646, 364] width 17 height 17
radio input "true"
click at [858, 597] on div "Question 09/10 Teachers should understand and use _________ to determine how to…" at bounding box center [899, 444] width 555 height 576
click at [884, 617] on button "SUBMIT" at bounding box center [899, 613] width 140 height 33
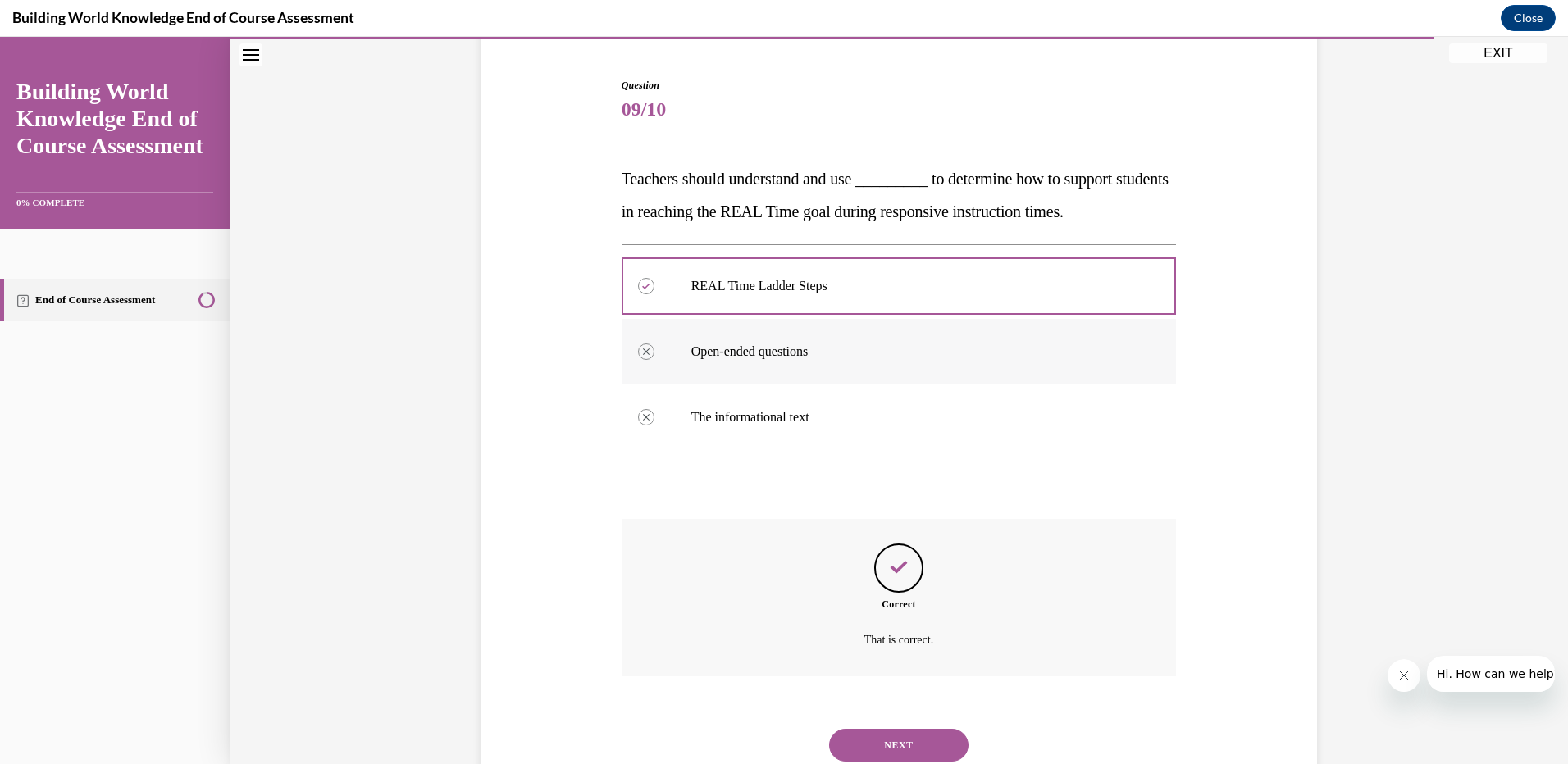
scroll to position [205, 0]
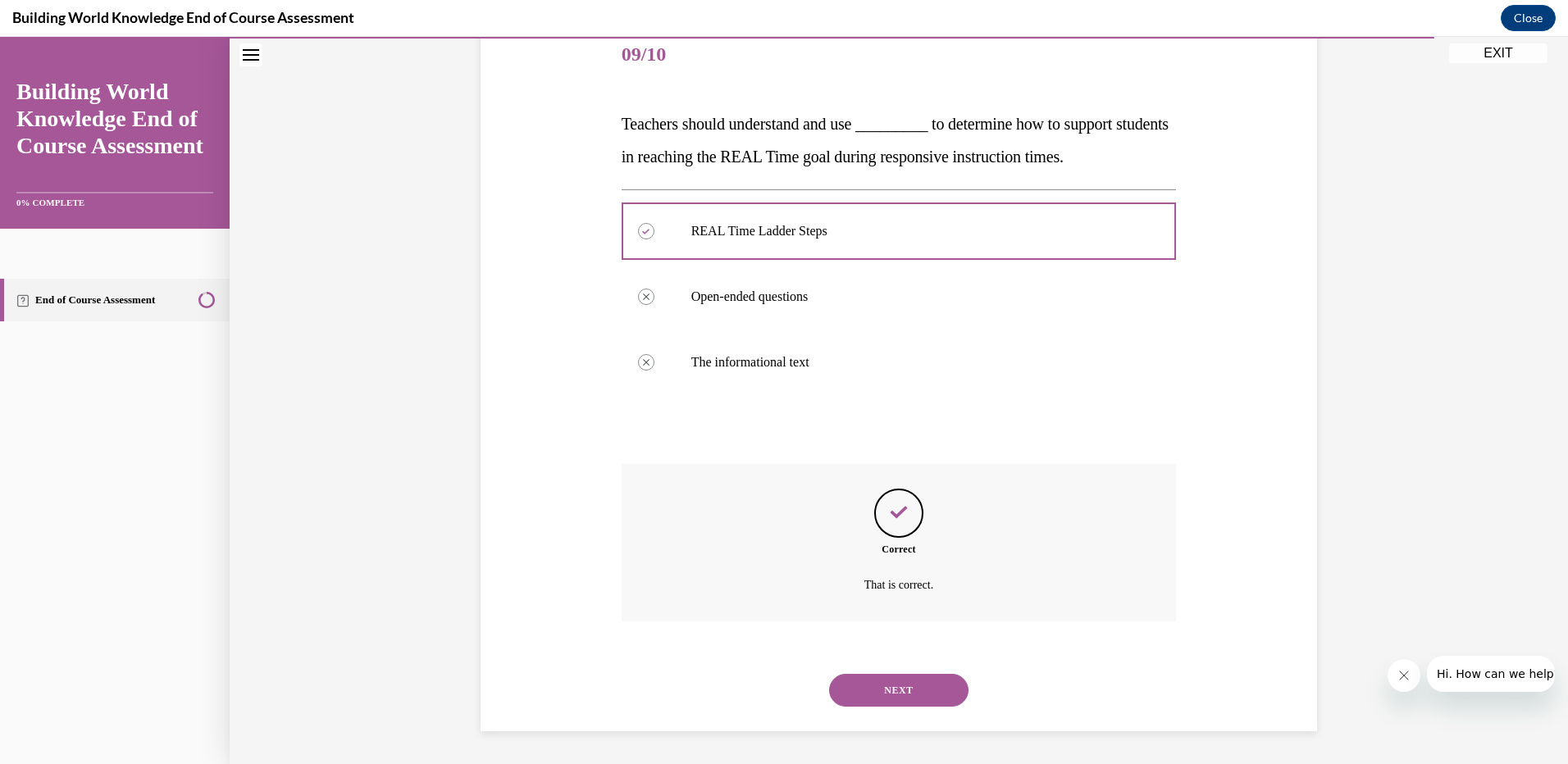
click at [854, 698] on button "NEXT" at bounding box center [899, 690] width 140 height 33
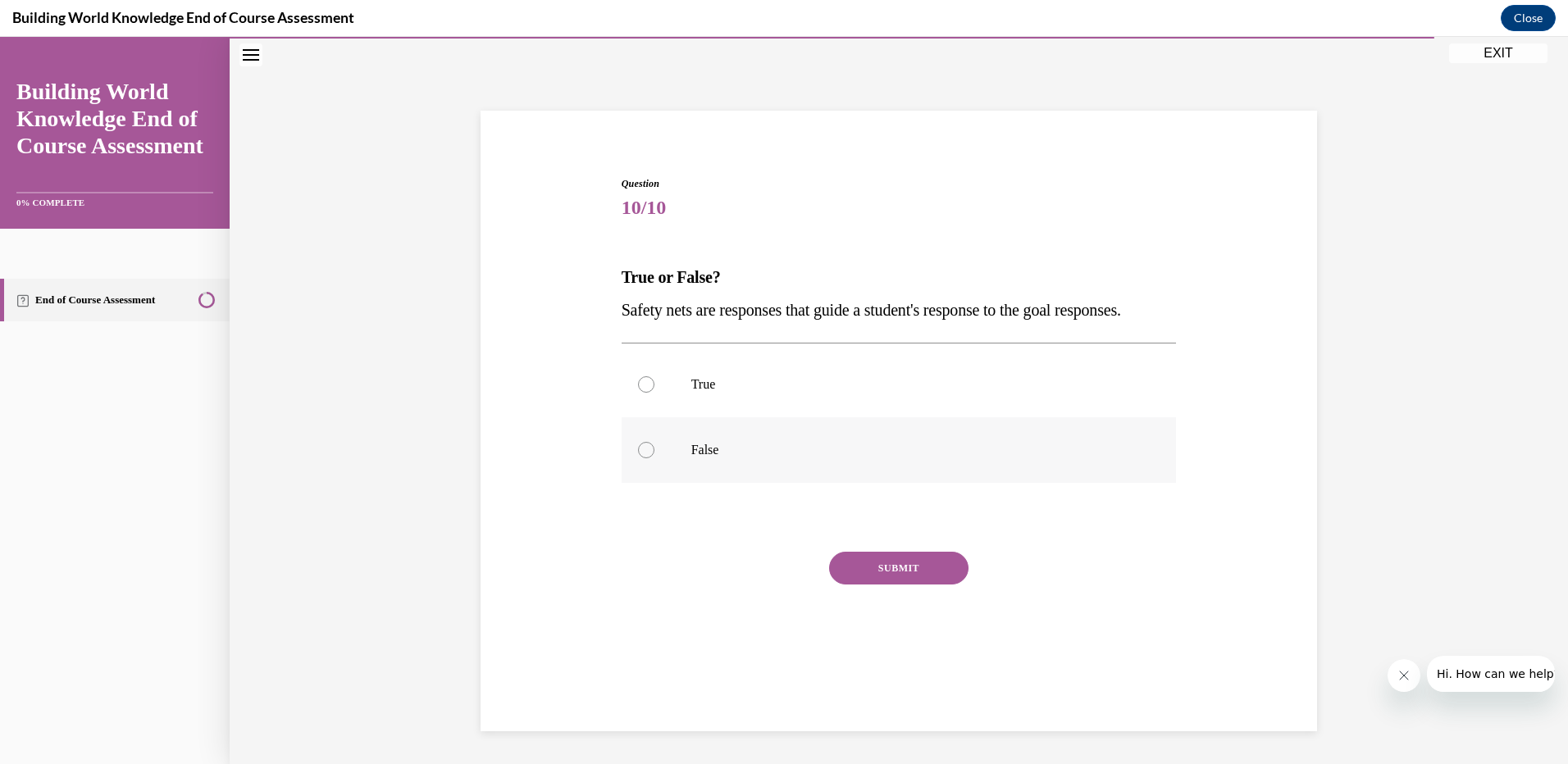
scroll to position [52, 0]
click at [642, 392] on div at bounding box center [646, 385] width 17 height 17
click at [642, 392] on input "True" at bounding box center [646, 385] width 17 height 17
radio input "true"
click at [875, 585] on button "SUBMIT" at bounding box center [899, 568] width 140 height 33
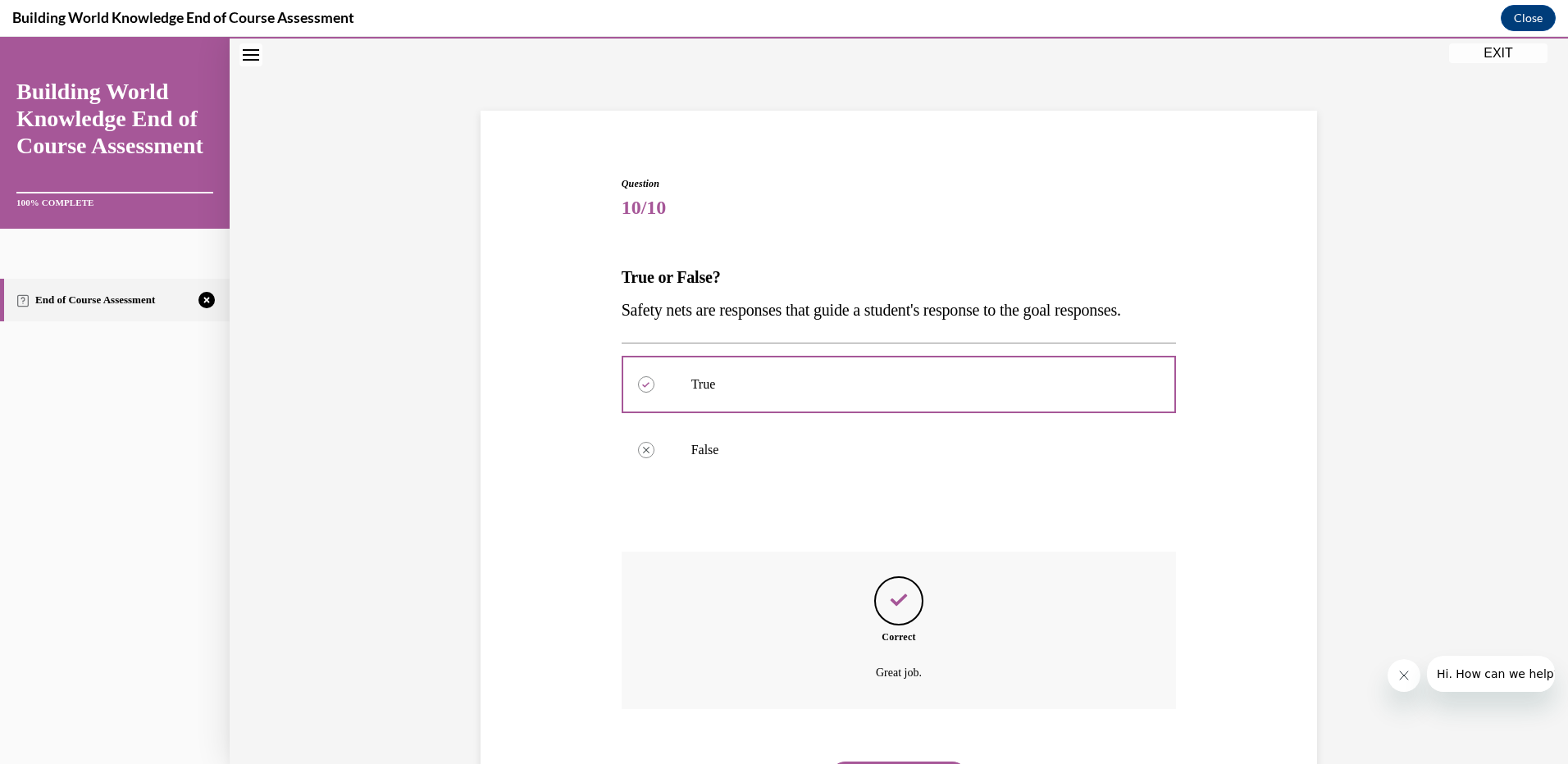
scroll to position [172, 0]
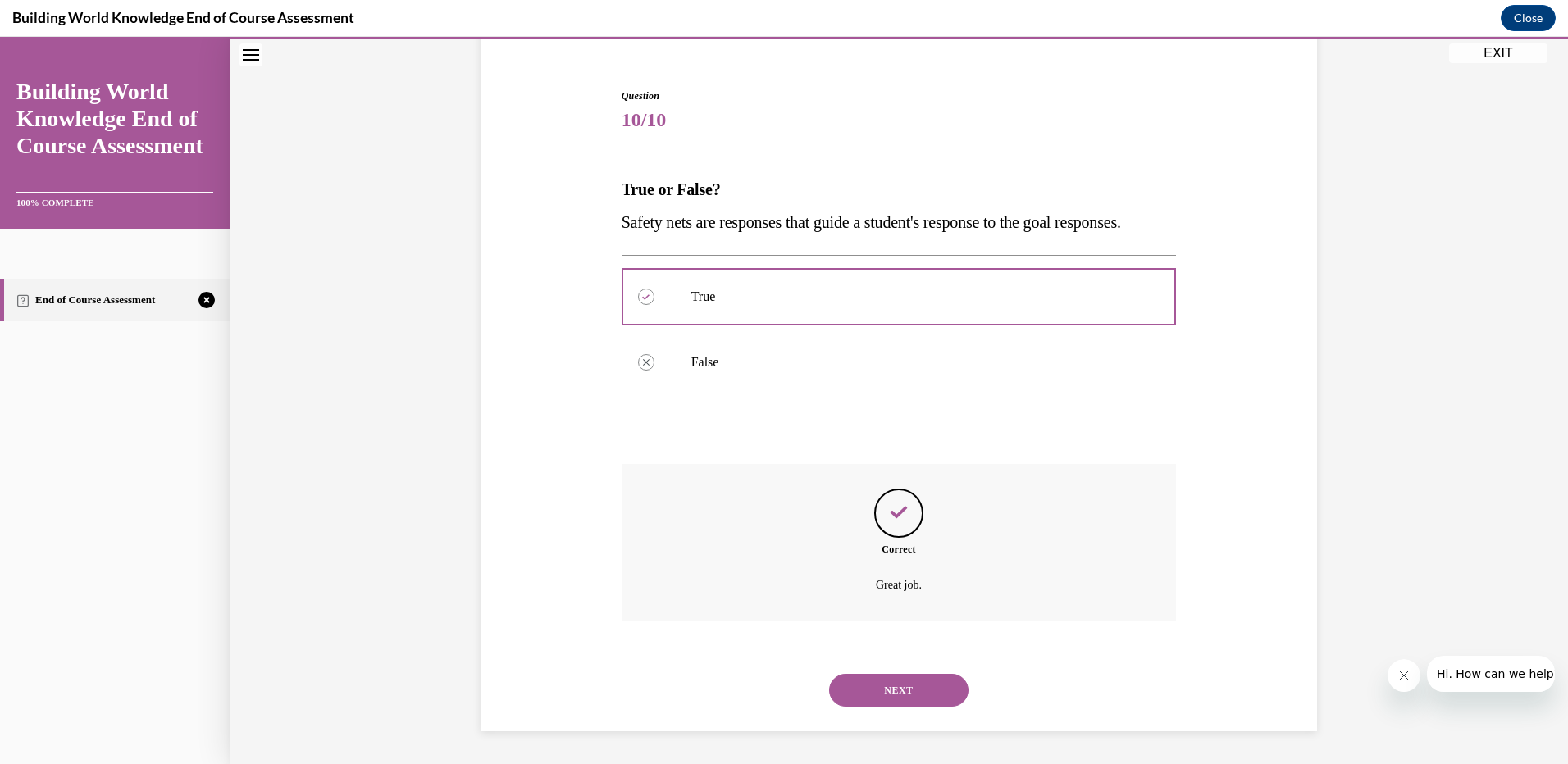
click at [896, 690] on button "NEXT" at bounding box center [899, 690] width 140 height 33
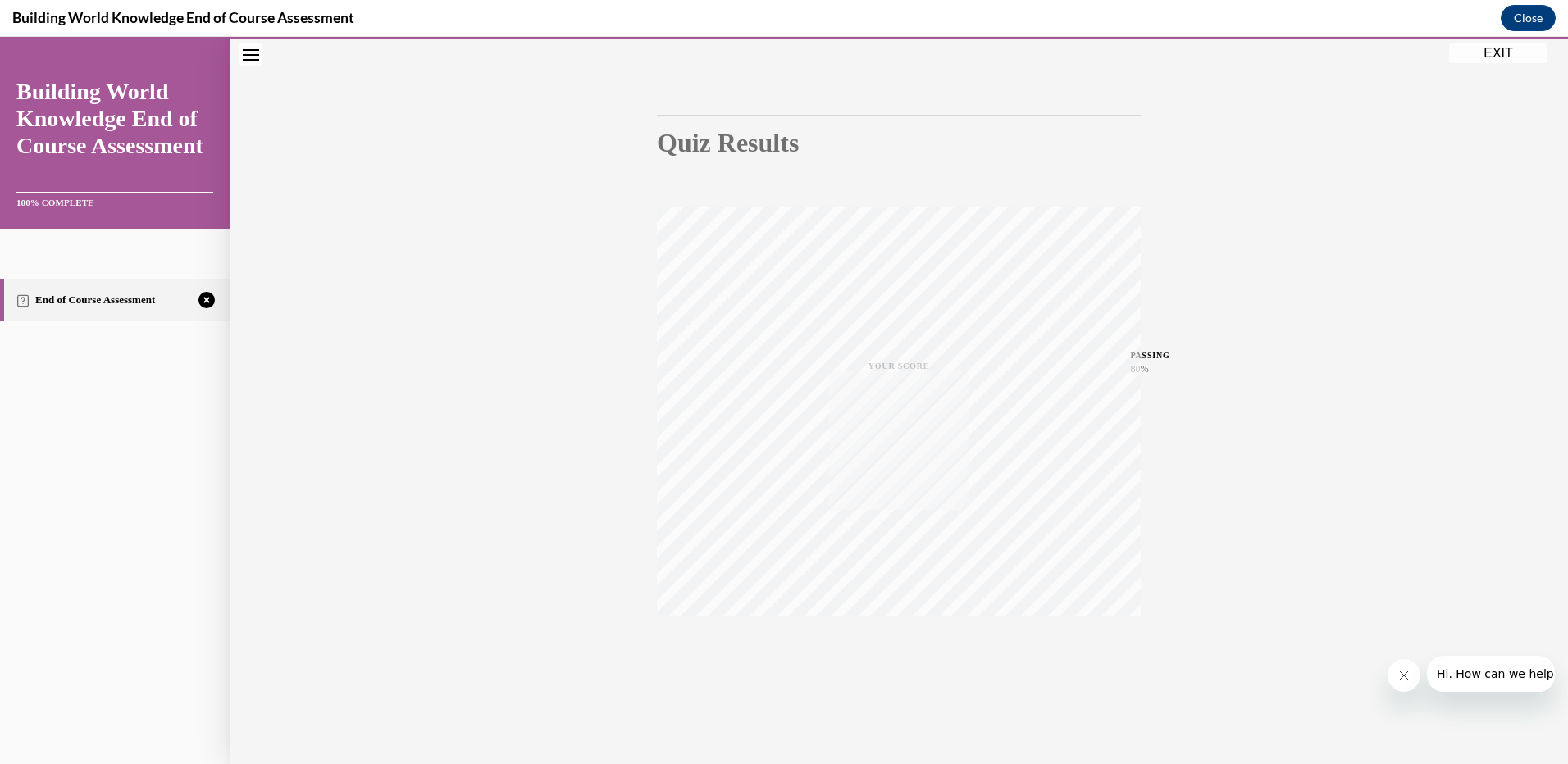
scroll to position [113, 0]
click at [889, 660] on icon "button" at bounding box center [899, 664] width 59 height 18
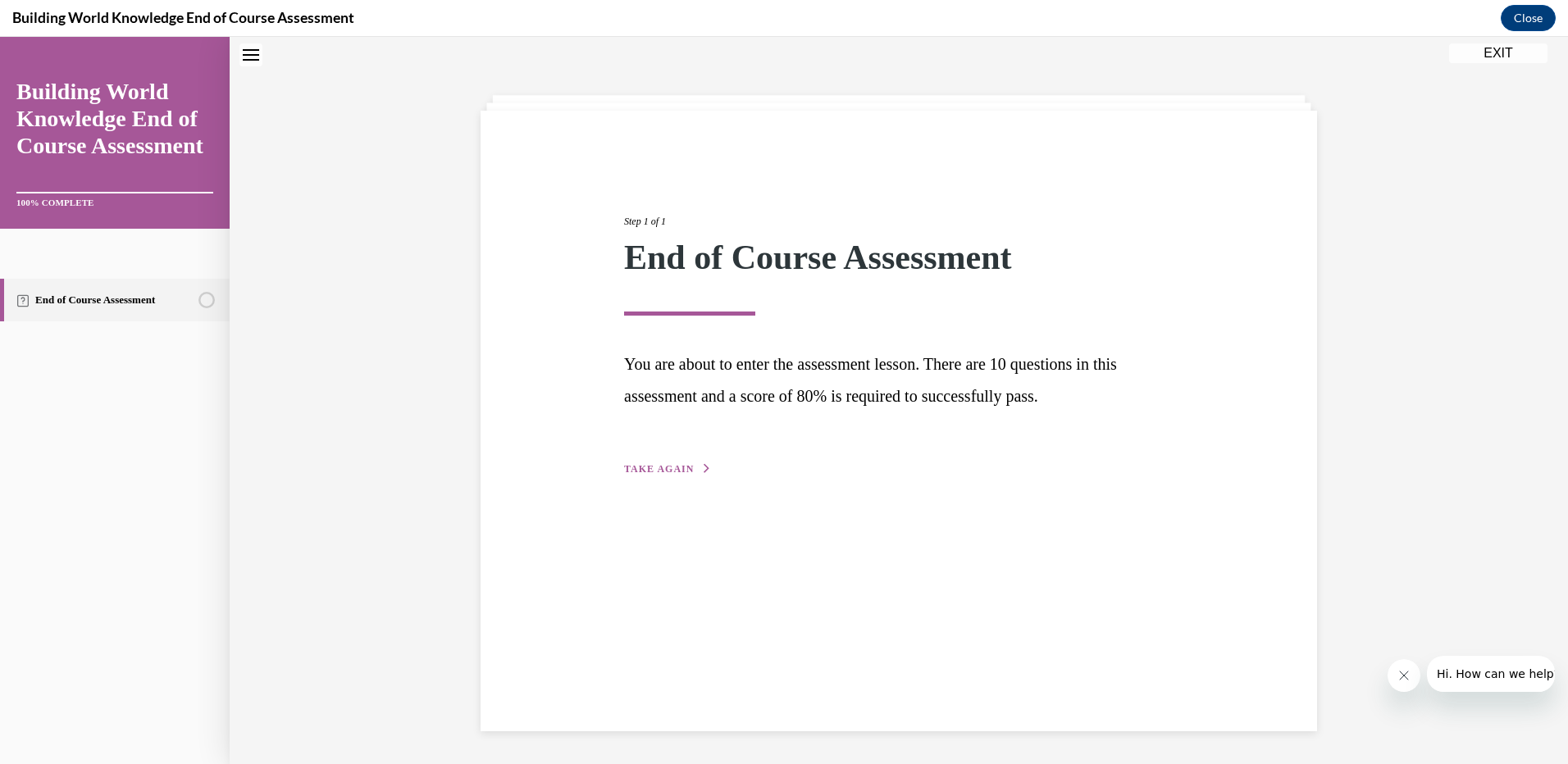
scroll to position [52, 0]
click at [654, 465] on span "TAKE AGAIN" at bounding box center [658, 469] width 69 height 12
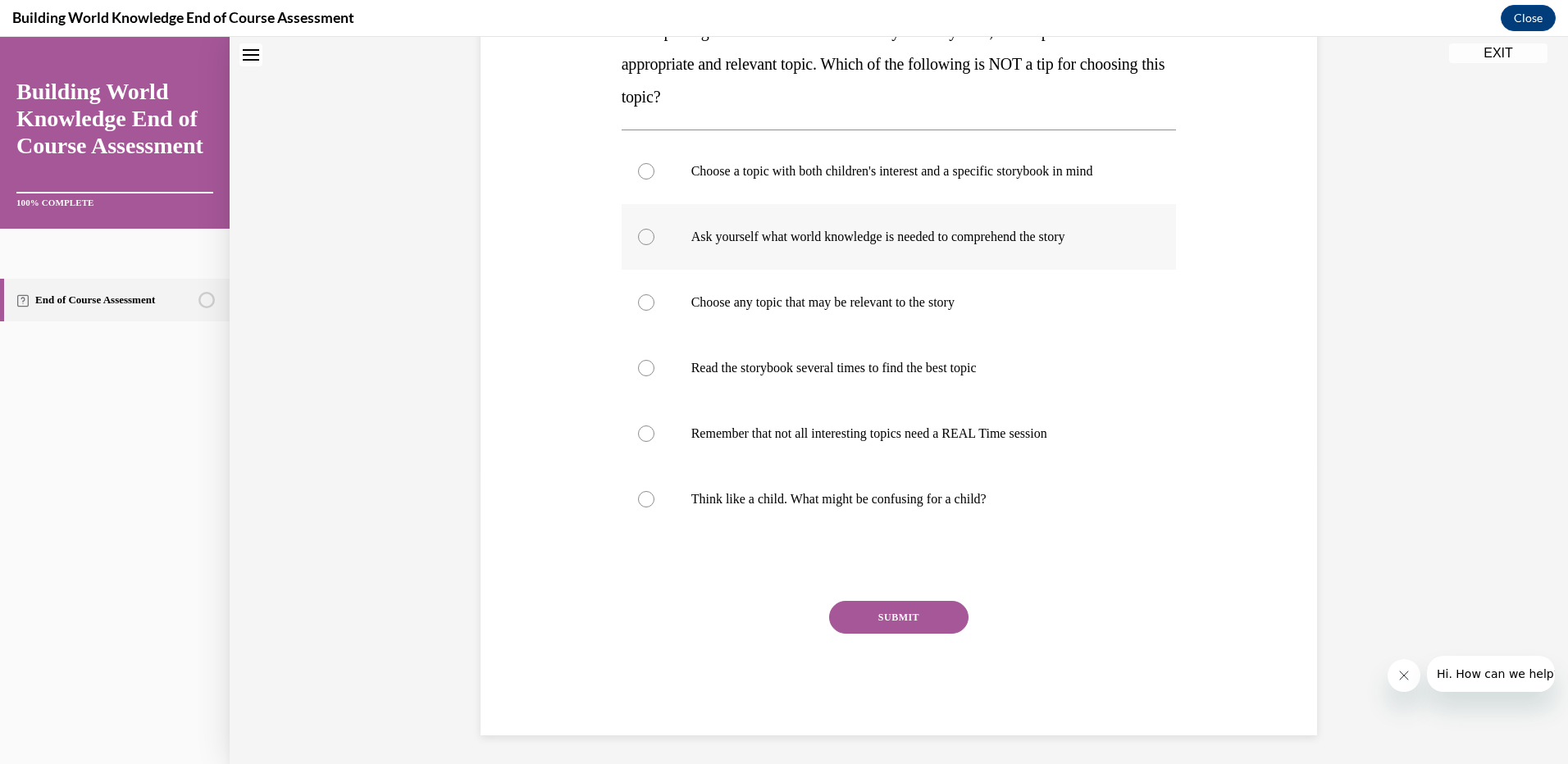
scroll to position [216, 0]
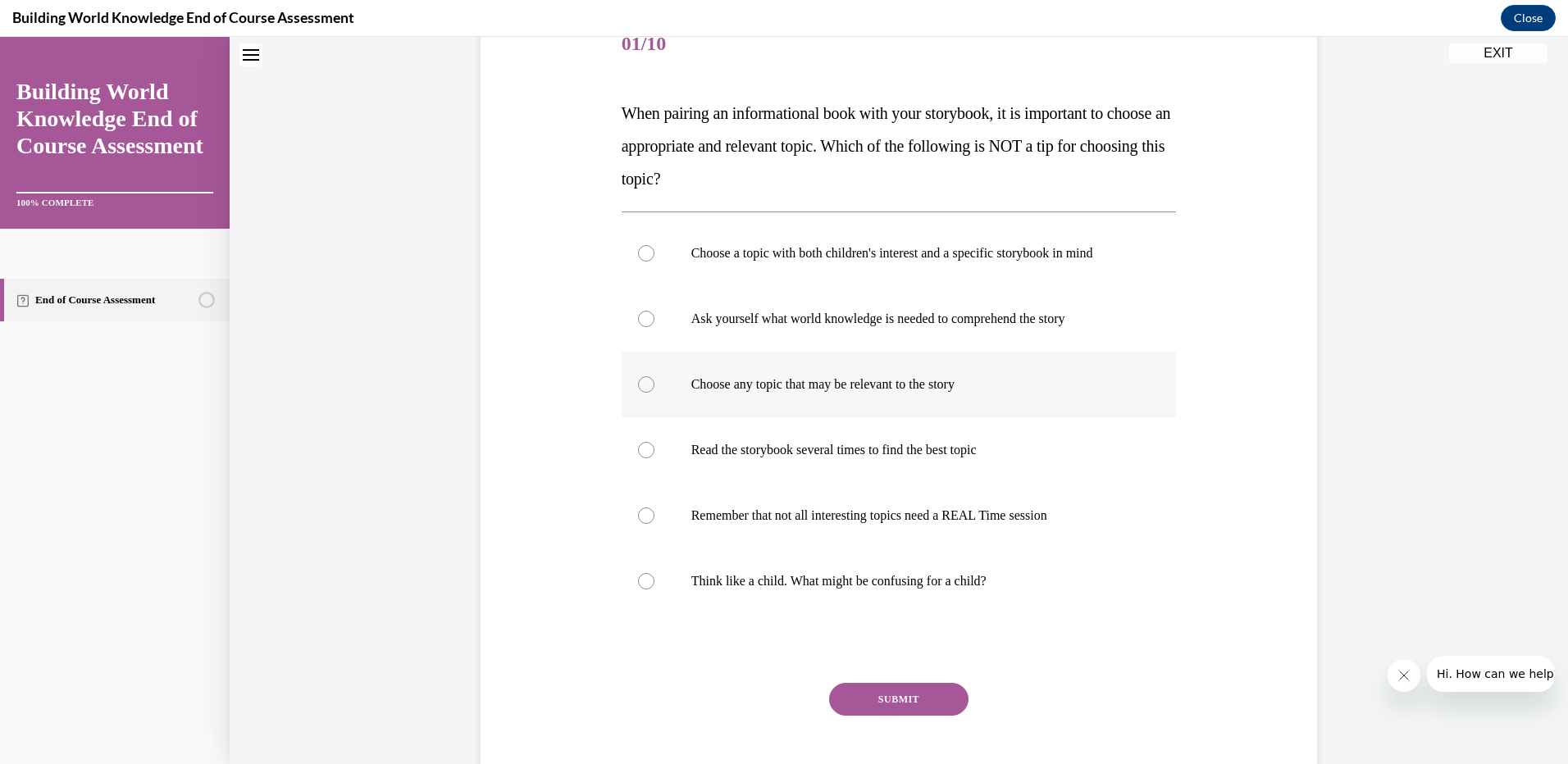
click at [643, 384] on div at bounding box center [646, 385] width 17 height 17
click at [643, 384] on input "Choose any topic that may be relevant to the story" at bounding box center [646, 385] width 17 height 17
radio input "true"
drag, startPoint x: 865, startPoint y: 694, endPoint x: 885, endPoint y: 665, distance: 35.2
click at [866, 693] on button "SUBMIT" at bounding box center [899, 699] width 140 height 33
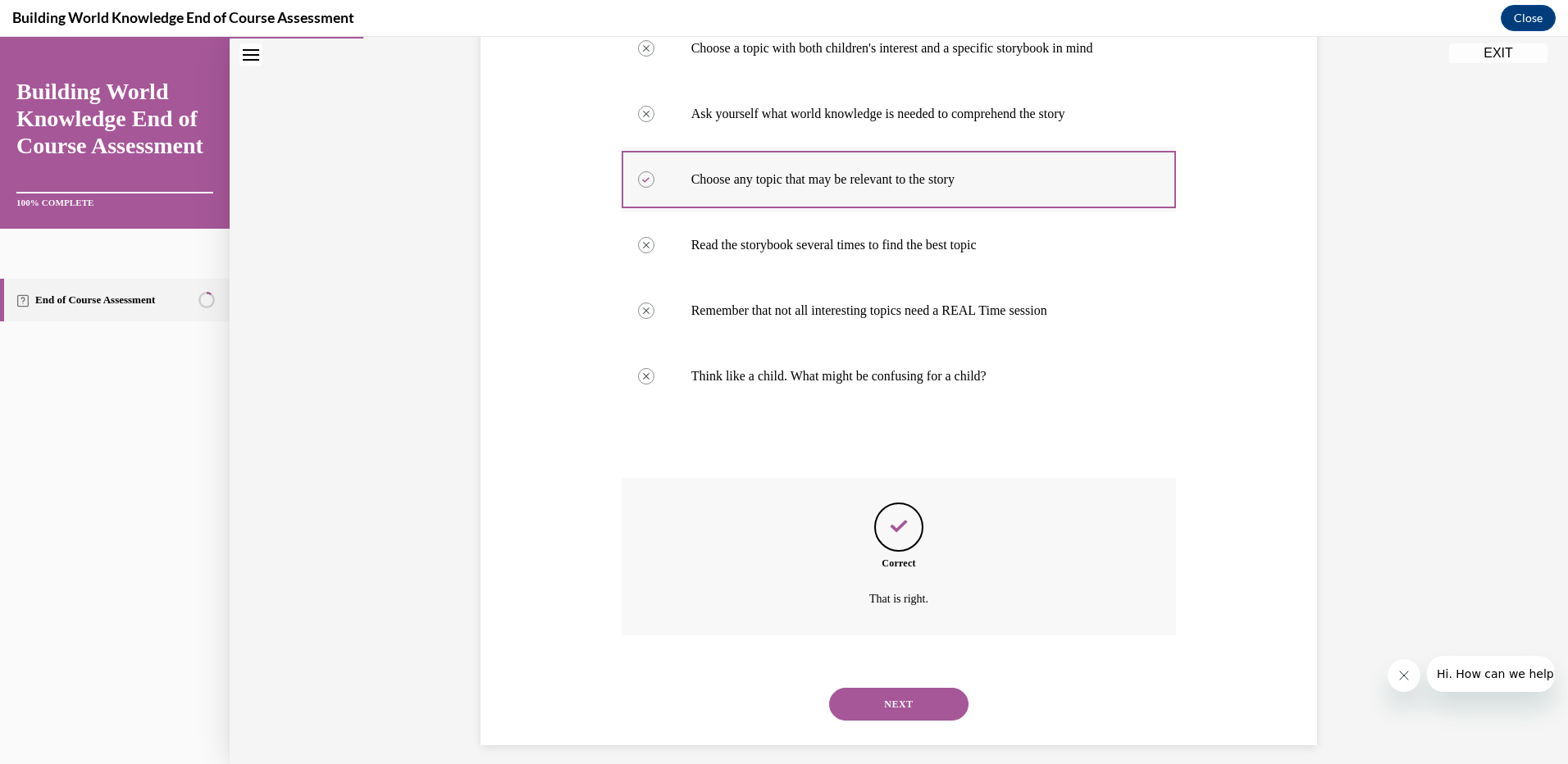
scroll to position [434, 0]
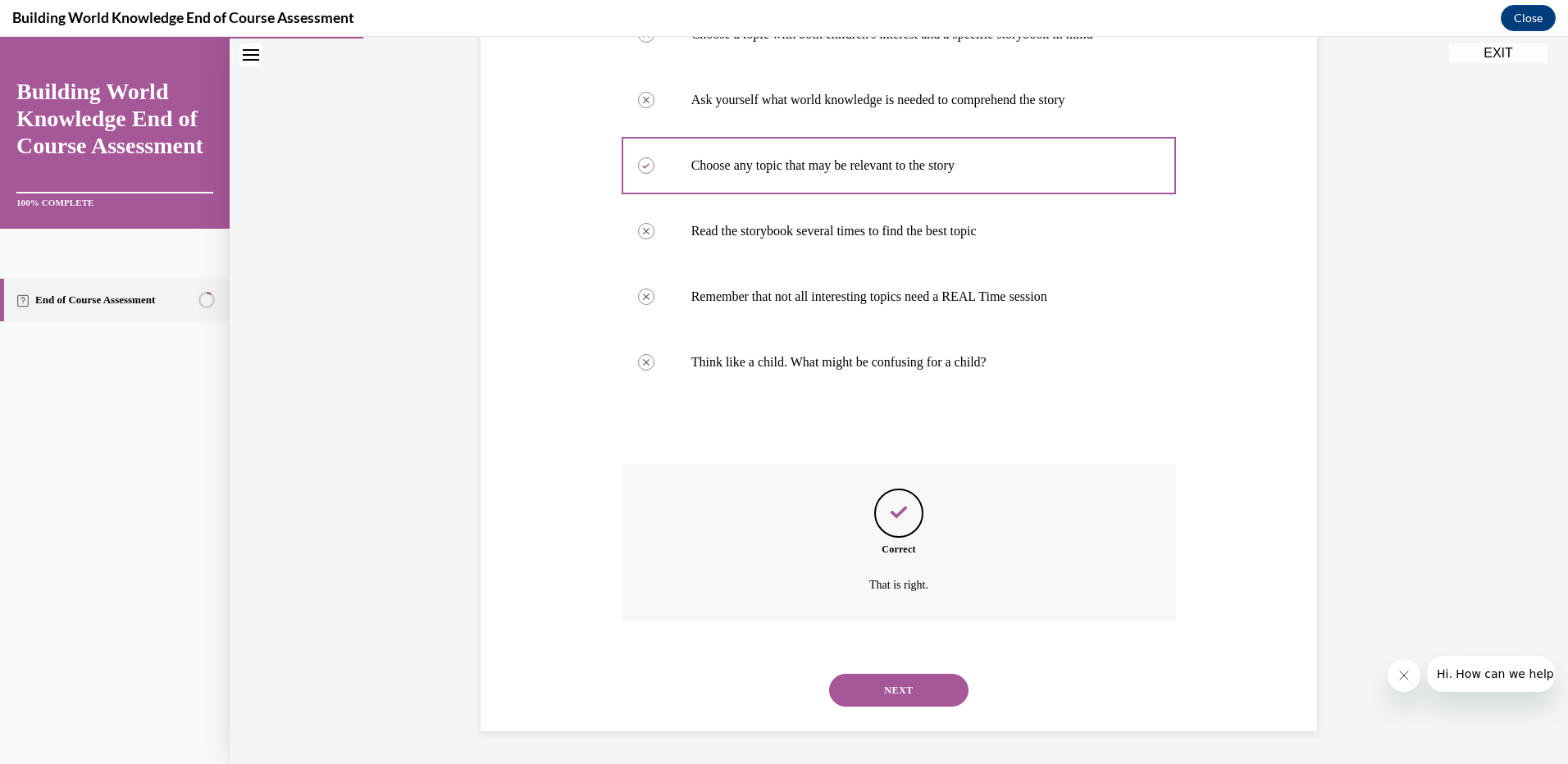
click at [911, 688] on button "NEXT" at bounding box center [899, 690] width 140 height 33
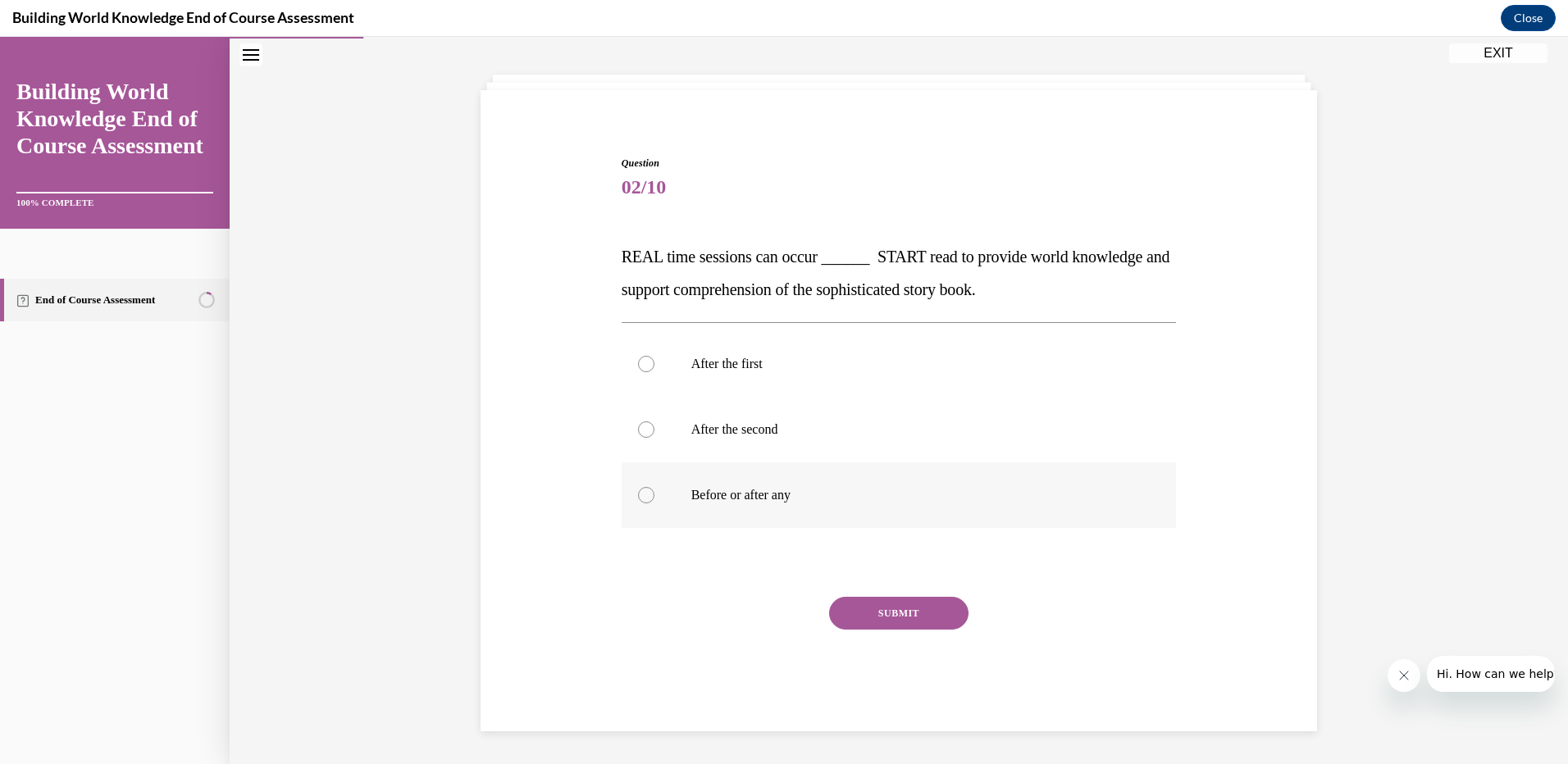
click at [643, 492] on div at bounding box center [646, 495] width 17 height 17
click at [643, 492] on input "Before or after any" at bounding box center [646, 495] width 17 height 17
radio input "true"
click at [910, 613] on button "SUBMIT" at bounding box center [899, 613] width 140 height 33
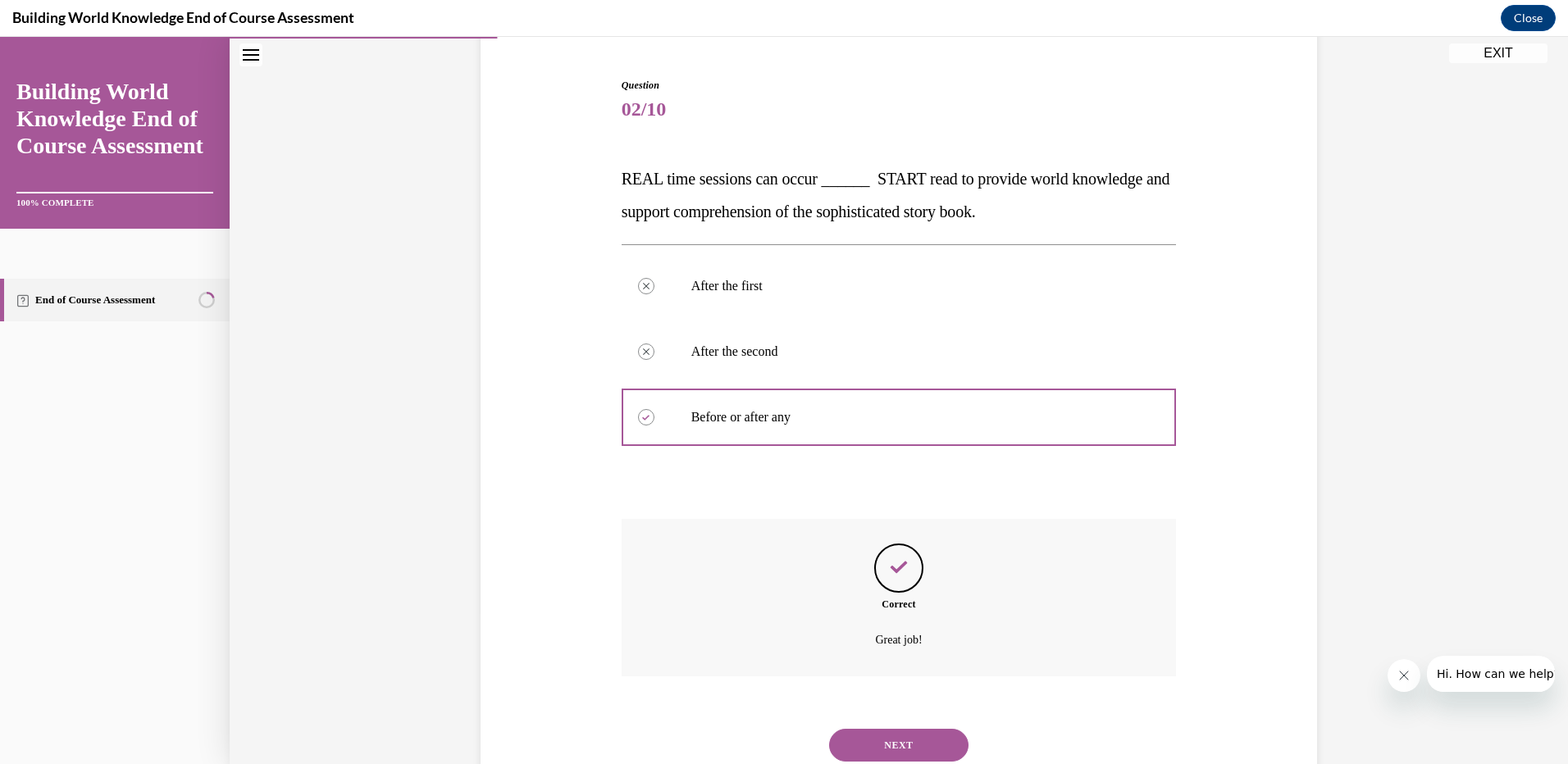
scroll to position [205, 0]
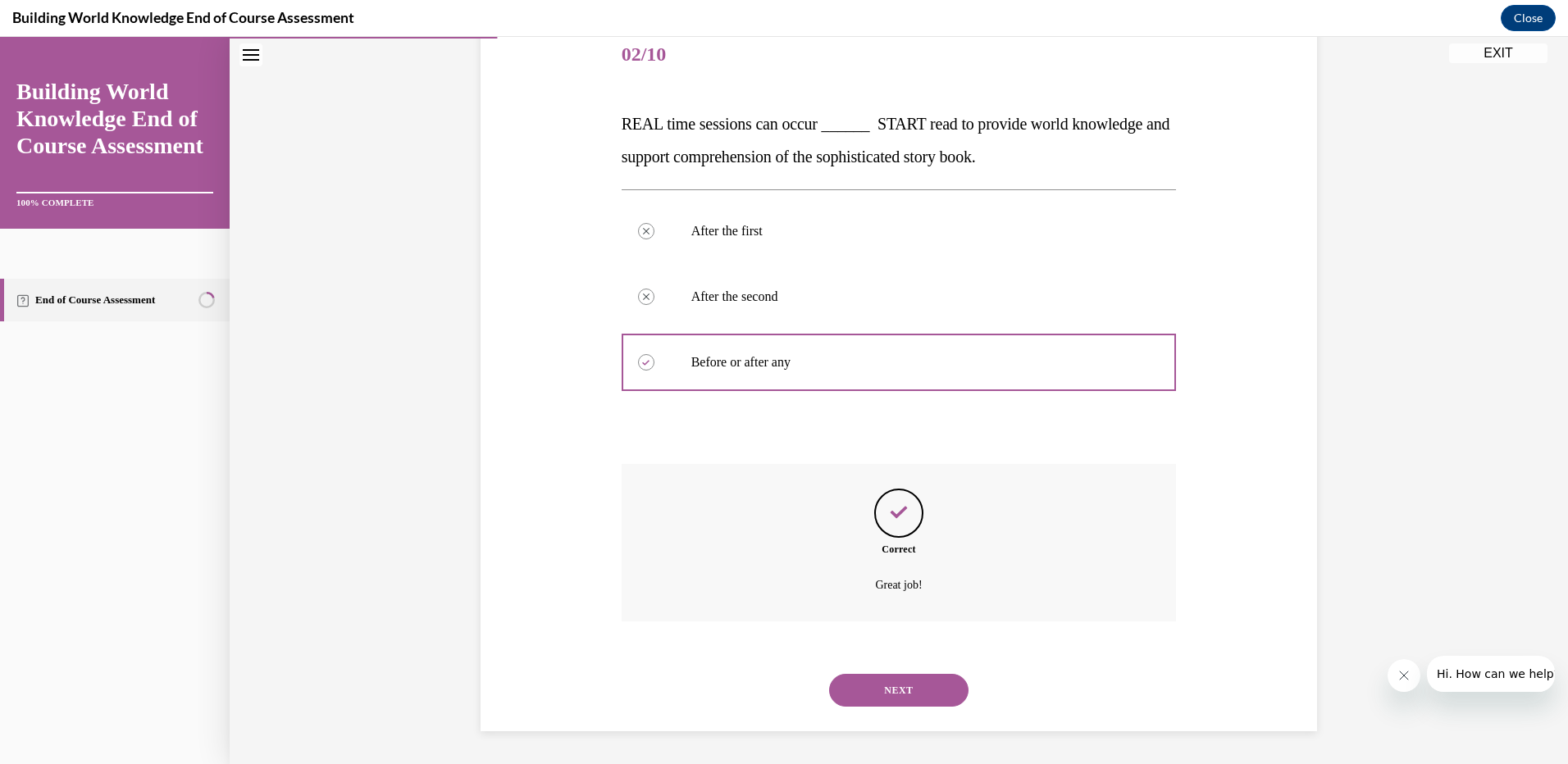
click at [868, 679] on button "NEXT" at bounding box center [899, 690] width 140 height 33
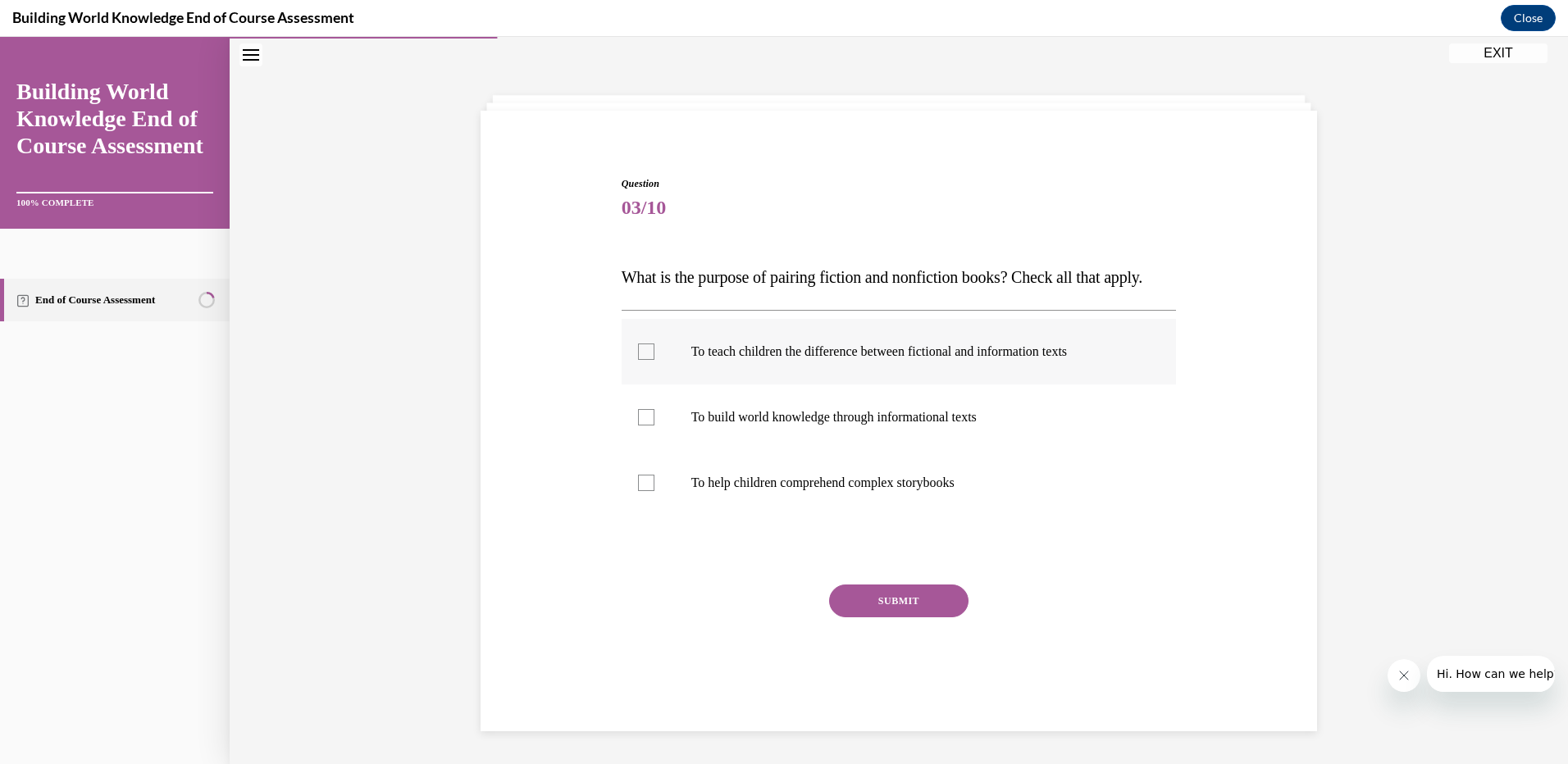
scroll to position [72, 0]
click at [638, 360] on div at bounding box center [646, 352] width 17 height 17
click at [638, 360] on input "To teach children the difference between fictional and information texts" at bounding box center [646, 352] width 17 height 17
checkbox input "true"
click at [651, 494] on label "To help children comprehend complex storybooks" at bounding box center [899, 483] width 555 height 65
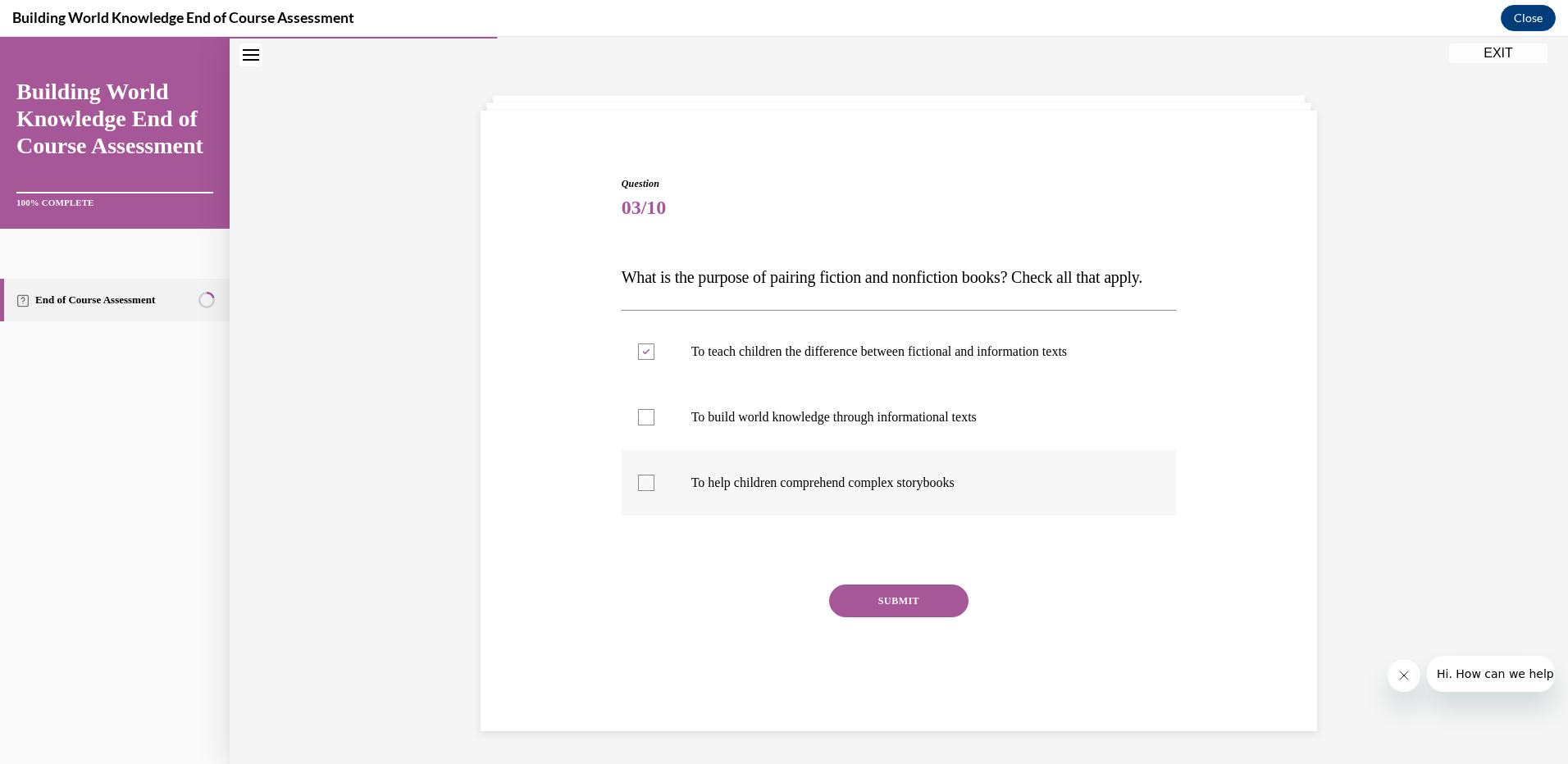
click at [651, 491] on input "To help children comprehend complex storybooks" at bounding box center [646, 483] width 17 height 17
checkbox input "true"
click at [638, 426] on div at bounding box center [646, 418] width 17 height 17
click at [638, 426] on input "To build world knowledge through informational texts" at bounding box center [646, 418] width 17 height 17
checkbox input "true"
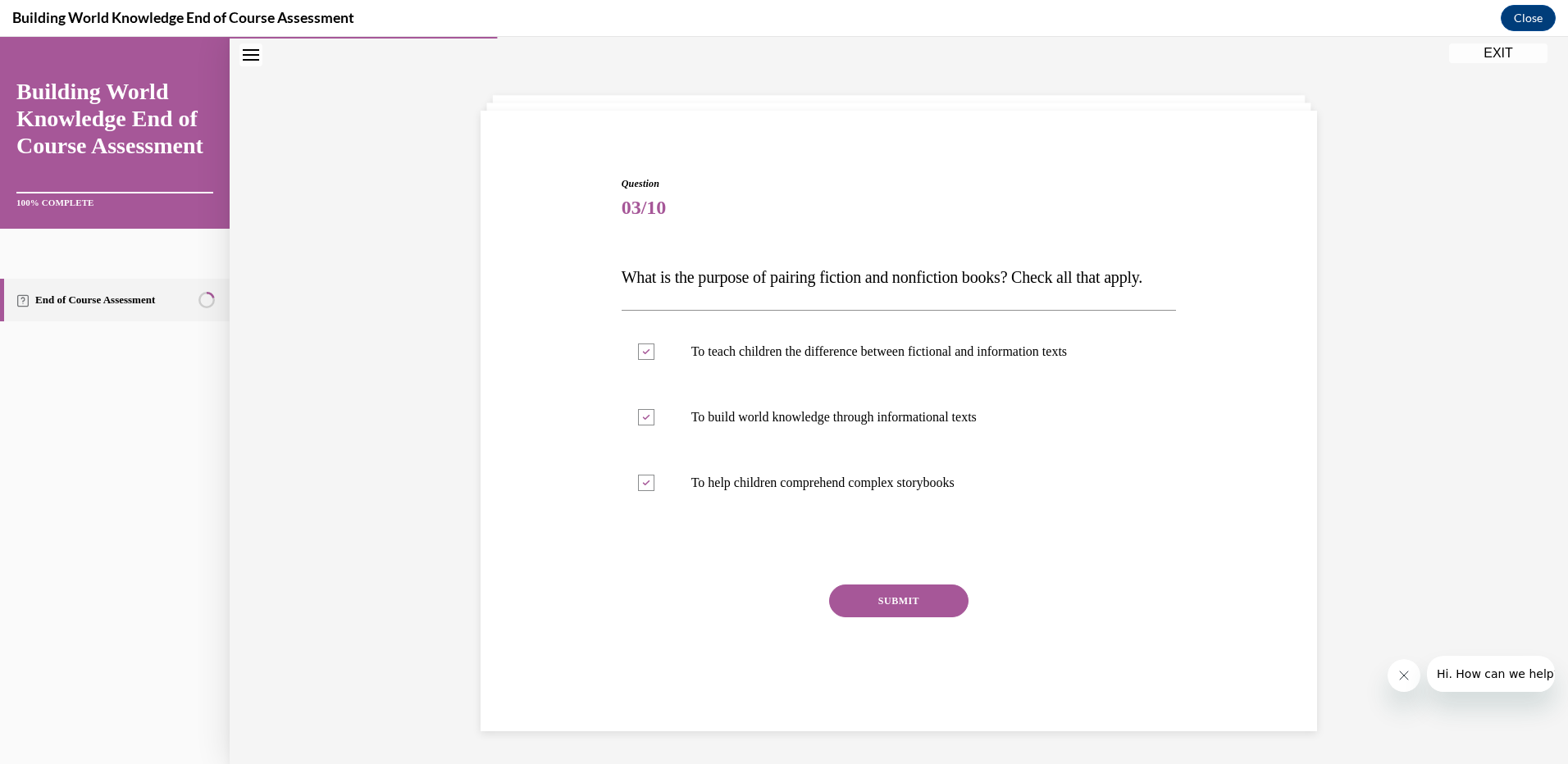
click at [884, 610] on button "SUBMIT" at bounding box center [899, 601] width 140 height 33
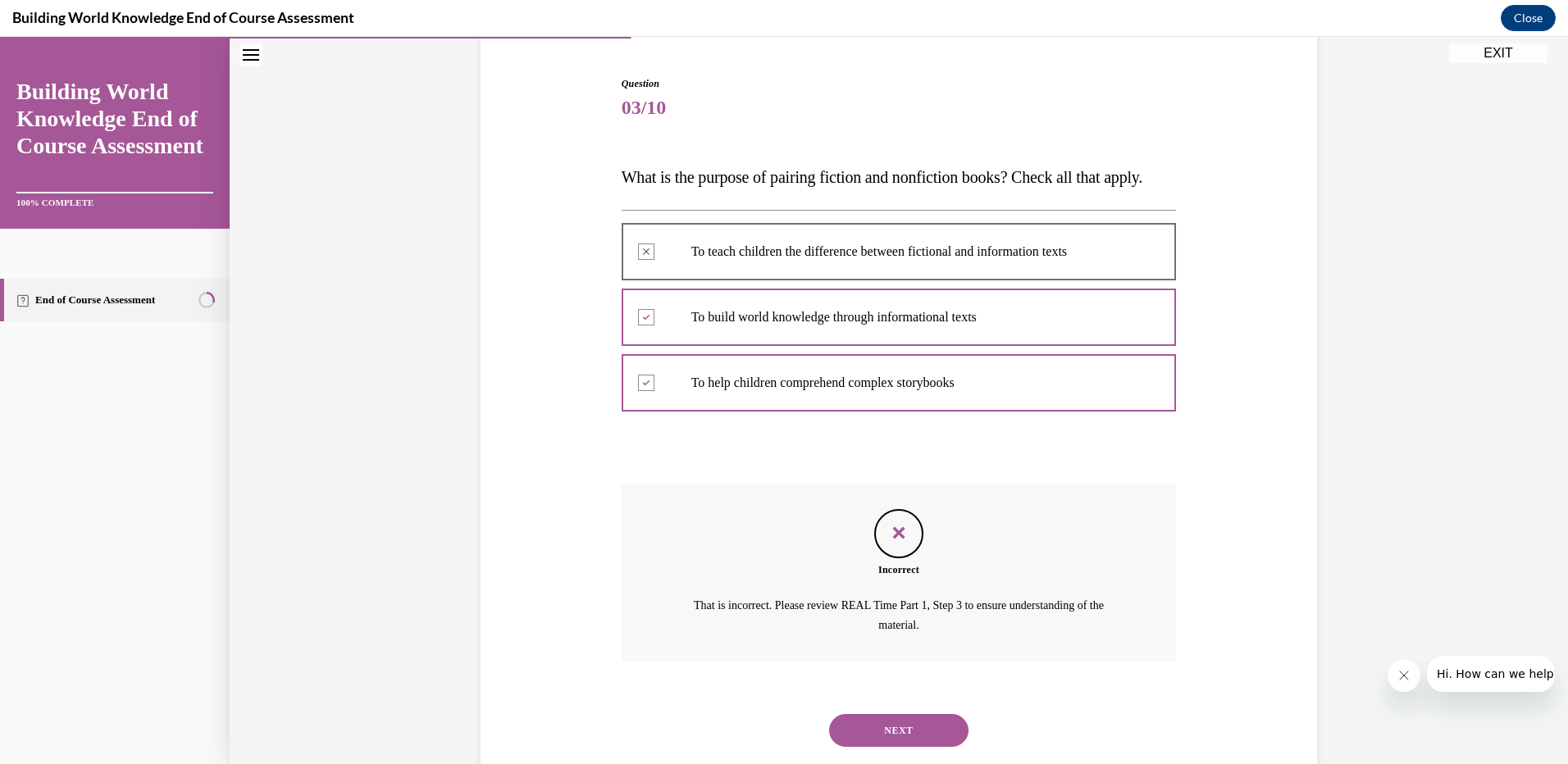
scroll to position [225, 0]
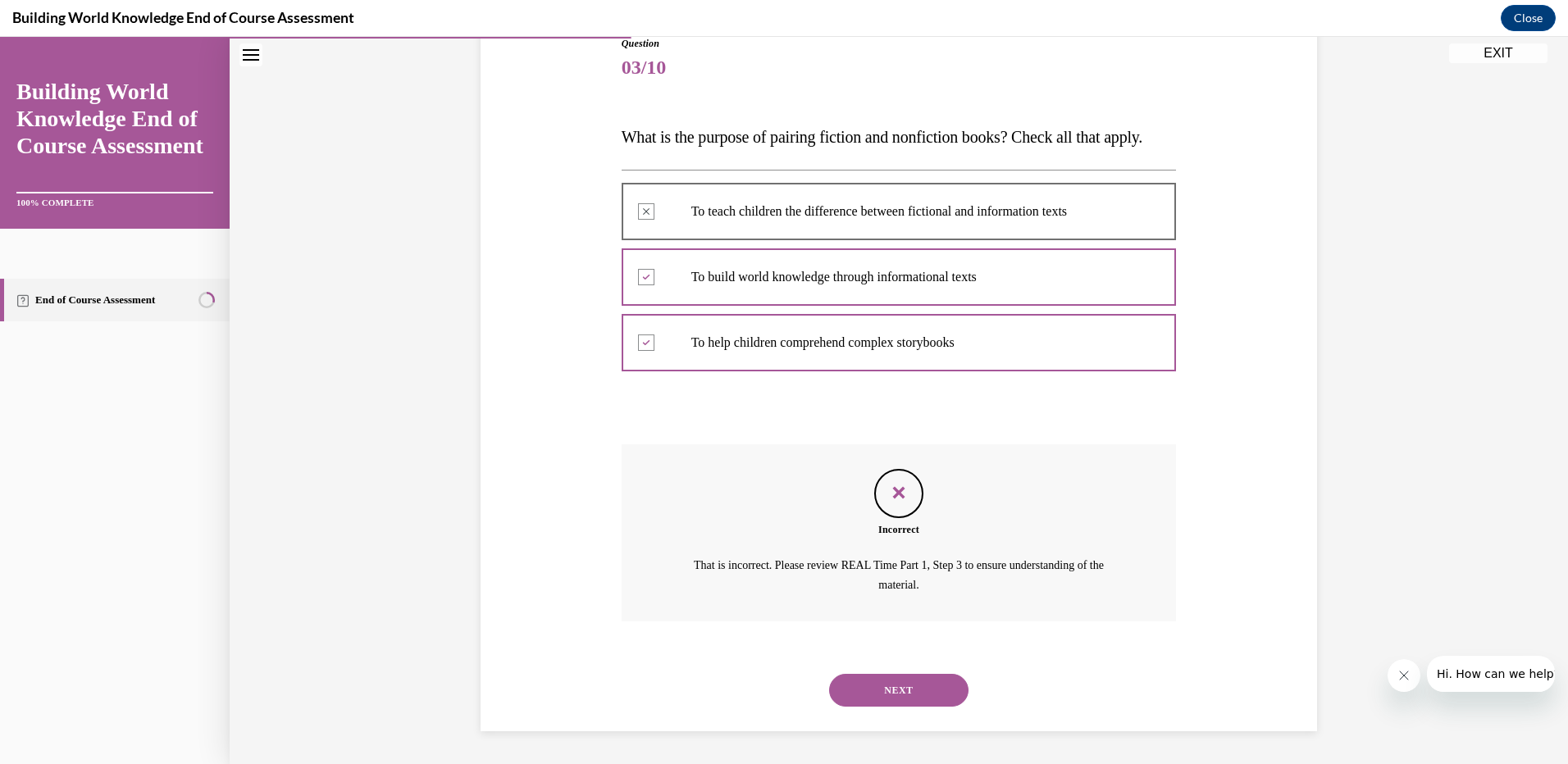
drag, startPoint x: 878, startPoint y: 681, endPoint x: 874, endPoint y: 617, distance: 64.1
click at [878, 680] on button "NEXT" at bounding box center [899, 690] width 140 height 33
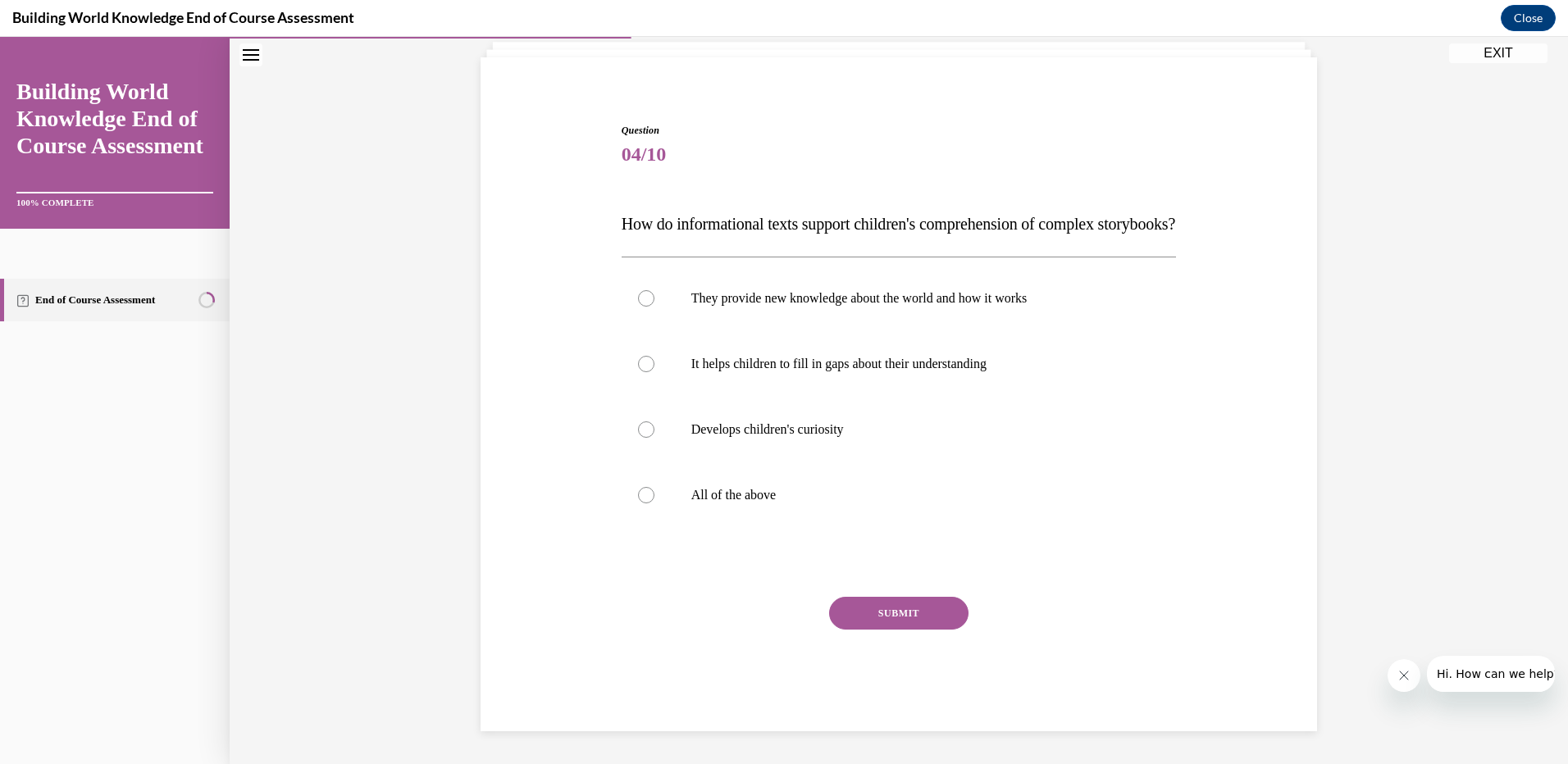
scroll to position [138, 0]
click at [638, 490] on div at bounding box center [646, 495] width 17 height 17
click at [638, 490] on input "All of the above" at bounding box center [646, 495] width 17 height 17
radio input "true"
click at [924, 608] on button "SUBMIT" at bounding box center [899, 613] width 140 height 33
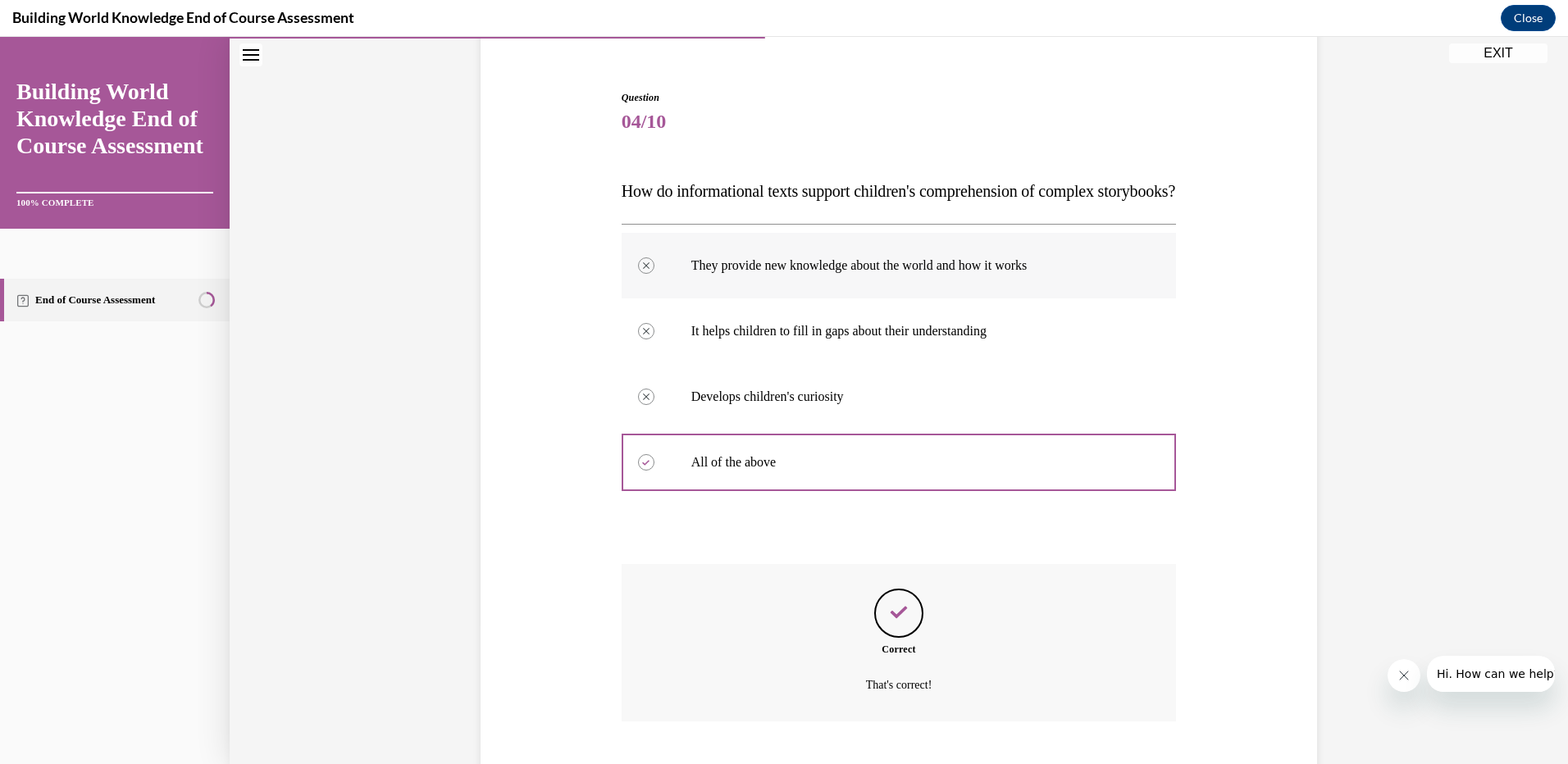
scroll to position [270, 0]
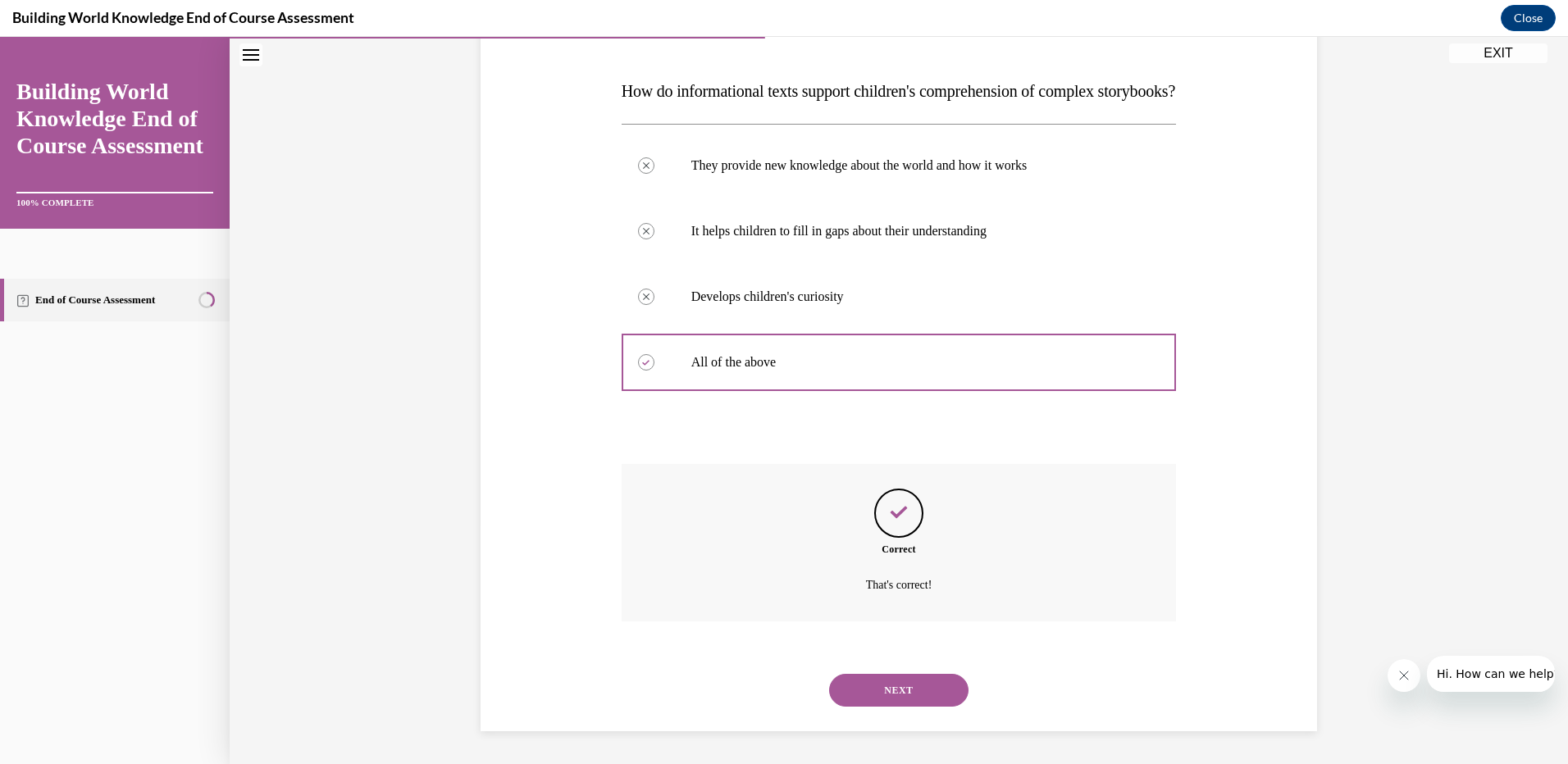
drag, startPoint x: 943, startPoint y: 696, endPoint x: 937, endPoint y: 685, distance: 12.5
click at [943, 695] on button "NEXT" at bounding box center [899, 690] width 140 height 33
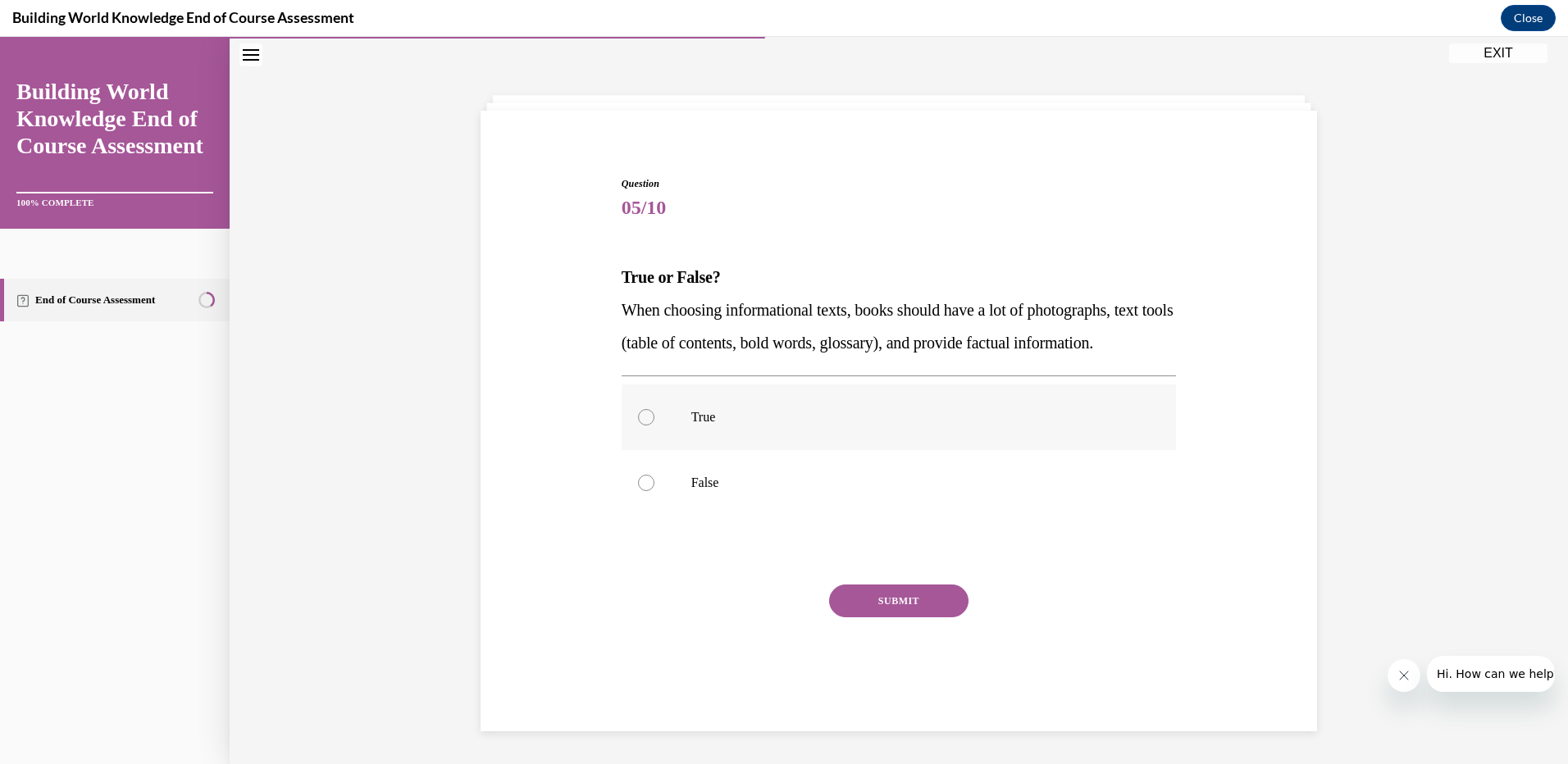
click at [638, 426] on div at bounding box center [646, 418] width 17 height 17
click at [638, 426] on input "True" at bounding box center [646, 418] width 17 height 17
radio input "true"
drag, startPoint x: 886, startPoint y: 605, endPoint x: 891, endPoint y: 536, distance: 69.2
click at [887, 605] on button "SUBMIT" at bounding box center [899, 601] width 140 height 33
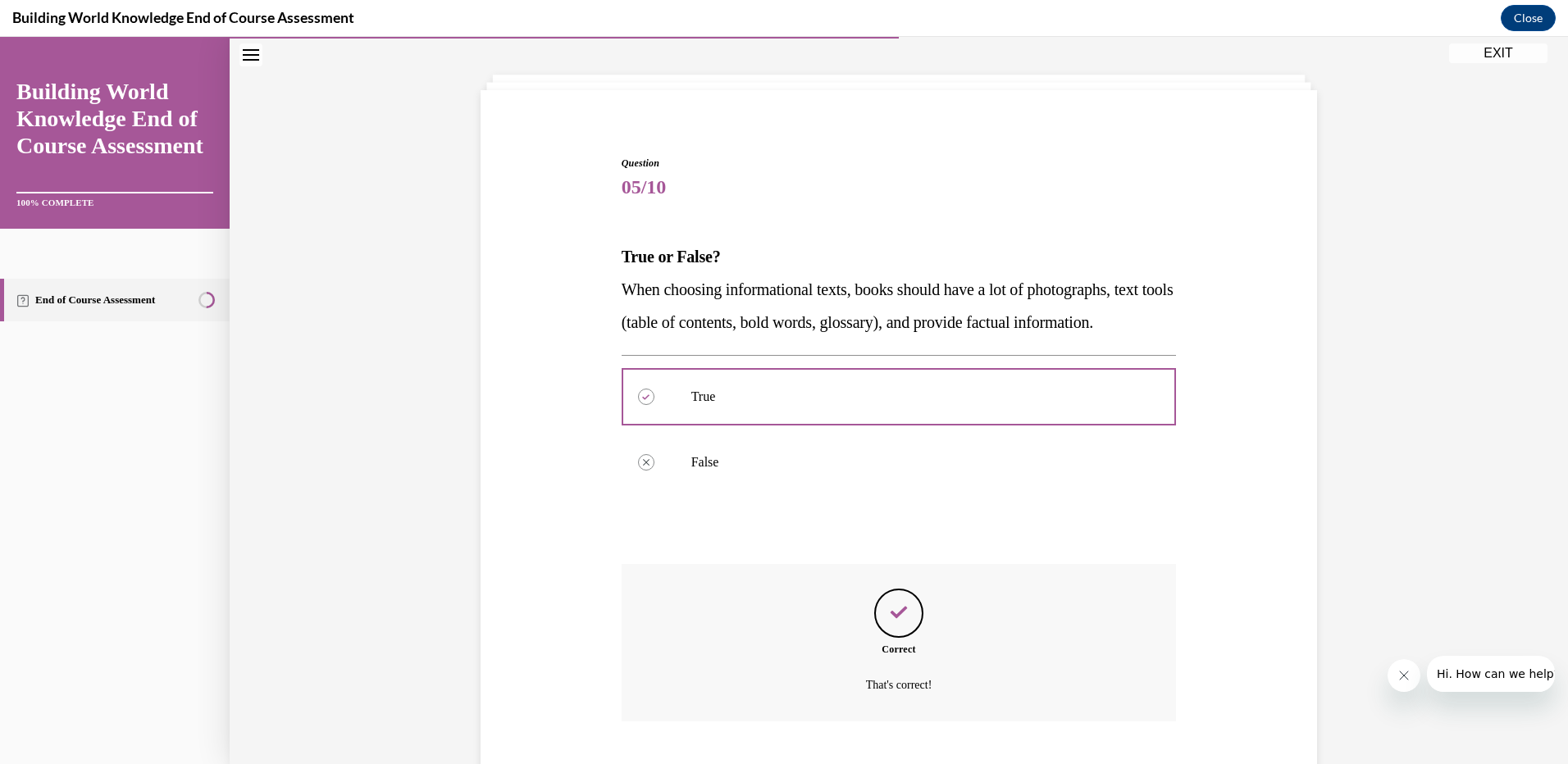
scroll to position [205, 0]
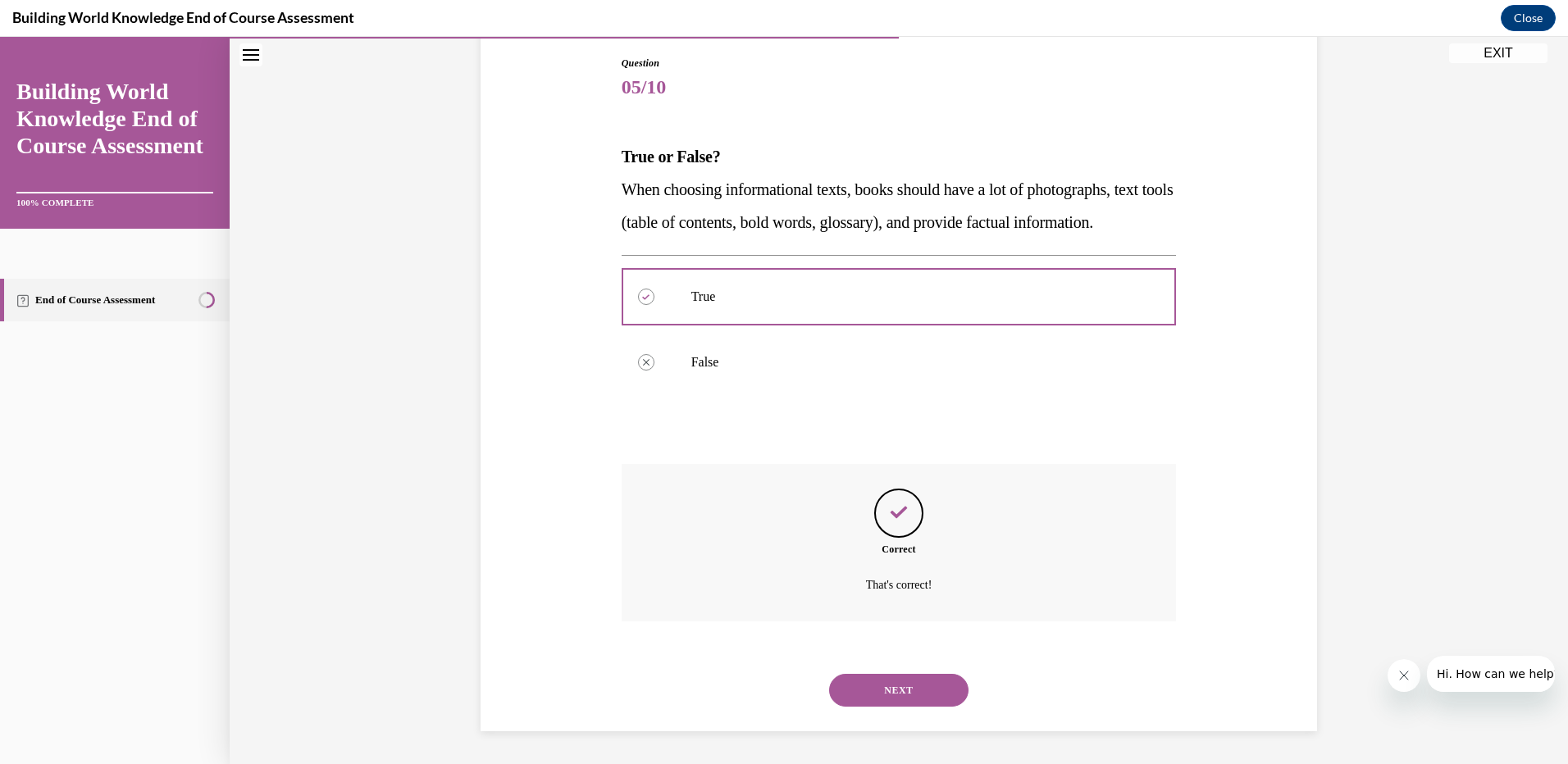
drag, startPoint x: 894, startPoint y: 682, endPoint x: 877, endPoint y: 658, distance: 29.4
click at [891, 679] on button "NEXT" at bounding box center [899, 690] width 140 height 33
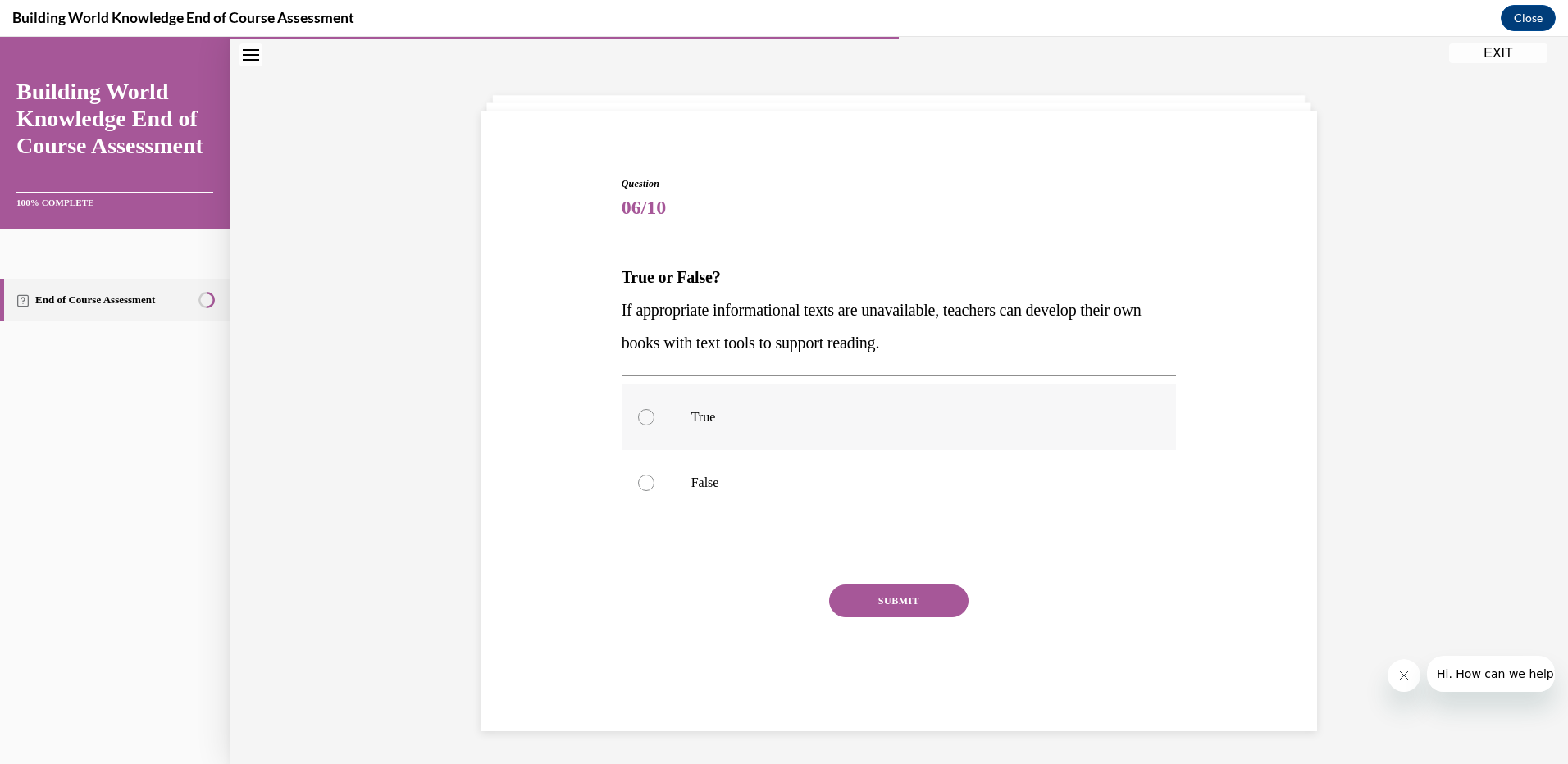
click at [648, 416] on label "True" at bounding box center [899, 418] width 555 height 65
click at [648, 416] on input "True" at bounding box center [646, 418] width 17 height 17
radio input "true"
click at [885, 595] on button "SUBMIT" at bounding box center [899, 601] width 140 height 33
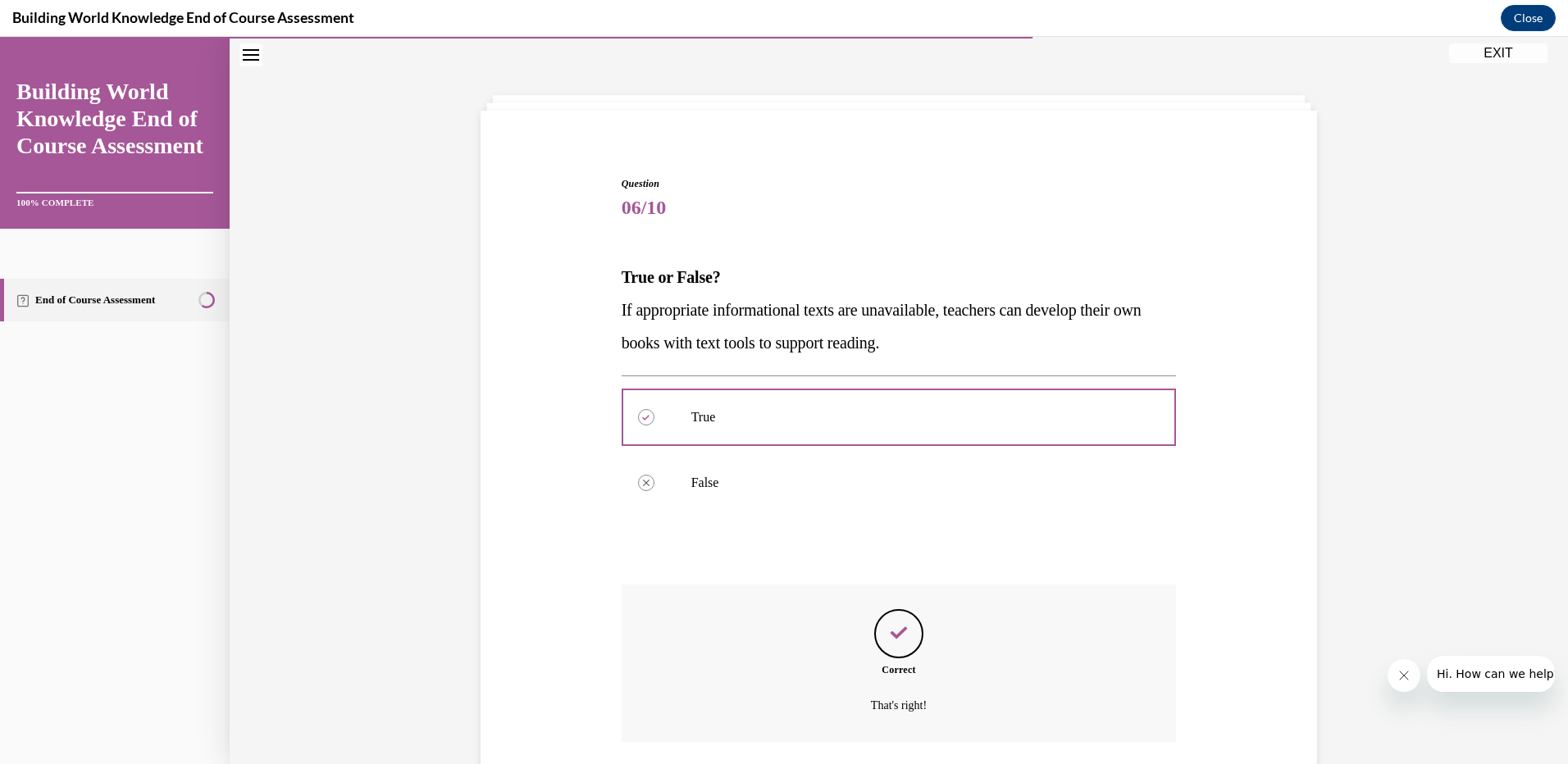
scroll to position [172, 0]
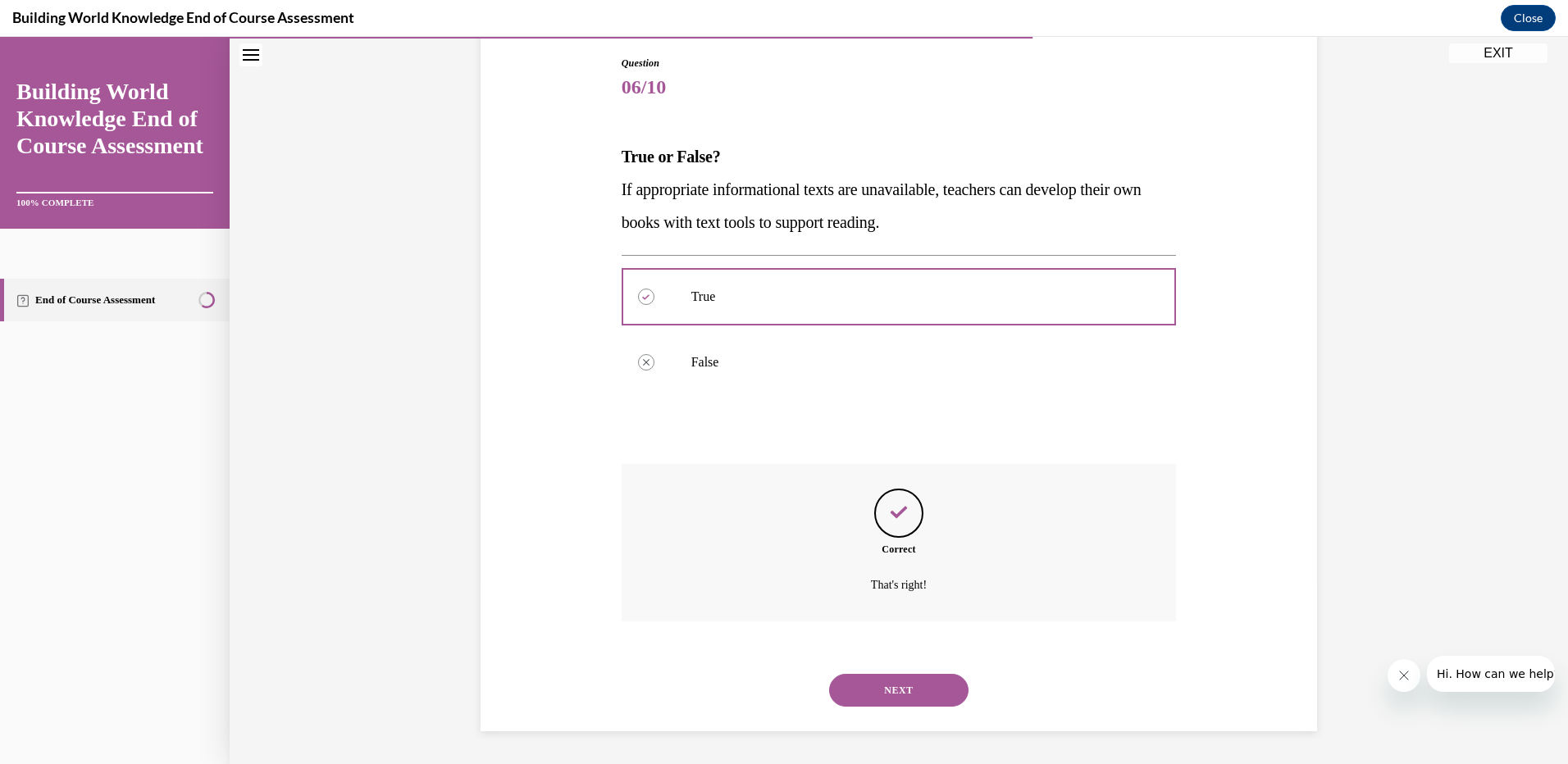
drag, startPoint x: 906, startPoint y: 687, endPoint x: 905, endPoint y: 669, distance: 18.0
click at [905, 678] on button "NEXT" at bounding box center [899, 690] width 140 height 33
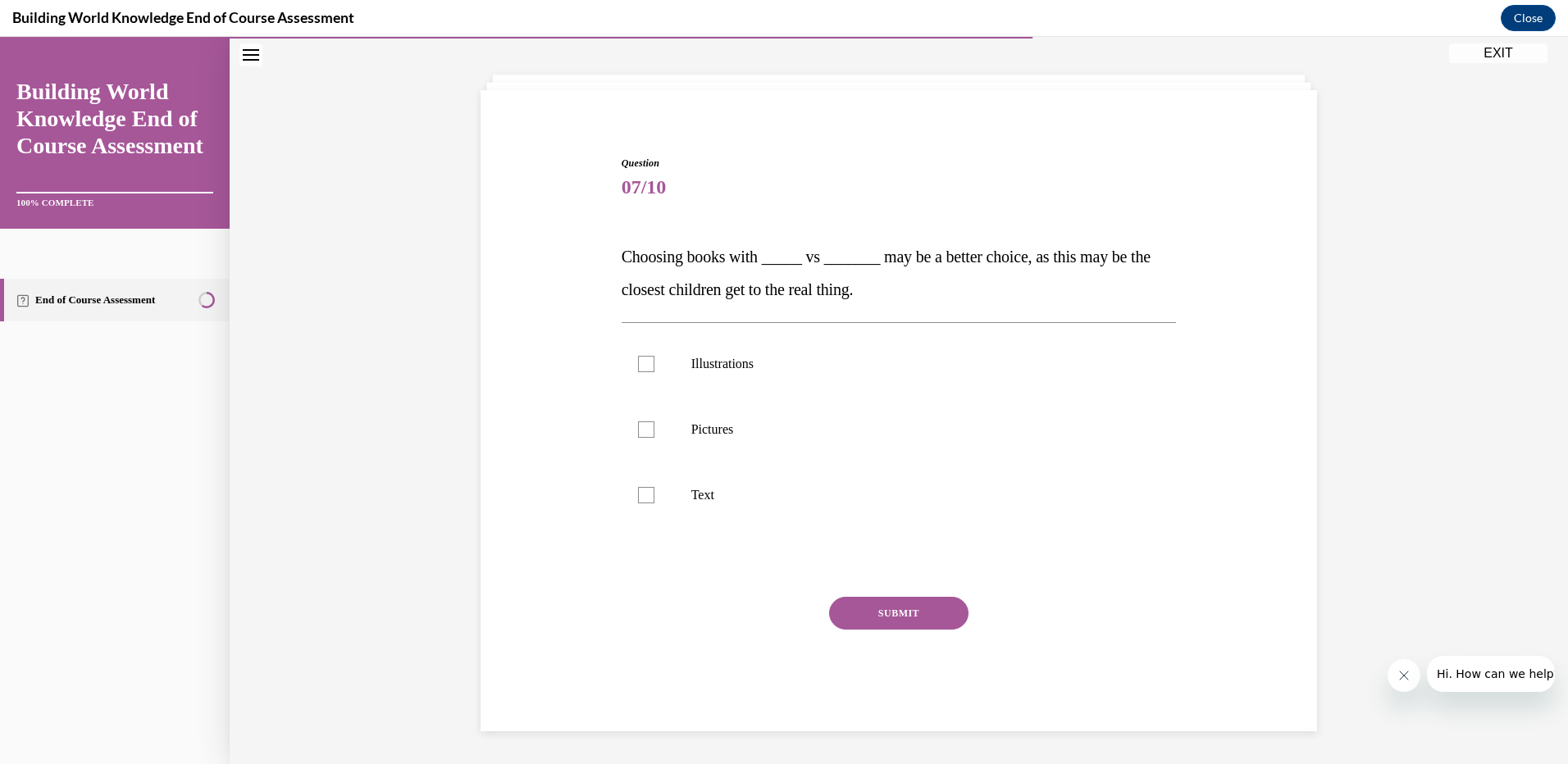
scroll to position [72, 0]
click at [648, 361] on label "Illustrations" at bounding box center [899, 364] width 555 height 65
click at [648, 361] on input "Illustrations" at bounding box center [646, 364] width 17 height 17
checkbox input "true"
click at [638, 423] on div at bounding box center [646, 430] width 17 height 17
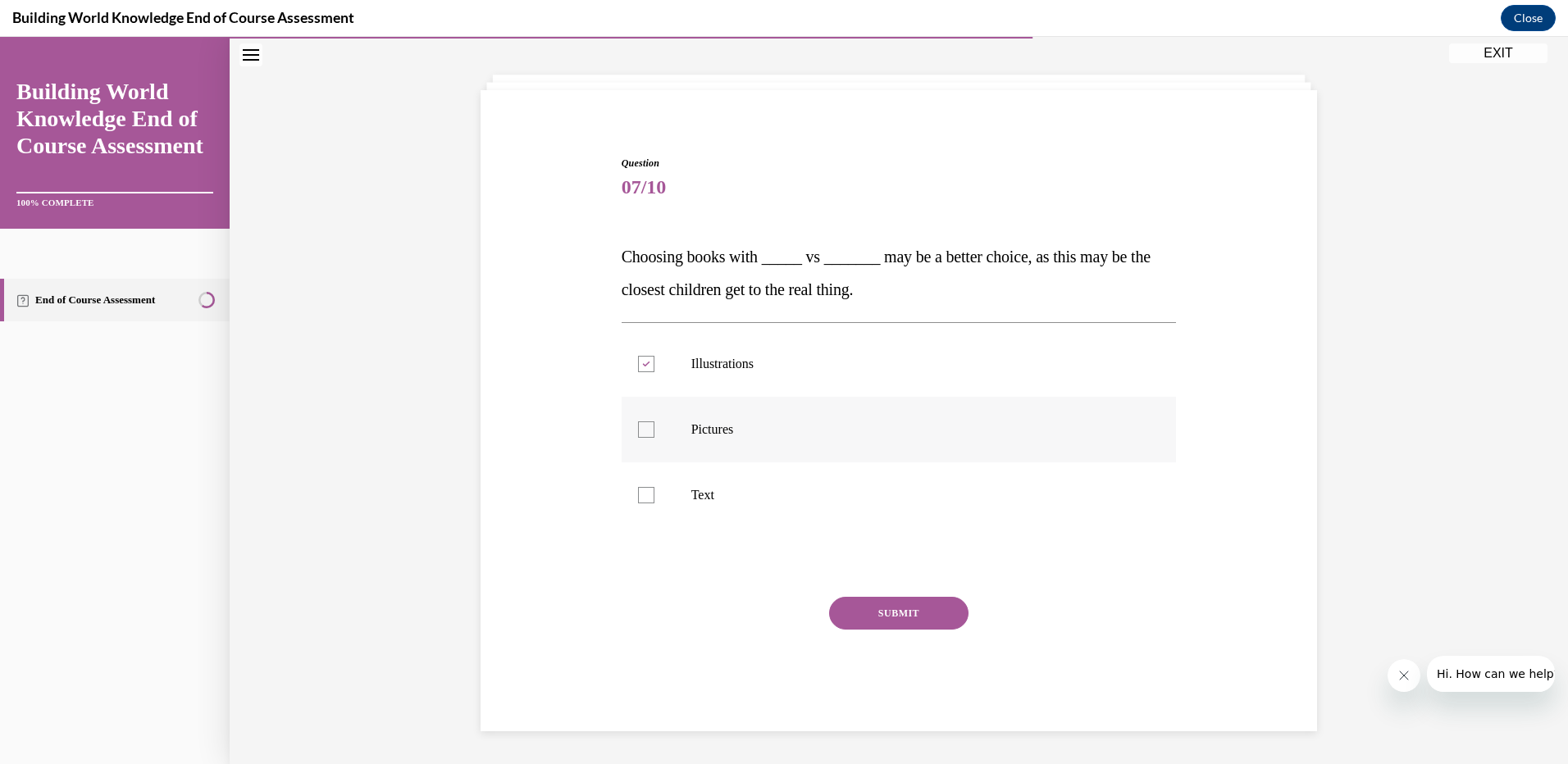
click at [638, 423] on input "Pictures" at bounding box center [646, 430] width 17 height 17
checkbox input "true"
click at [869, 600] on button "SUBMIT" at bounding box center [899, 613] width 140 height 33
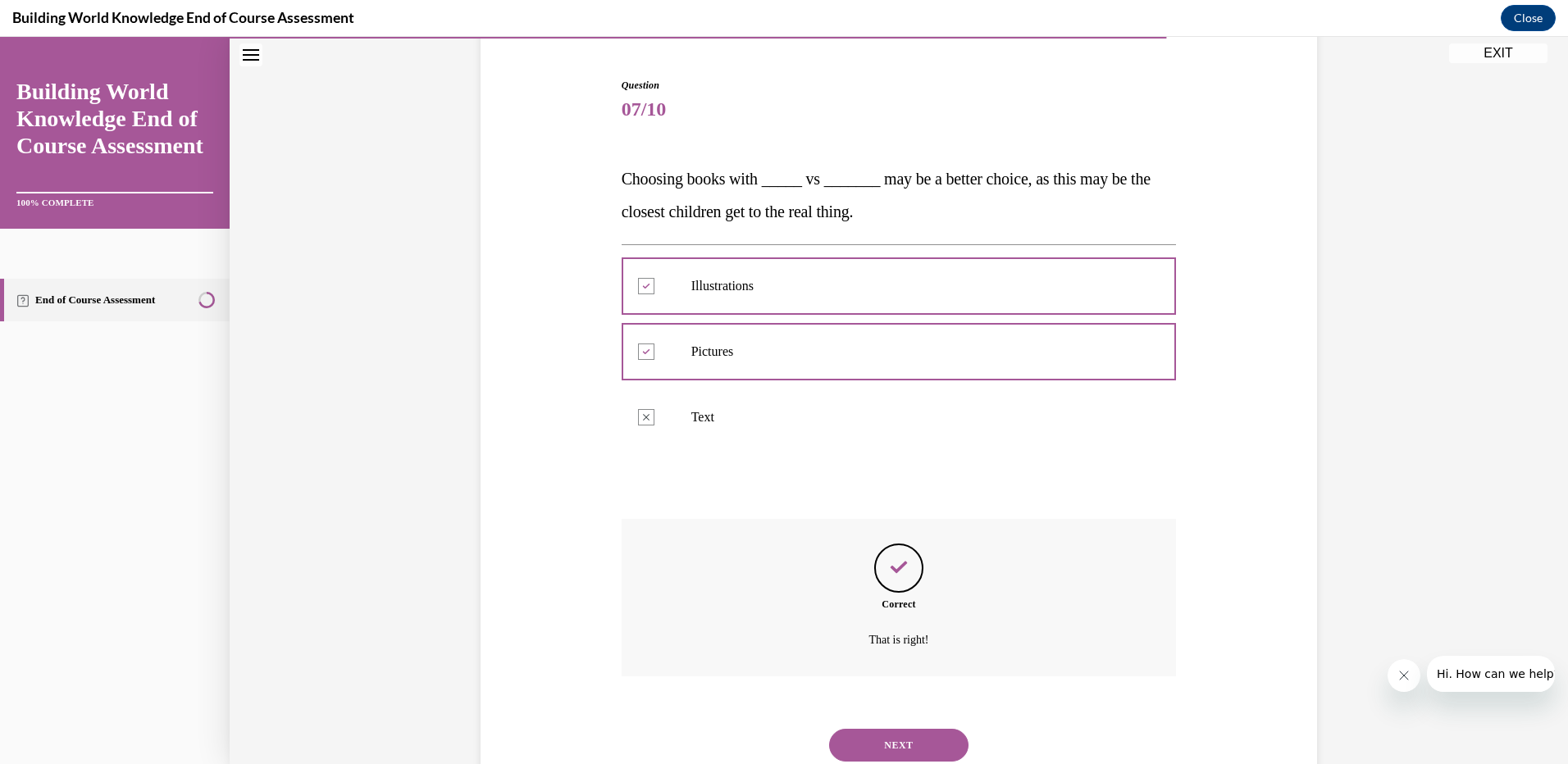
scroll to position [205, 0]
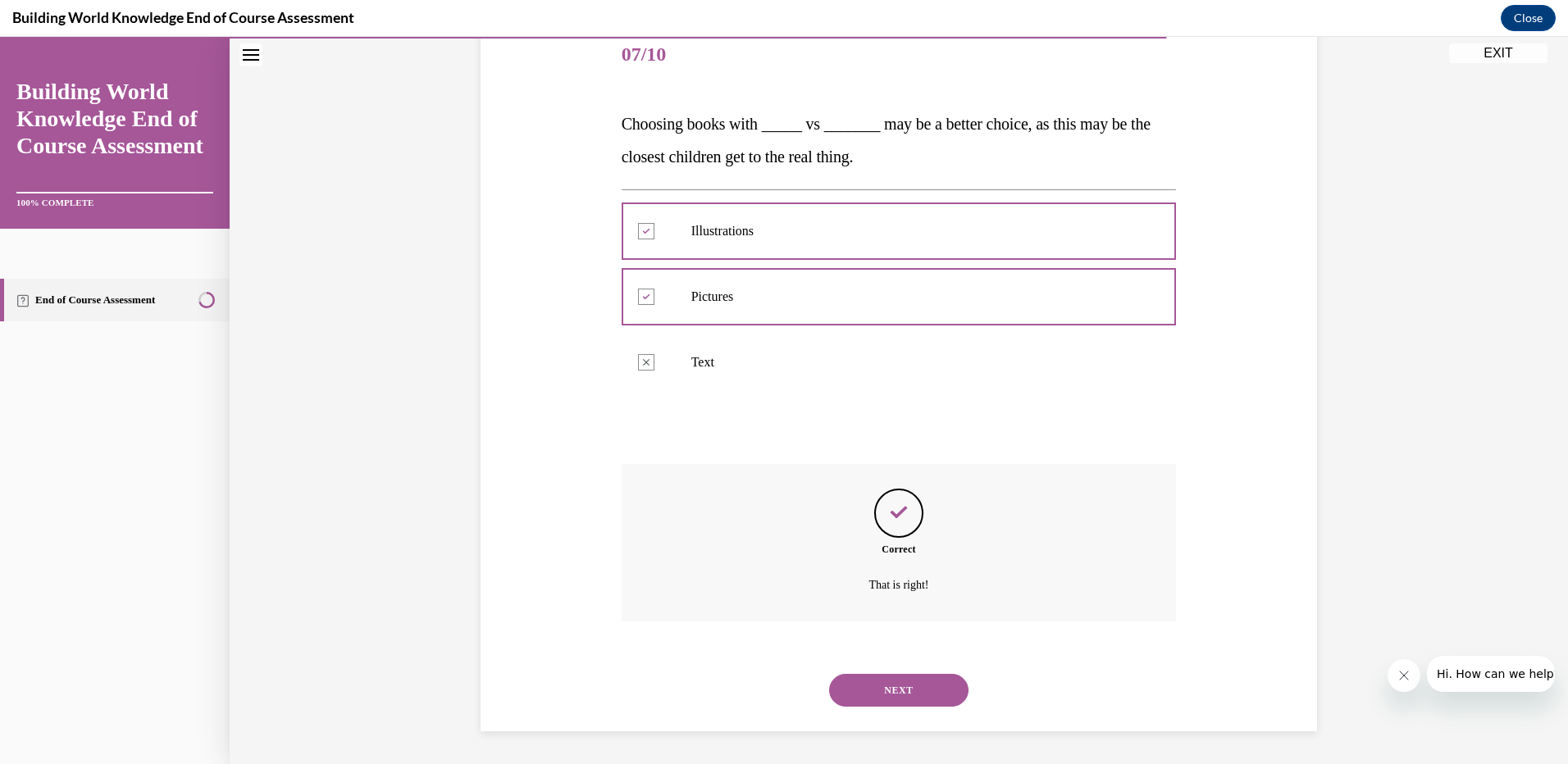
drag, startPoint x: 943, startPoint y: 690, endPoint x: 916, endPoint y: 517, distance: 175.1
click at [942, 690] on button "NEXT" at bounding box center [899, 690] width 140 height 33
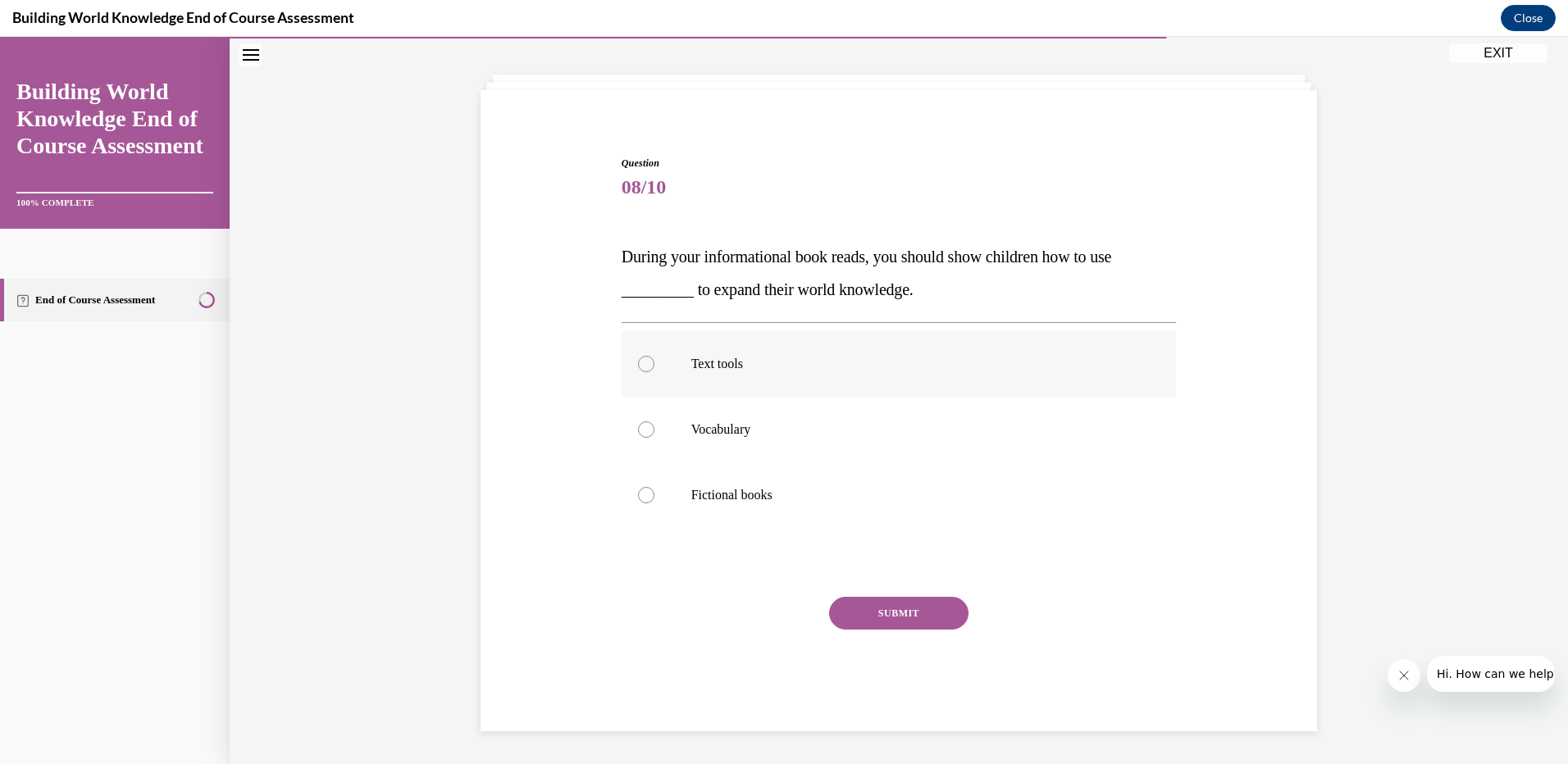
click at [644, 362] on div at bounding box center [646, 364] width 17 height 17
click at [644, 362] on input "Text tools" at bounding box center [646, 364] width 17 height 17
radio input "true"
drag, startPoint x: 949, startPoint y: 619, endPoint x: 931, endPoint y: 555, distance: 66.5
click at [948, 613] on button "SUBMIT" at bounding box center [899, 613] width 140 height 33
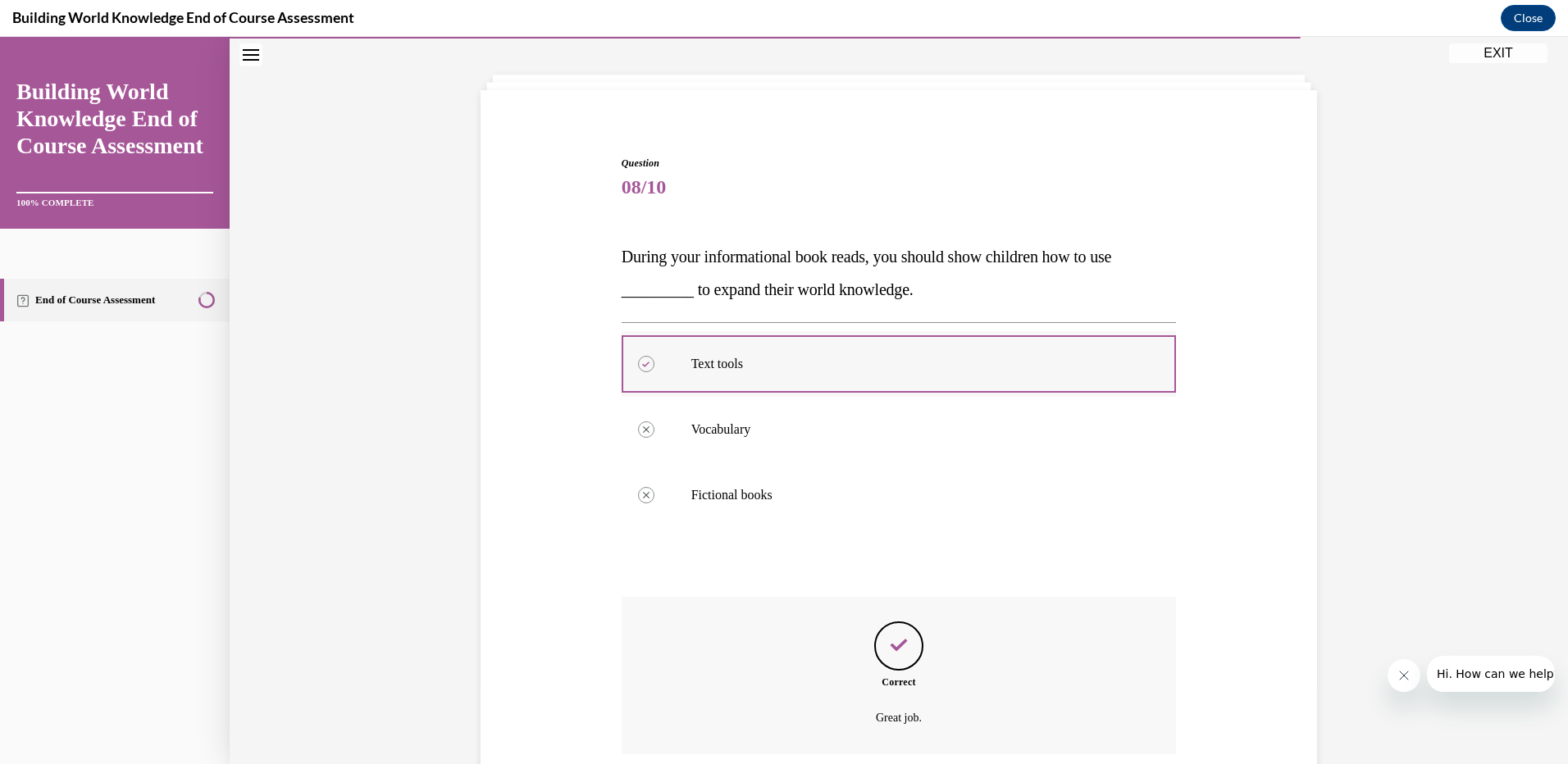
scroll to position [205, 0]
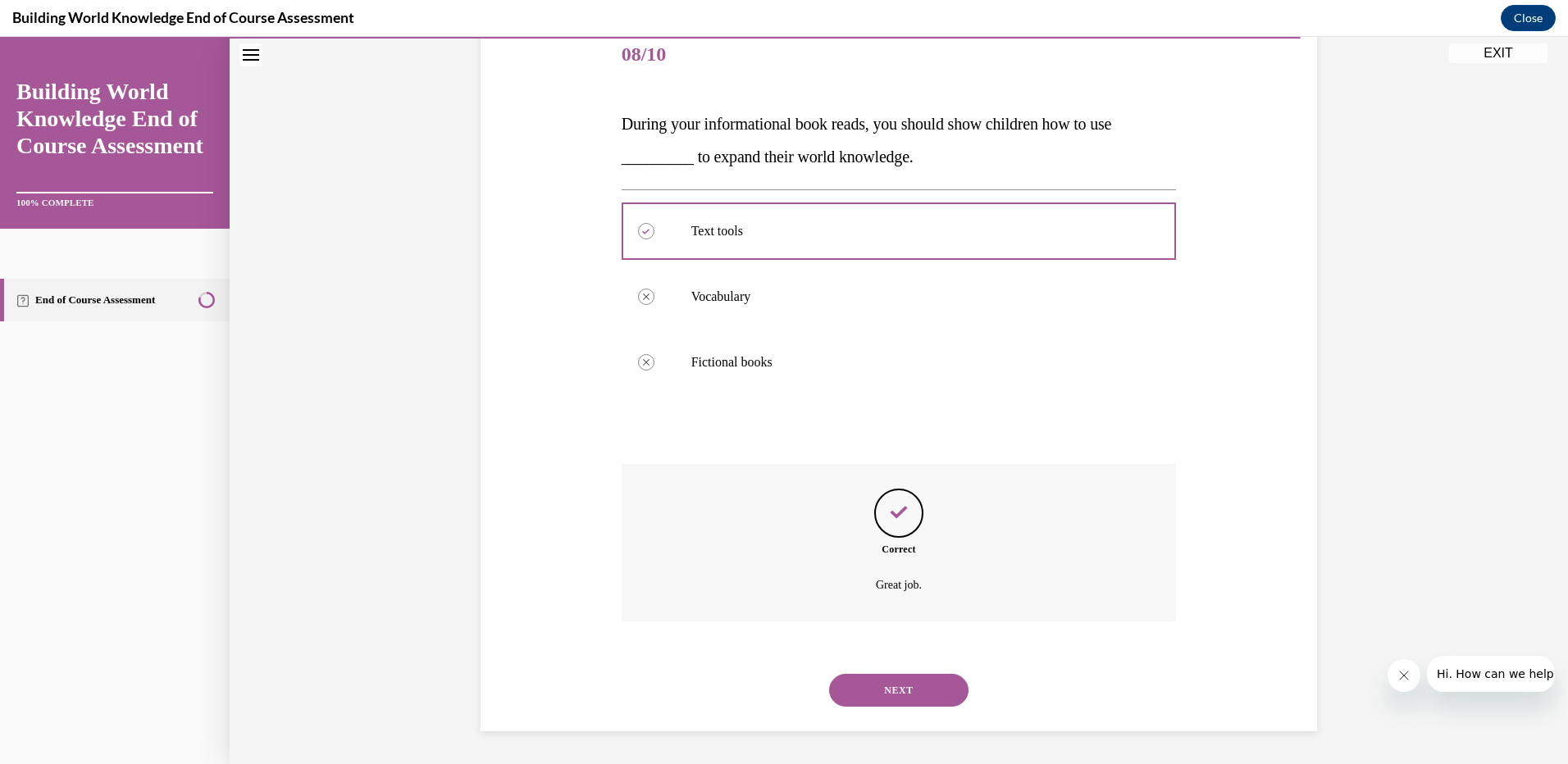
drag, startPoint x: 919, startPoint y: 700, endPoint x: 909, endPoint y: 685, distance: 18.0
click at [915, 698] on button "NEXT" at bounding box center [899, 690] width 140 height 33
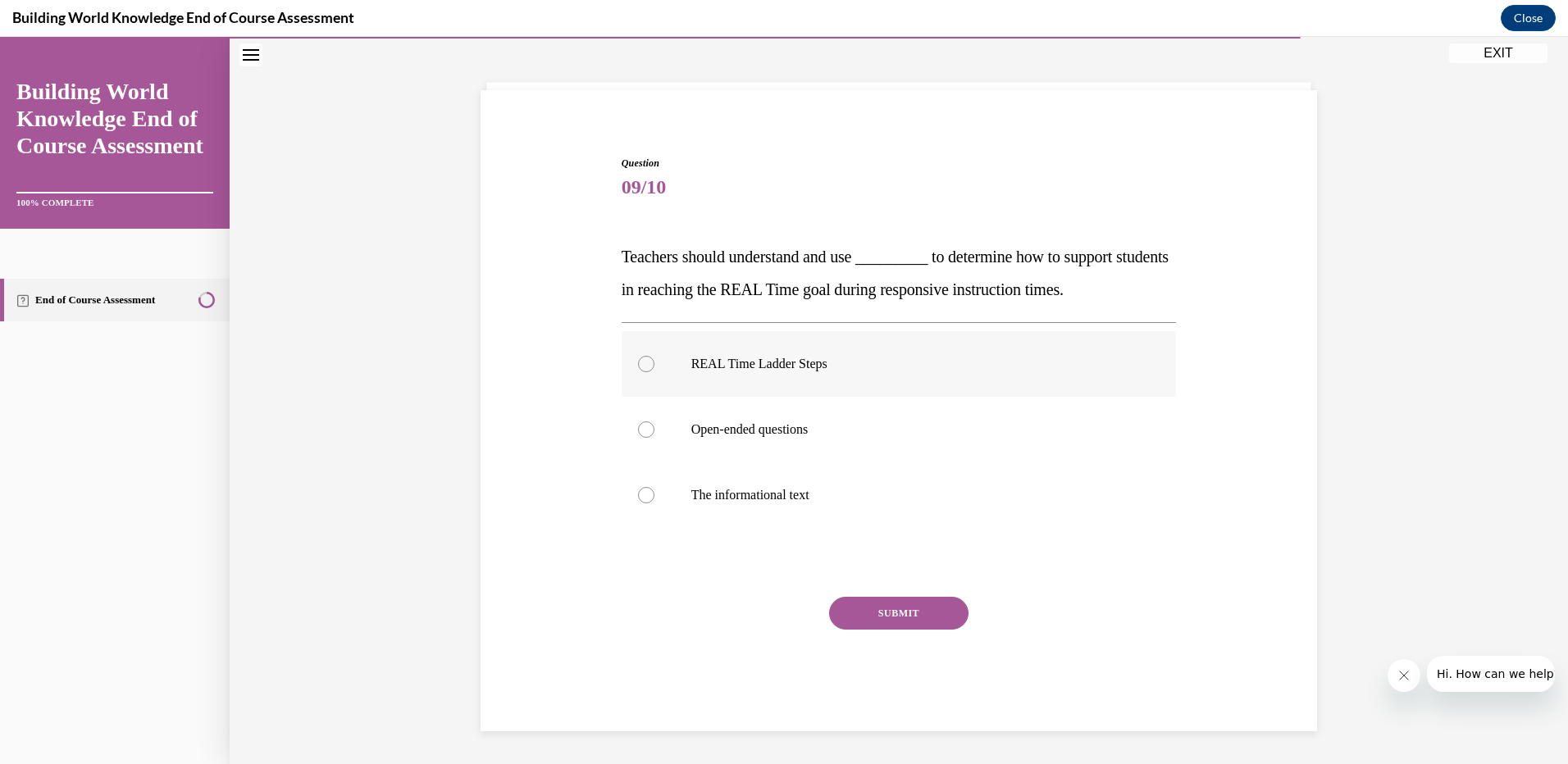
click at [643, 361] on div at bounding box center [646, 364] width 17 height 17
click at [643, 361] on input "REAL Time Ladder Steps" at bounding box center [646, 364] width 17 height 17
radio input "true"
click at [927, 620] on button "SUBMIT" at bounding box center [899, 613] width 140 height 33
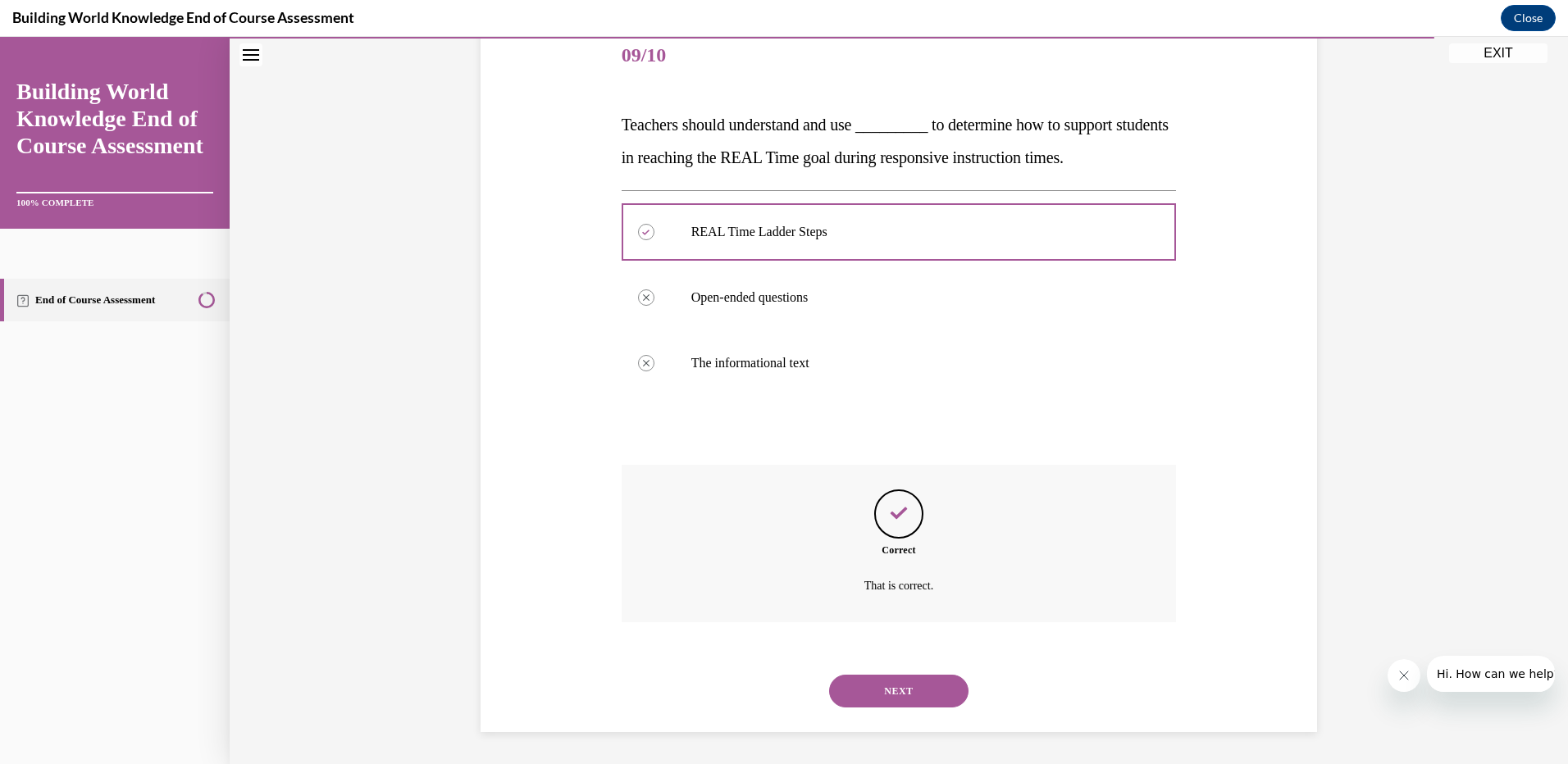
scroll to position [205, 0]
drag, startPoint x: 913, startPoint y: 695, endPoint x: 901, endPoint y: 683, distance: 17.0
click at [905, 690] on button "NEXT" at bounding box center [899, 690] width 140 height 33
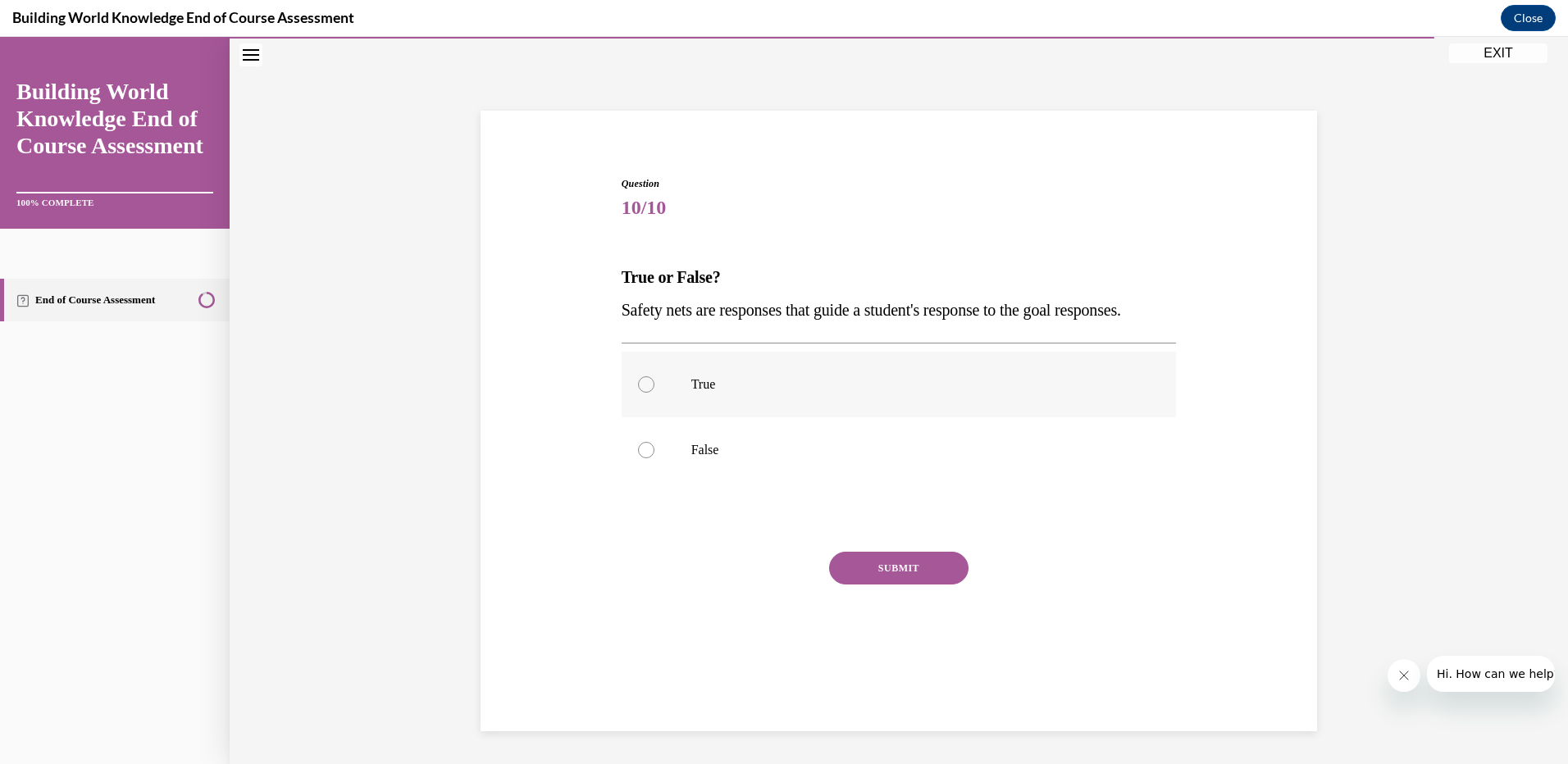
click at [638, 392] on div at bounding box center [646, 385] width 17 height 17
click at [638, 392] on input "True" at bounding box center [646, 385] width 17 height 17
radio input "true"
click at [844, 585] on div "Question 10/10 True or False? Safety nets are responses that guide a student's …" at bounding box center [899, 432] width 555 height 510
click at [859, 585] on button "SUBMIT" at bounding box center [899, 568] width 140 height 33
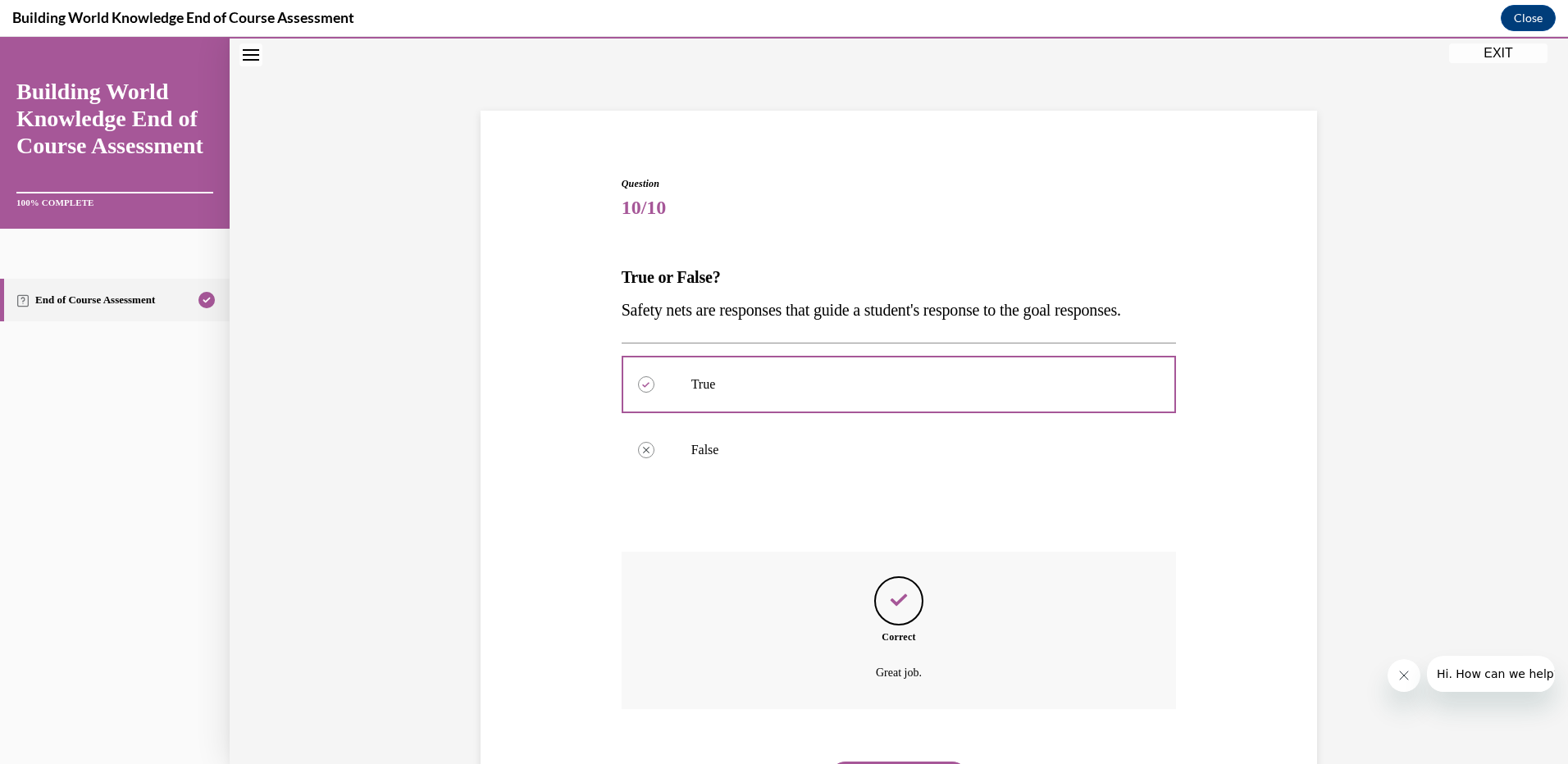
scroll to position [172, 0]
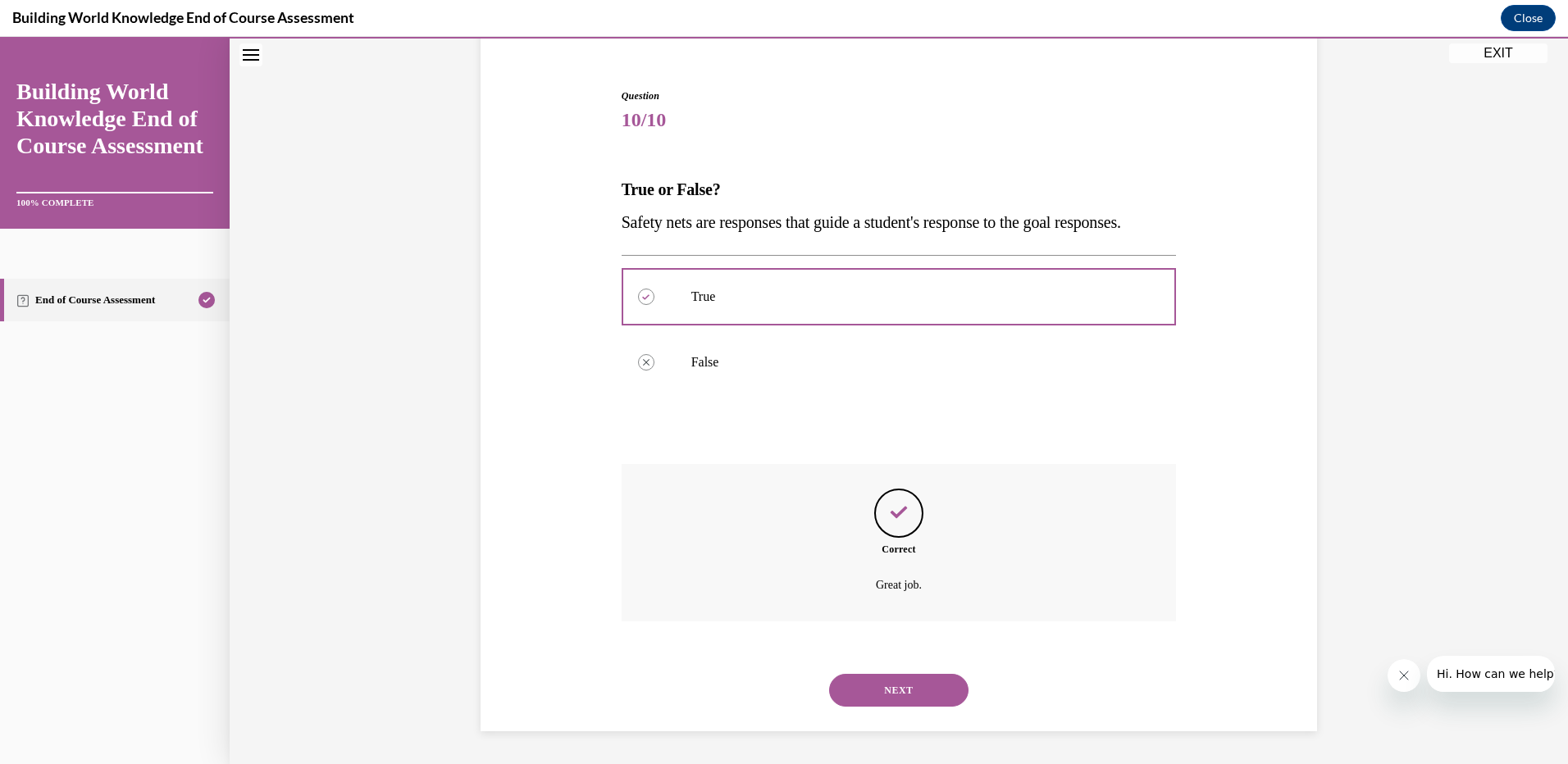
click at [914, 680] on button "NEXT" at bounding box center [899, 690] width 140 height 33
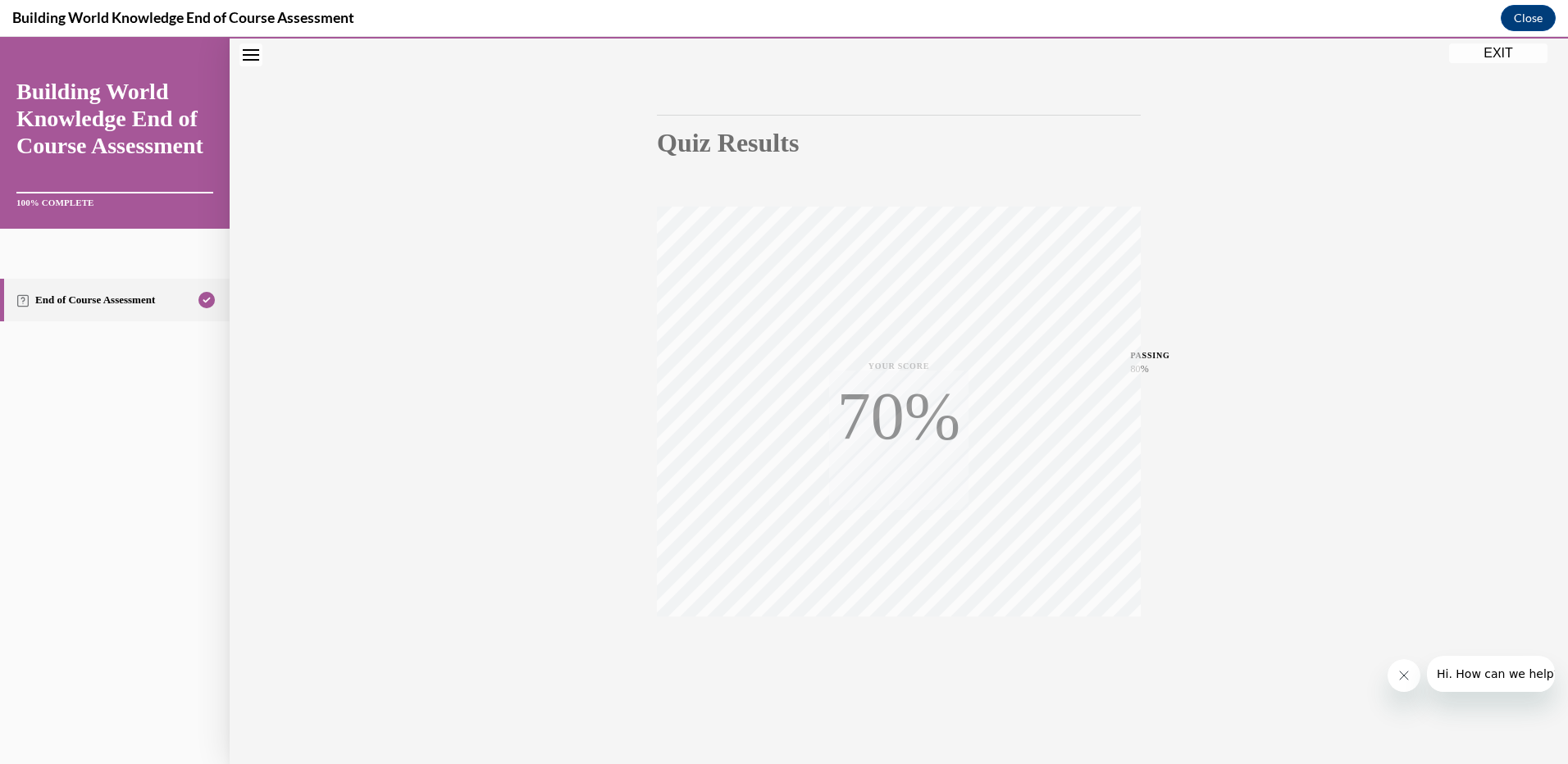
scroll to position [113, 0]
click at [1498, 57] on button "EXIT" at bounding box center [1499, 54] width 99 height 20
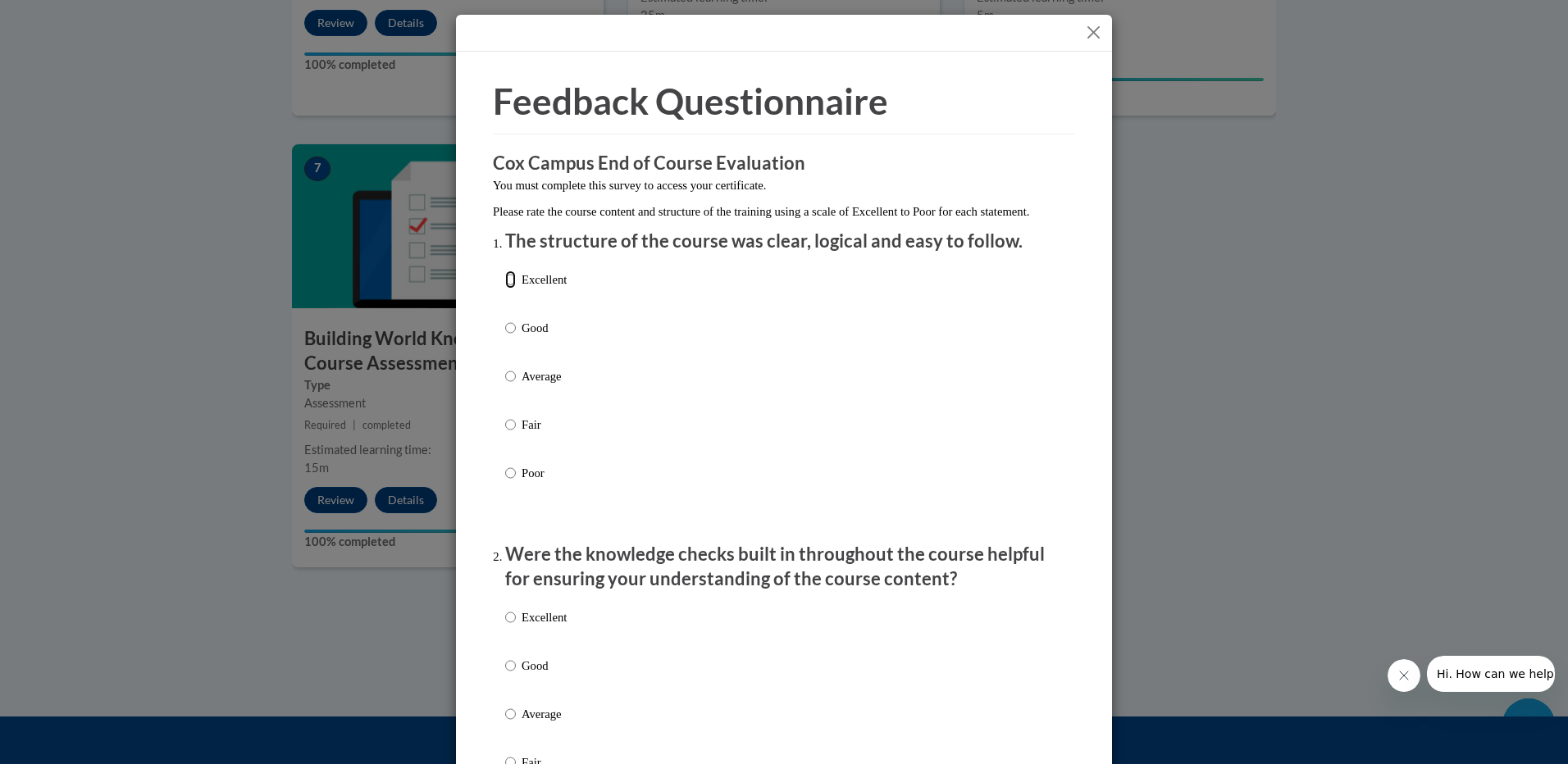
click at [505, 289] on input "Excellent" at bounding box center [510, 279] width 11 height 18
radio input "true"
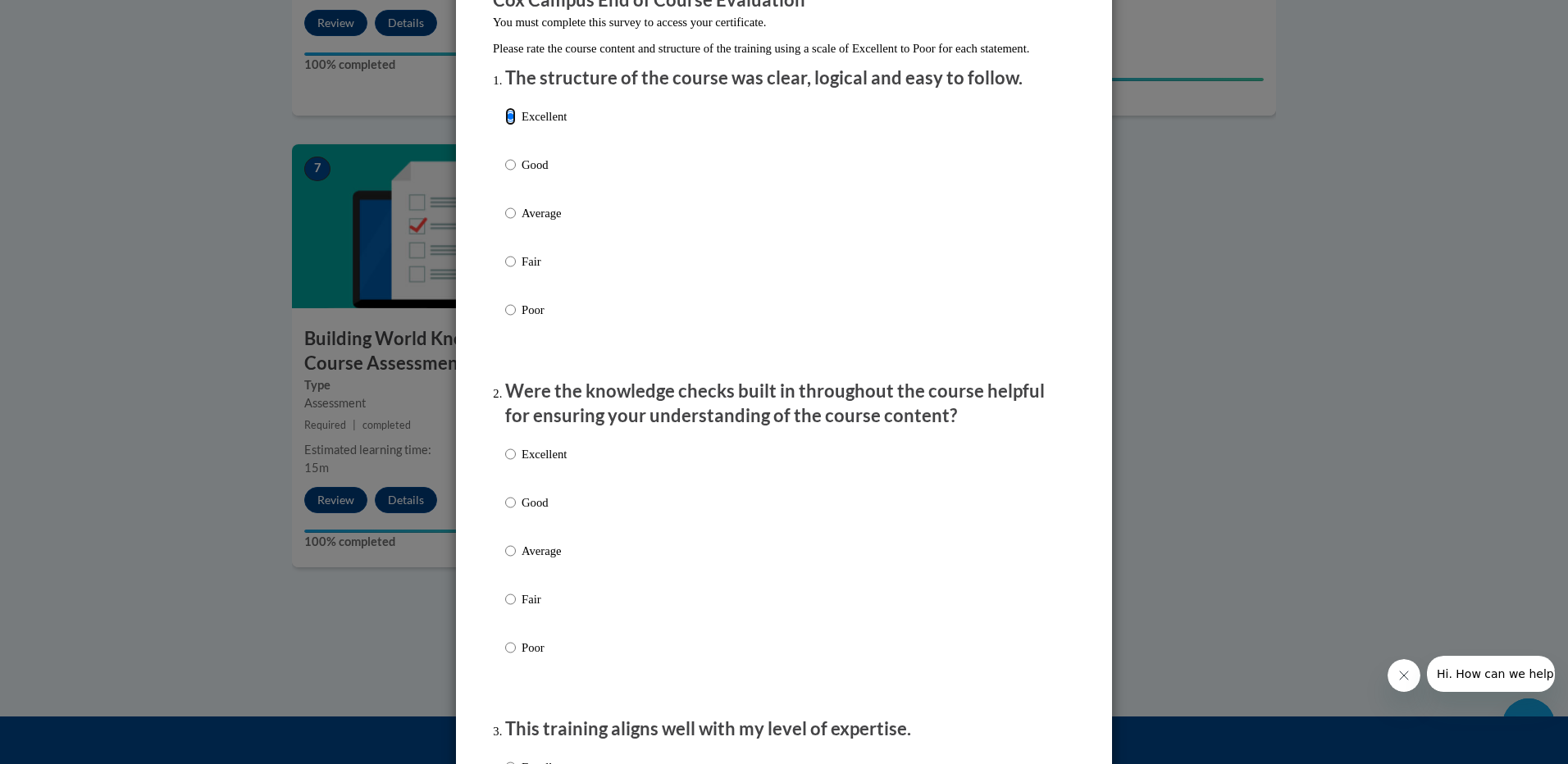
scroll to position [164, 0]
click at [505, 463] on input "Excellent" at bounding box center [510, 454] width 11 height 18
radio input "true"
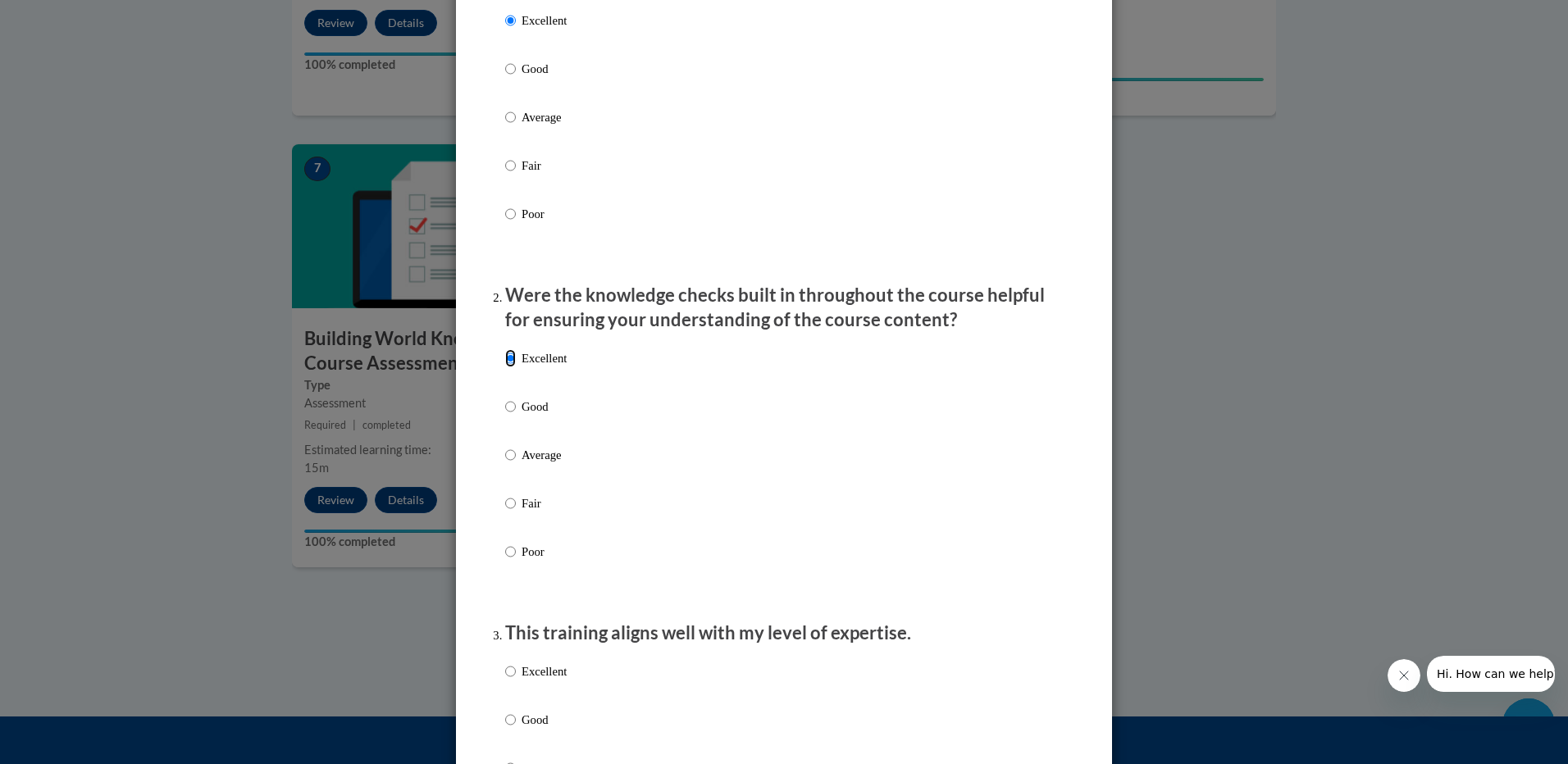
scroll to position [492, 0]
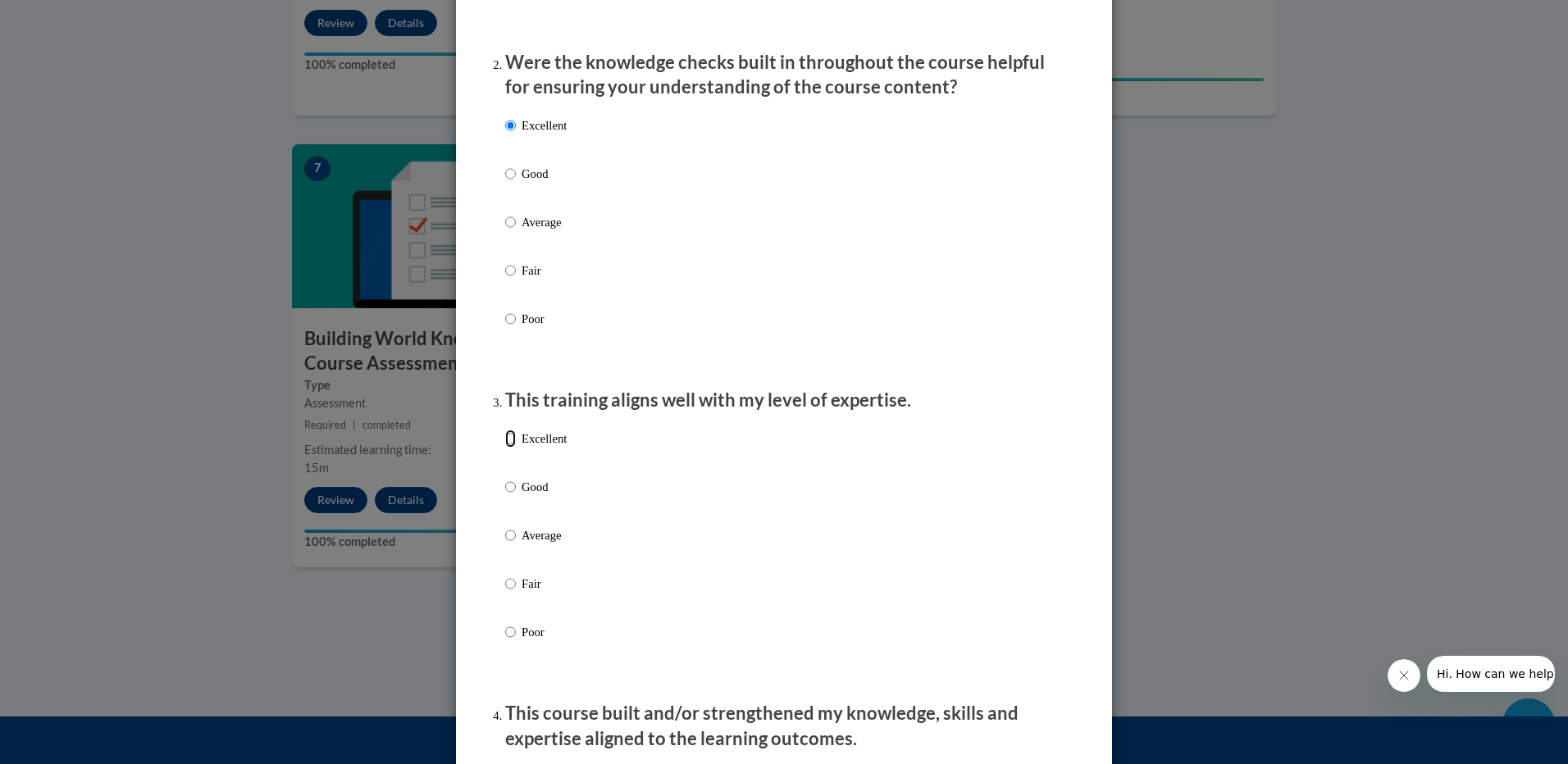
click at [506, 448] on input "Excellent" at bounding box center [510, 439] width 11 height 18
radio input "true"
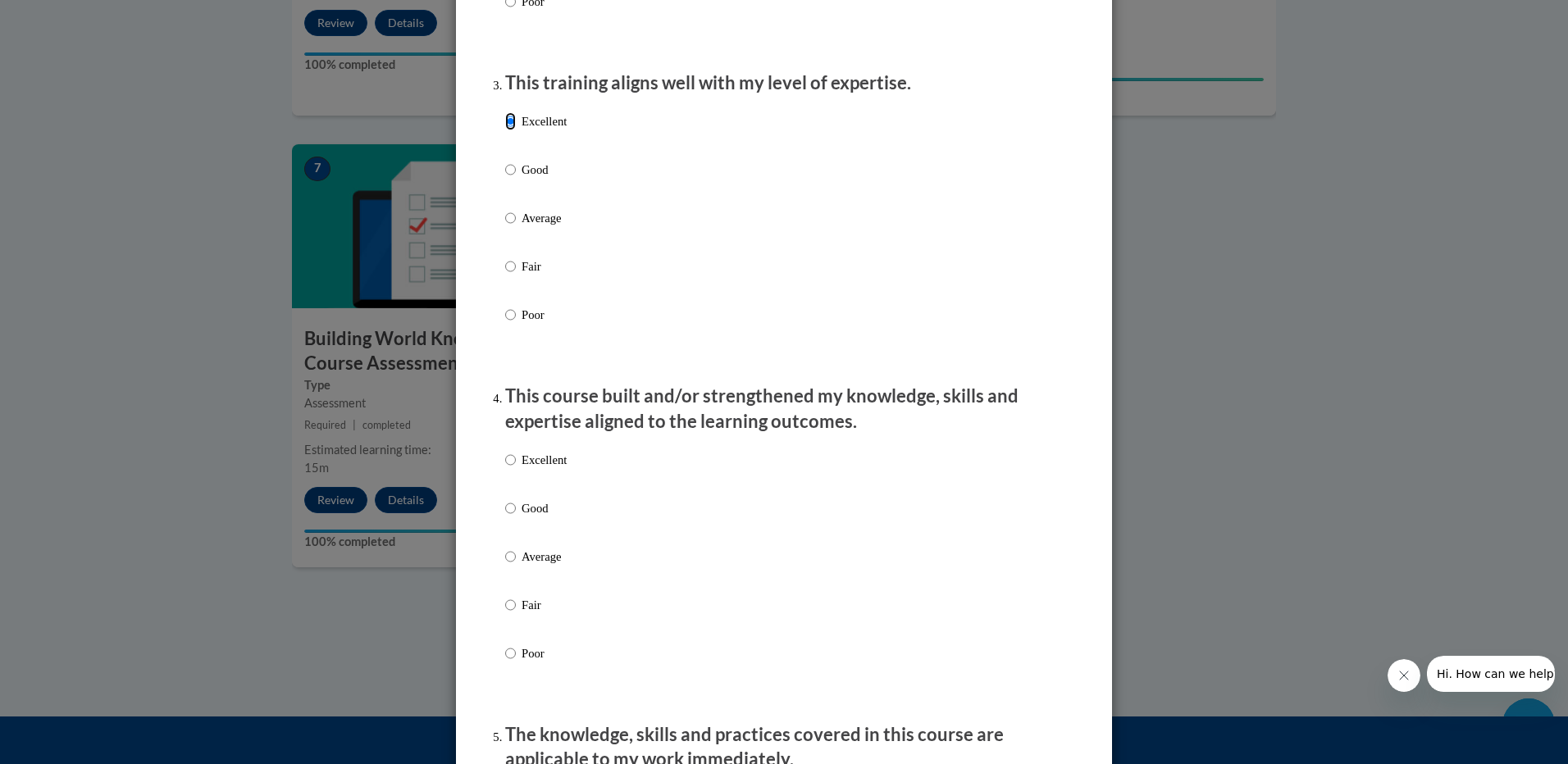
scroll to position [820, 0]
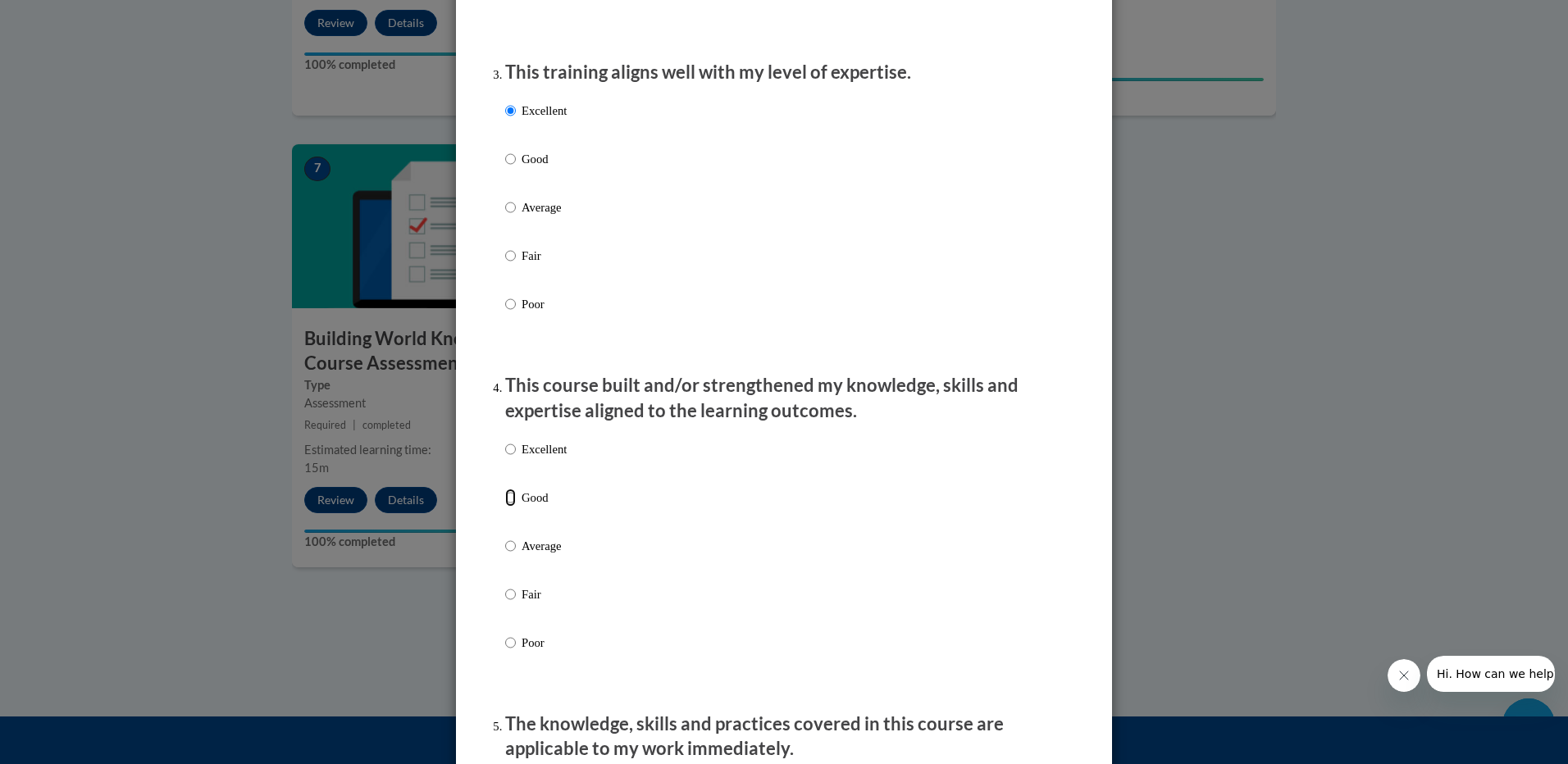
click at [509, 507] on input "Good" at bounding box center [510, 498] width 11 height 18
radio input "true"
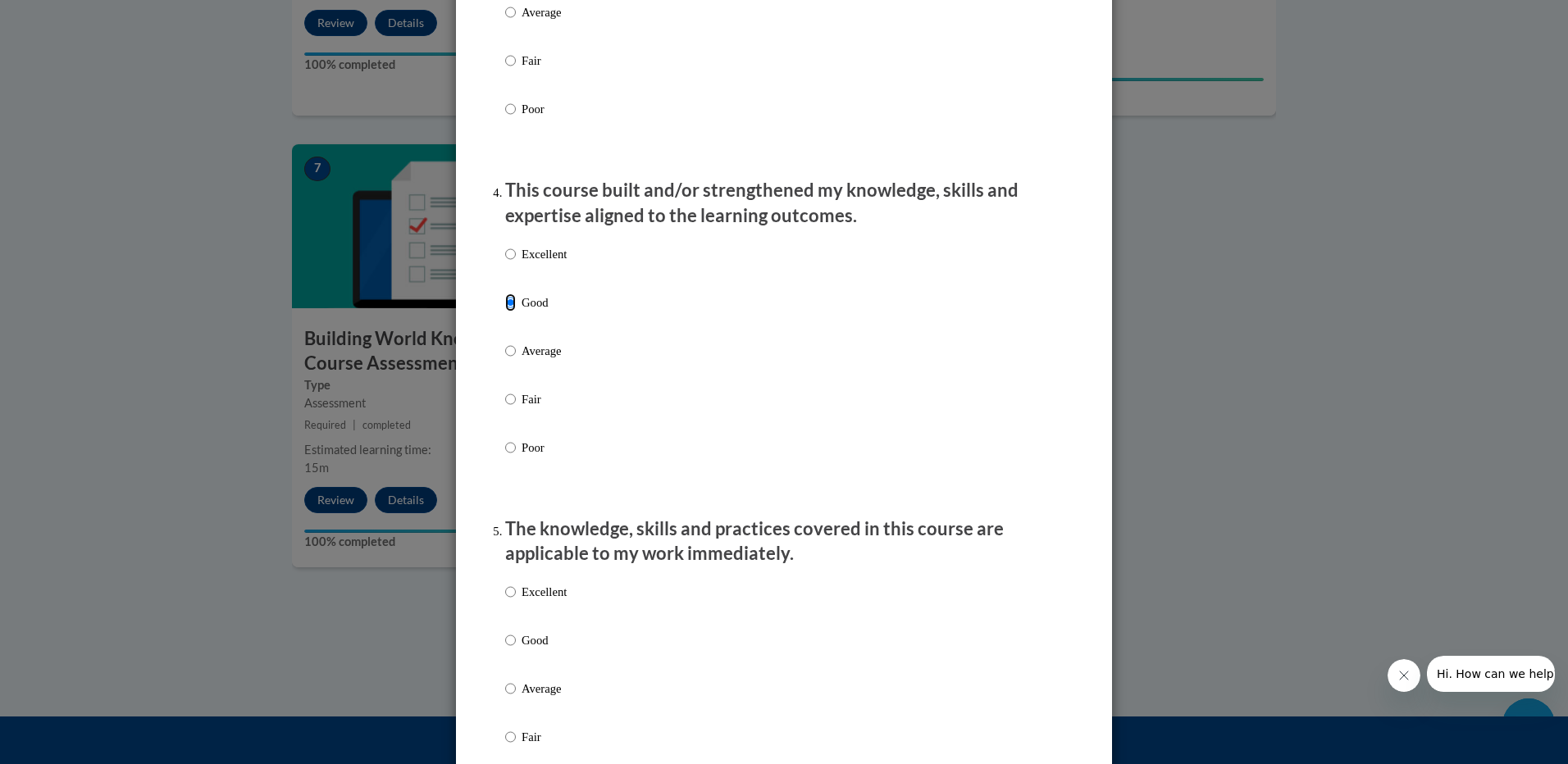
scroll to position [1230, 0]
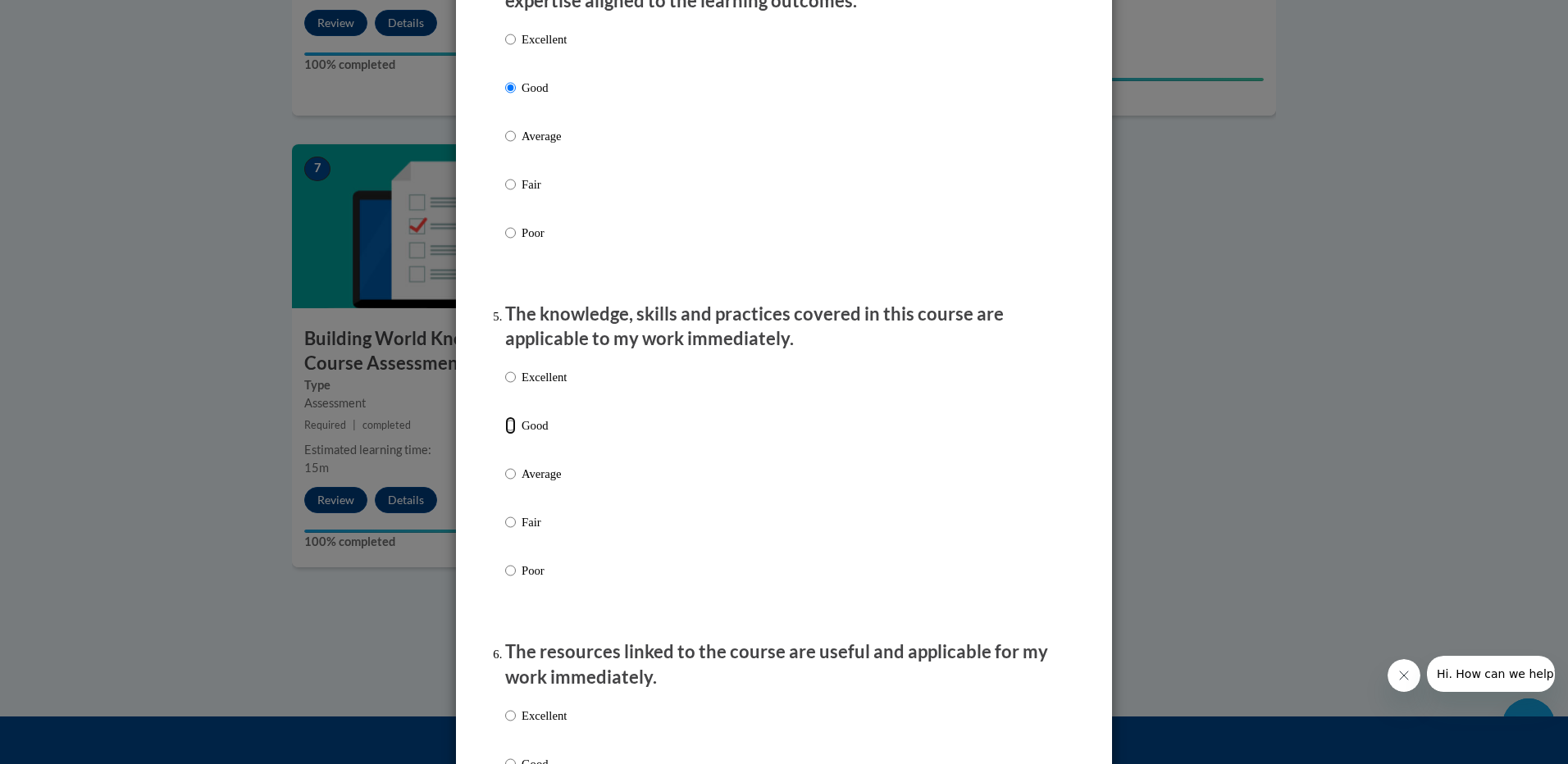
click at [505, 434] on input "Good" at bounding box center [510, 426] width 11 height 18
radio input "true"
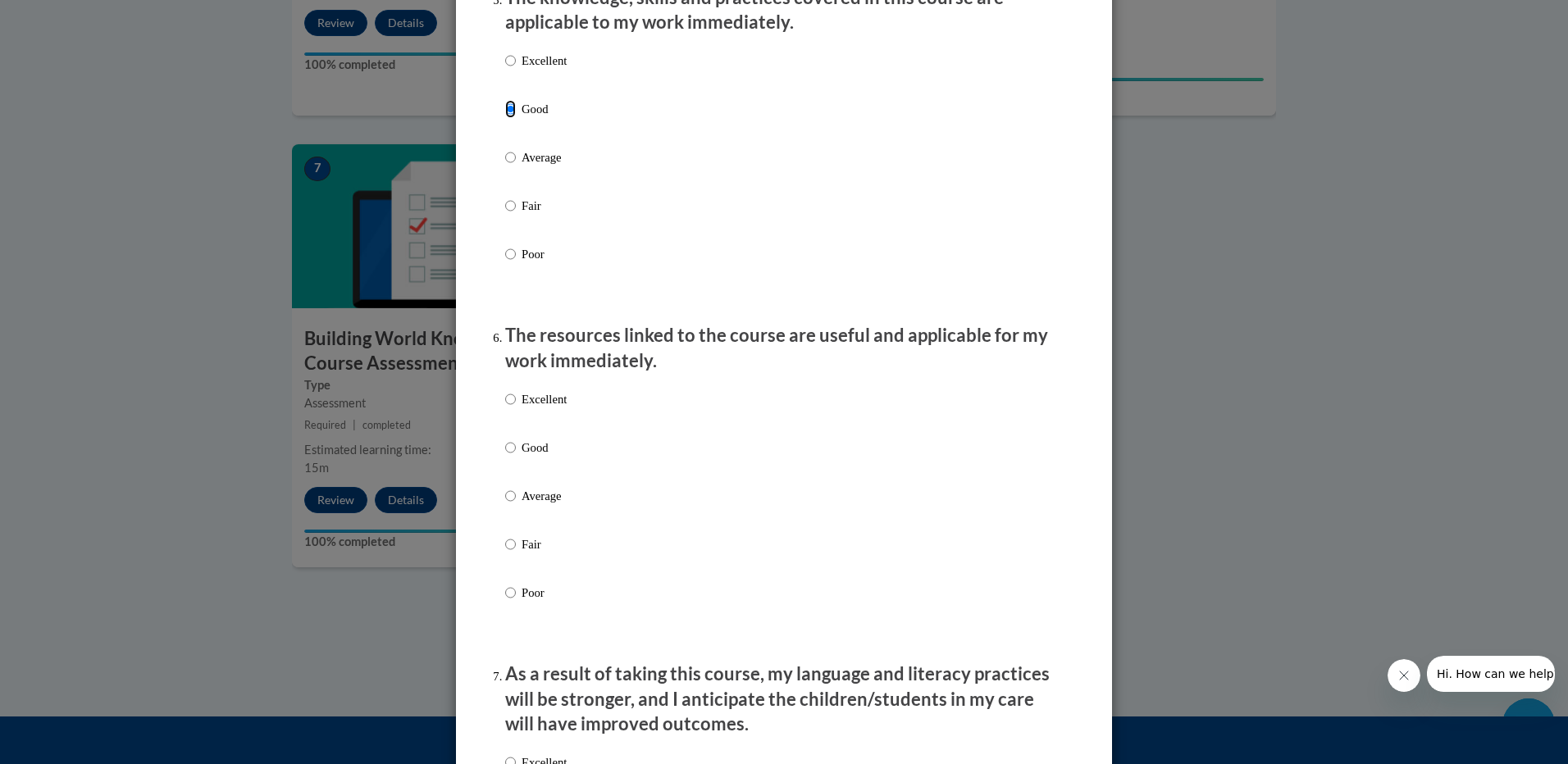
scroll to position [1558, 0]
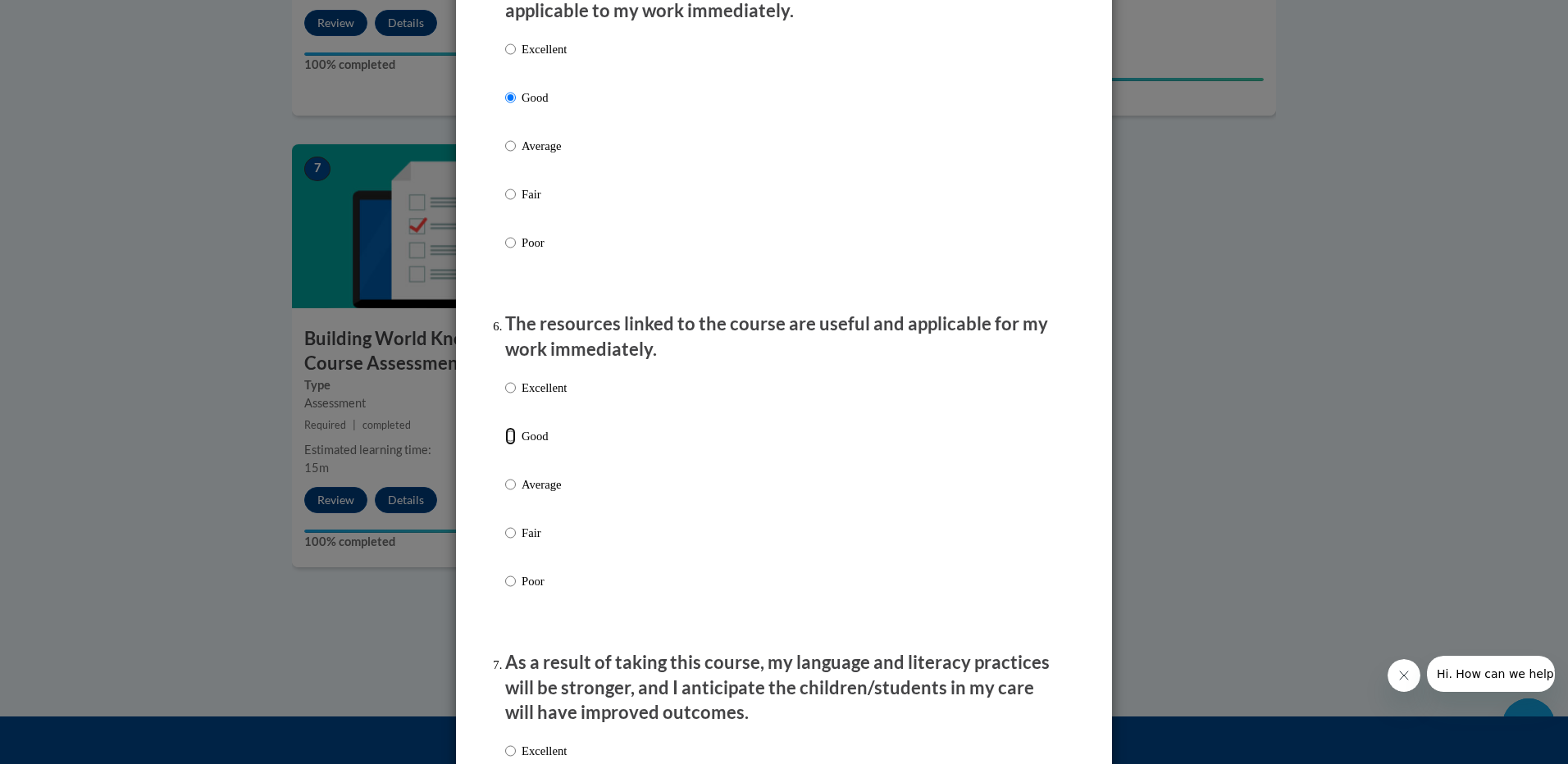
click at [505, 445] on input "Good" at bounding box center [510, 437] width 11 height 18
radio input "true"
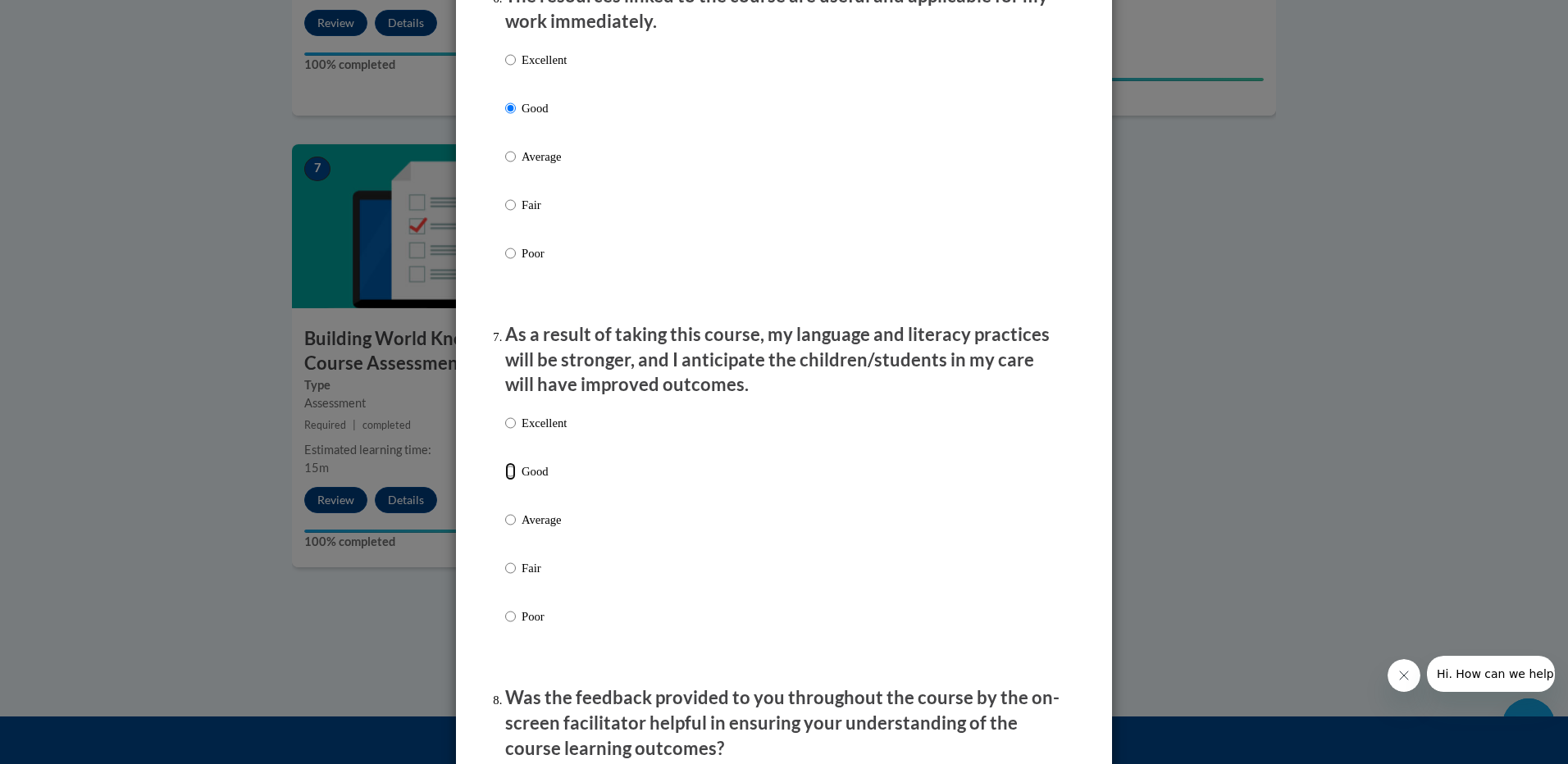
click at [505, 480] on input "Good" at bounding box center [510, 472] width 11 height 18
radio input "true"
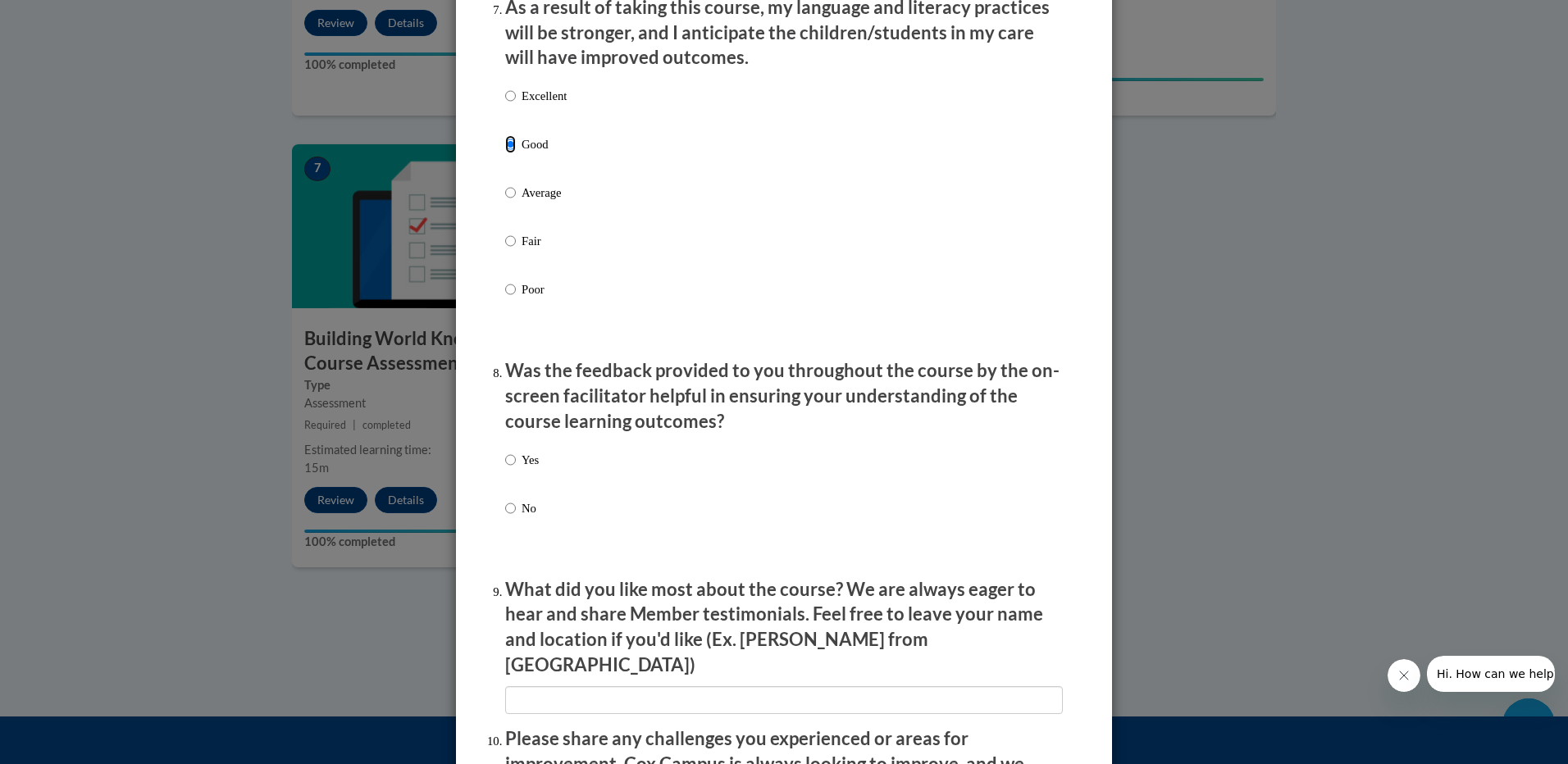
scroll to position [2214, 0]
drag, startPoint x: 504, startPoint y: 475, endPoint x: 541, endPoint y: 449, distance: 45.2
click at [505, 469] on input "Yes" at bounding box center [510, 459] width 11 height 18
radio input "true"
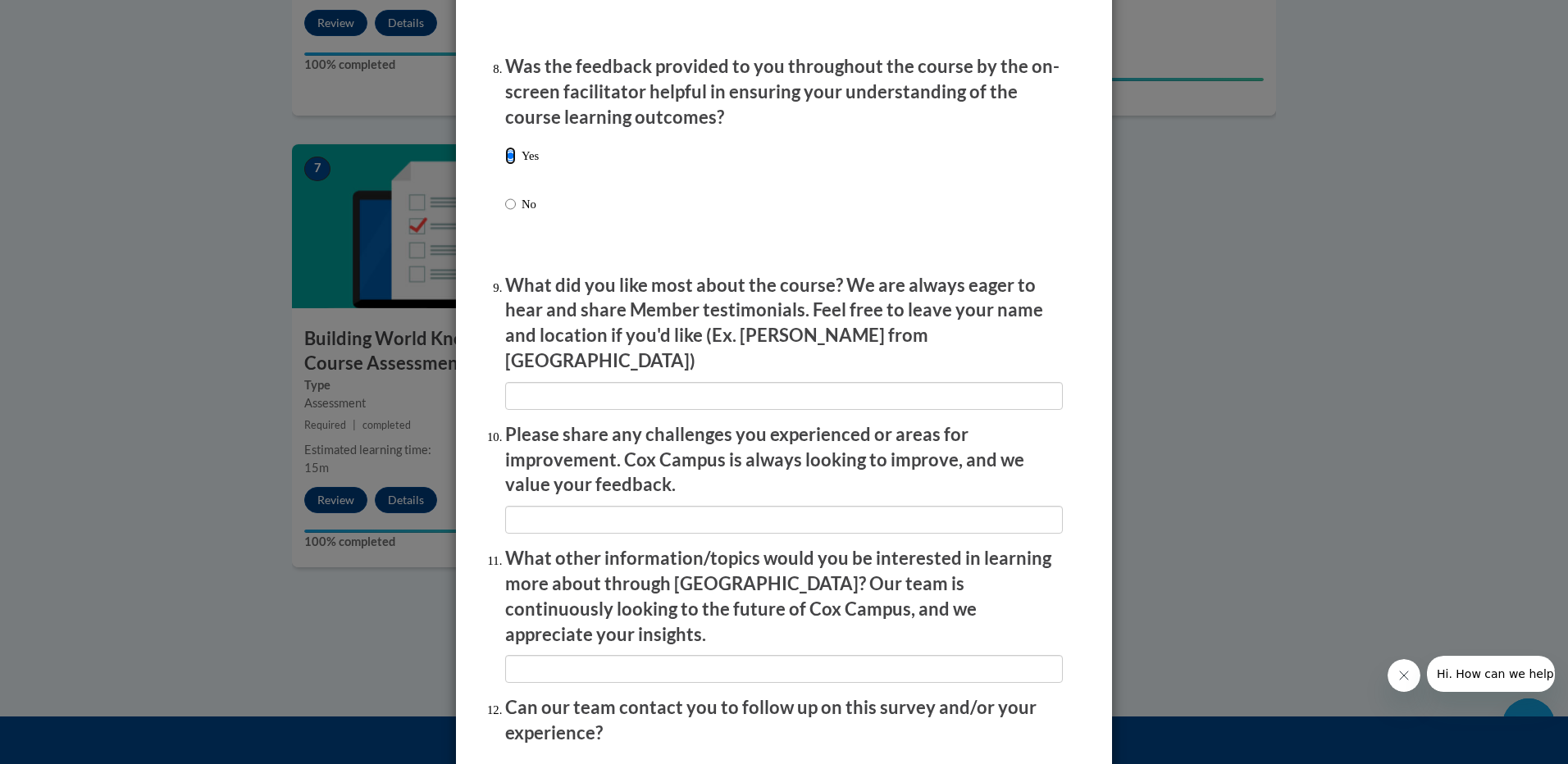
scroll to position [2643, 0]
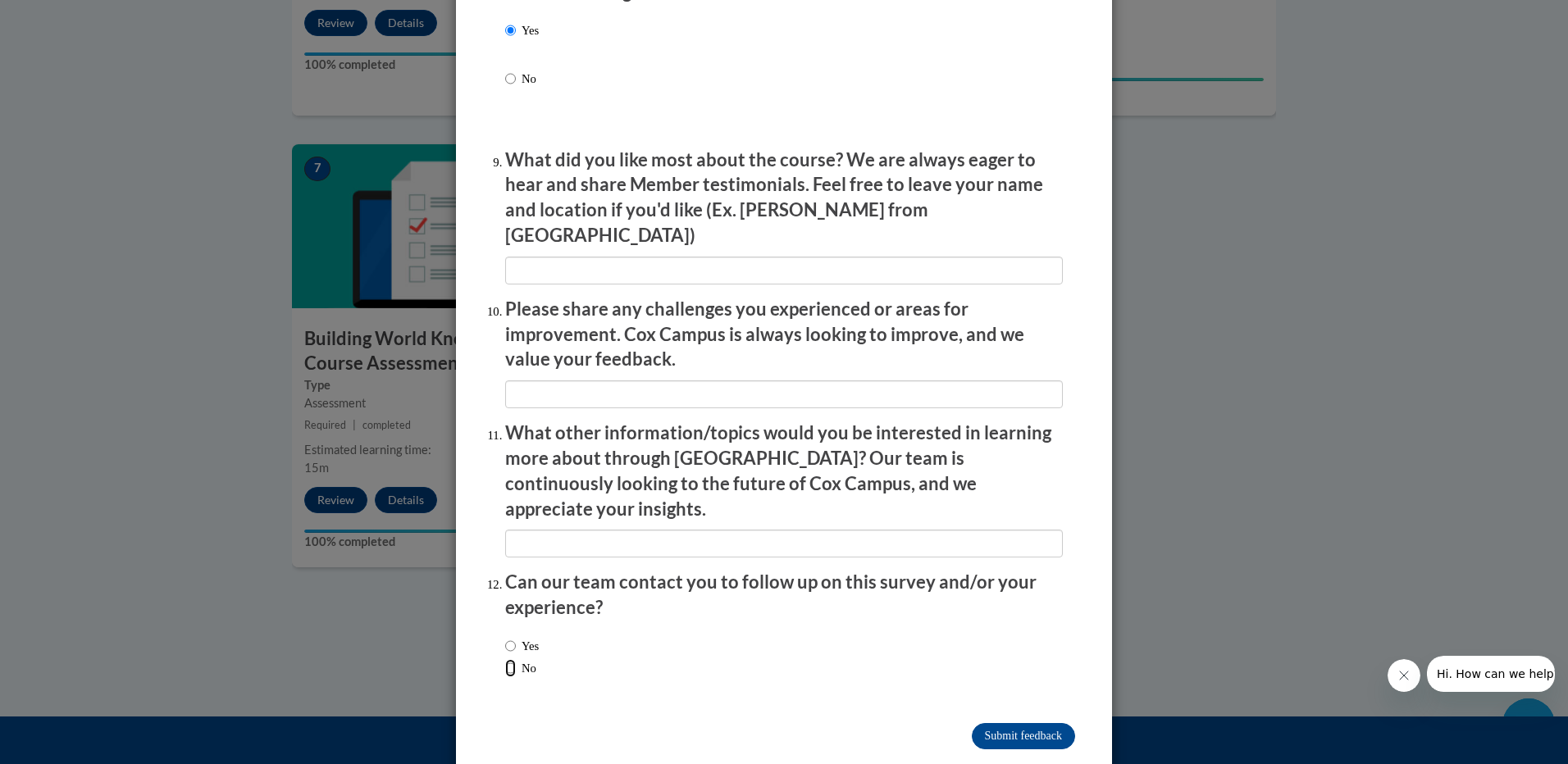
click at [508, 659] on input "No" at bounding box center [510, 669] width 11 height 18
radio input "true"
drag, startPoint x: 967, startPoint y: 696, endPoint x: 968, endPoint y: 662, distance: 34.0
click at [971, 723] on input "Submit feedback" at bounding box center [1022, 736] width 103 height 26
